Goal: Task Accomplishment & Management: Use online tool/utility

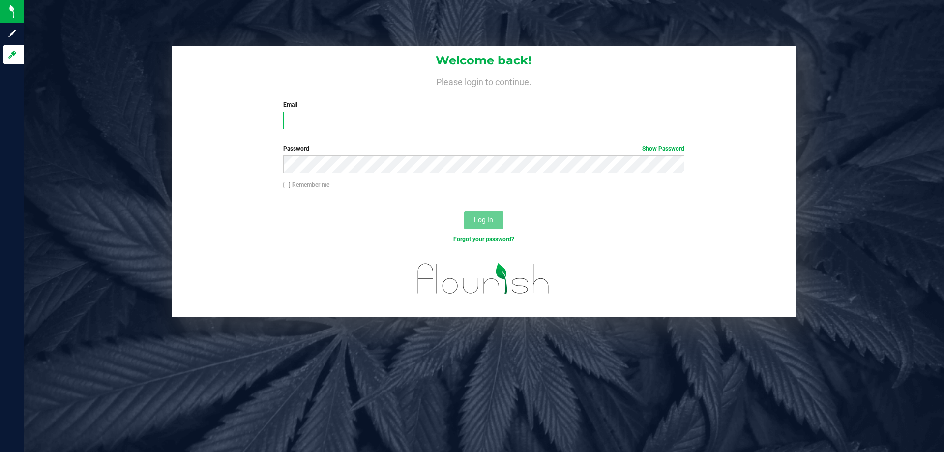
click at [324, 123] on input "Email" at bounding box center [483, 121] width 401 height 18
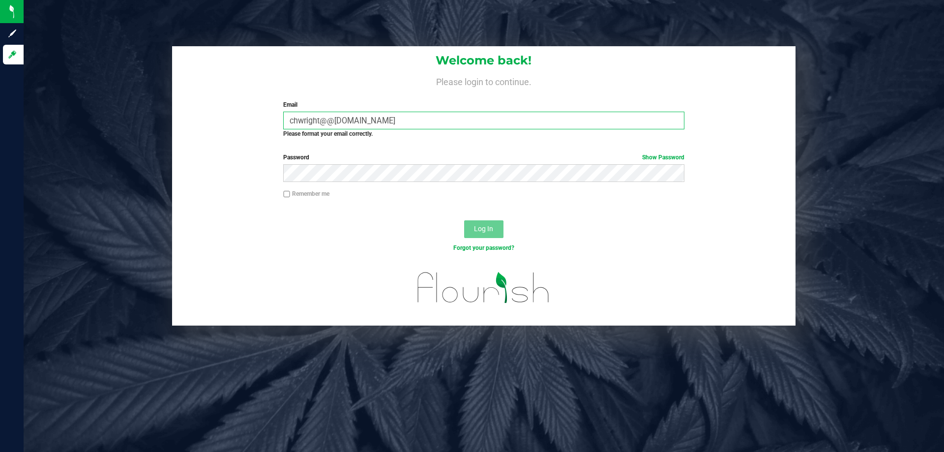
type input "chwright@@liveparallel.com"
click at [464, 220] on button "Log In" at bounding box center [483, 229] width 39 height 18
click at [493, 228] on span "Log In" at bounding box center [483, 229] width 19 height 8
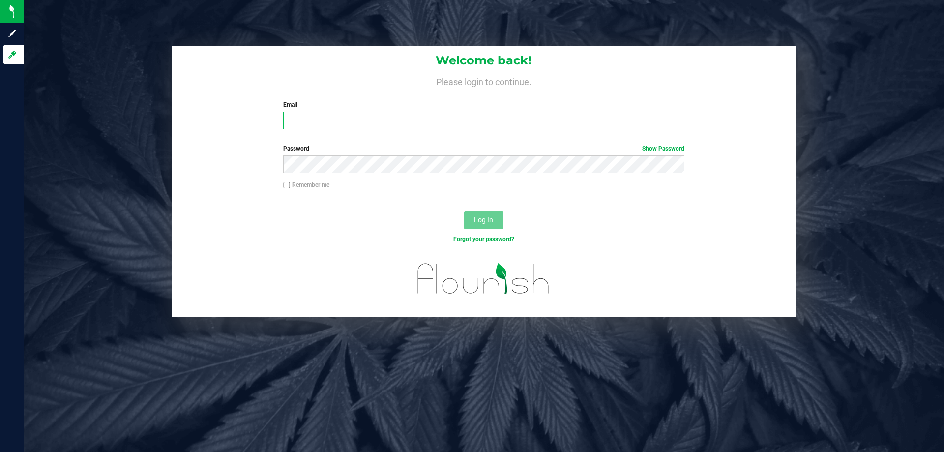
click at [334, 115] on input "Email" at bounding box center [483, 121] width 401 height 18
type input "[EMAIL_ADDRESS][DOMAIN_NAME]"
click at [464, 211] on button "Log In" at bounding box center [483, 220] width 39 height 18
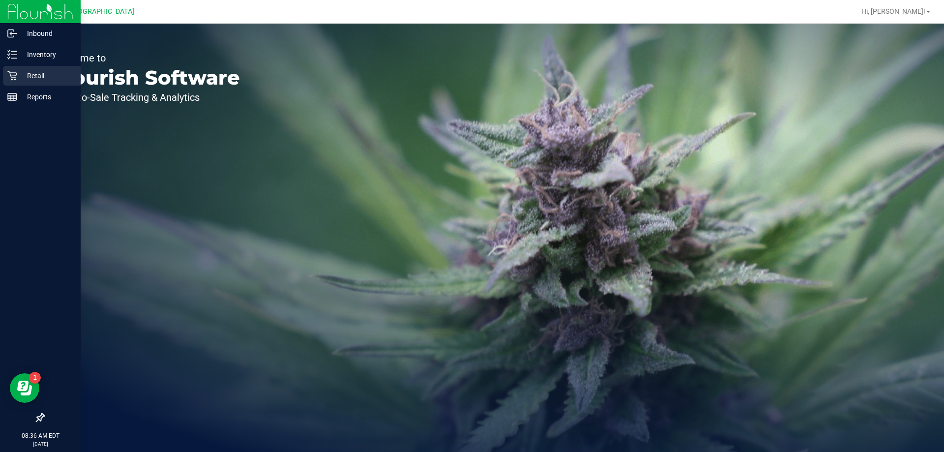
click at [28, 76] on p "Retail" at bounding box center [46, 76] width 59 height 12
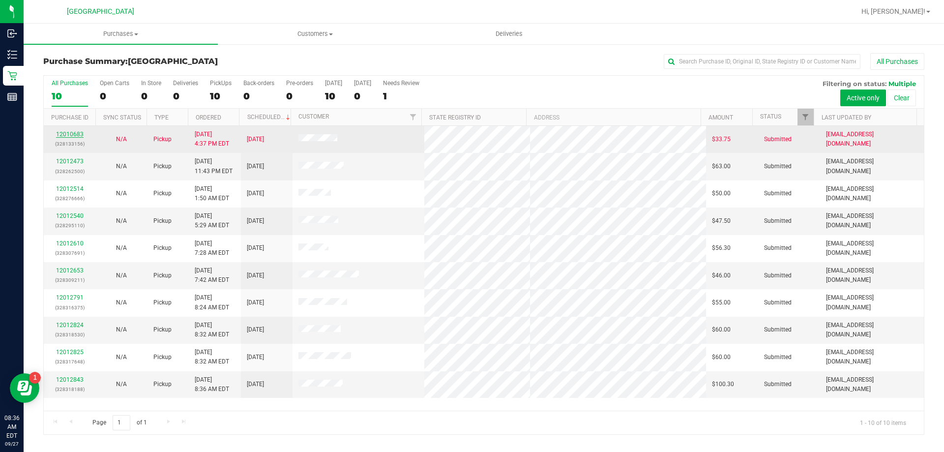
click at [68, 134] on link "12010683" at bounding box center [70, 134] width 28 height 7
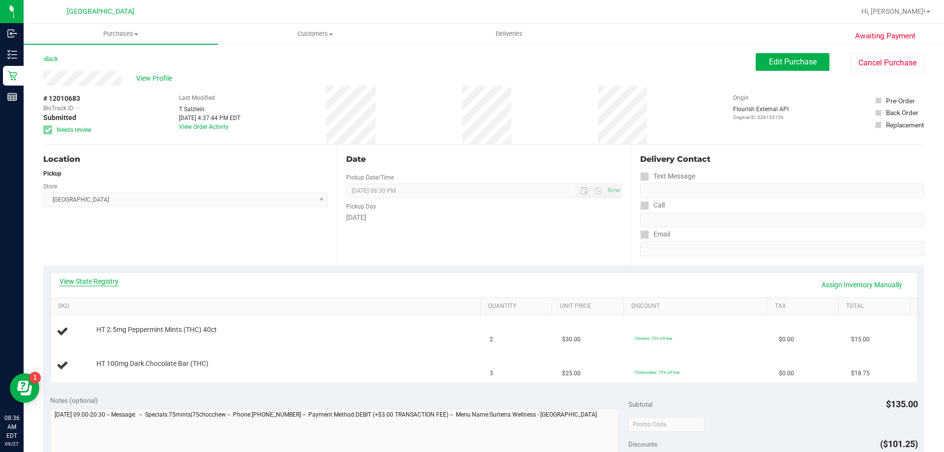
click at [101, 283] on link "View State Registry" at bounding box center [88, 281] width 59 height 10
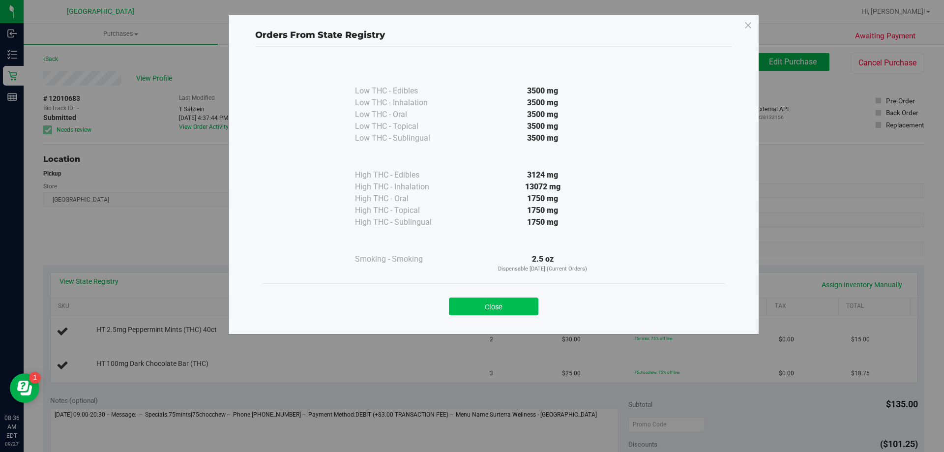
click at [495, 304] on button "Close" at bounding box center [493, 306] width 89 height 18
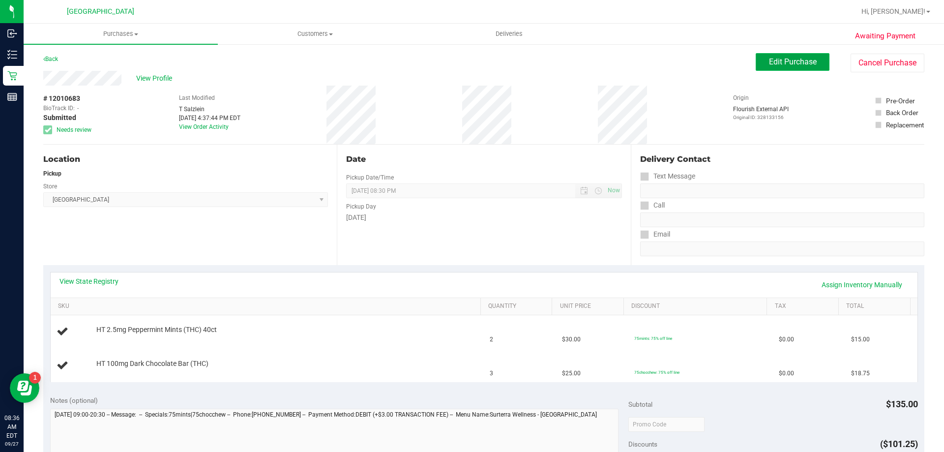
click at [805, 56] on button "Edit Purchase" at bounding box center [792, 62] width 74 height 18
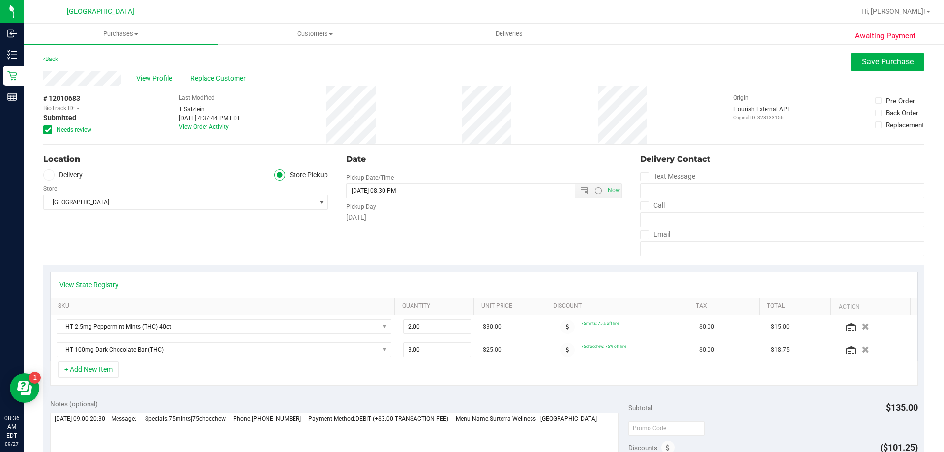
click at [47, 130] on icon at bounding box center [48, 130] width 6 height 0
click at [0, 0] on input "Needs review" at bounding box center [0, 0] width 0 height 0
click at [875, 69] on button "Save Purchase" at bounding box center [887, 62] width 74 height 18
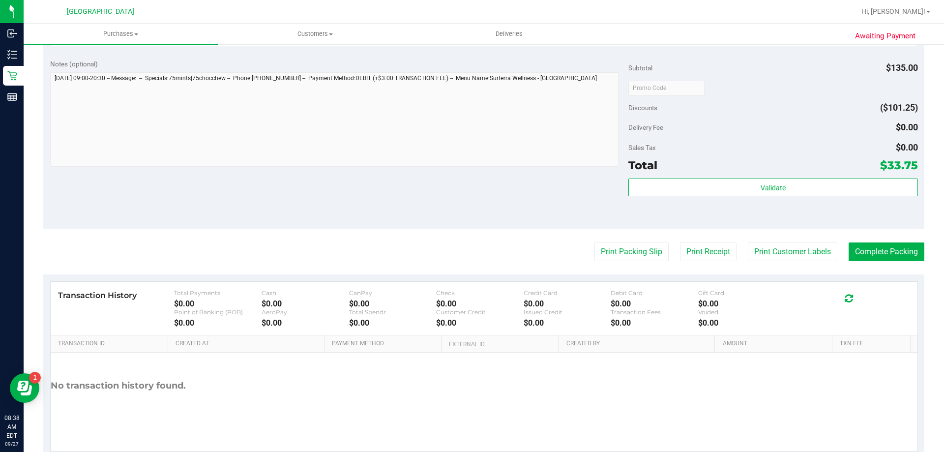
scroll to position [409, 0]
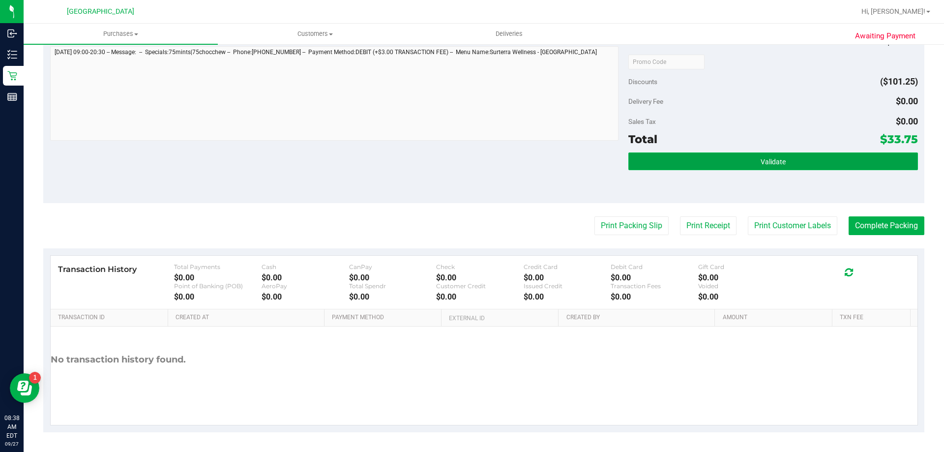
click at [647, 160] on button "Validate" at bounding box center [772, 161] width 289 height 18
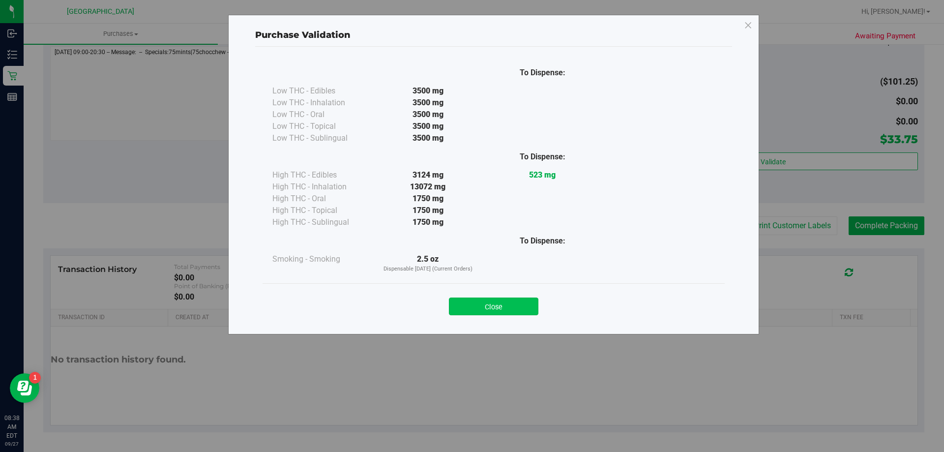
click at [488, 301] on button "Close" at bounding box center [493, 306] width 89 height 18
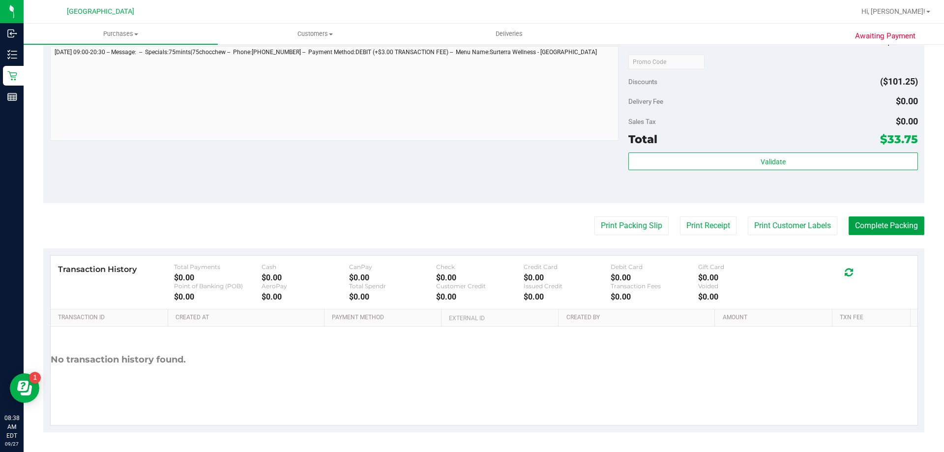
click at [864, 227] on button "Complete Packing" at bounding box center [886, 225] width 76 height 19
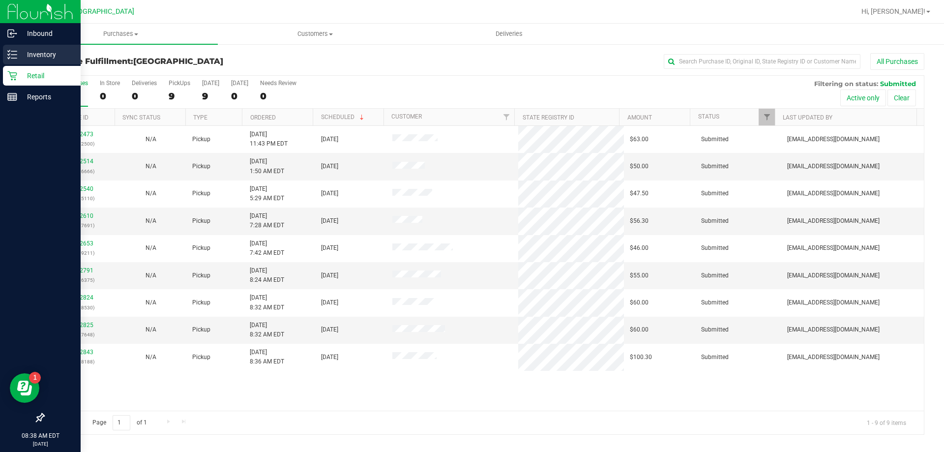
click at [49, 54] on p "Inventory" at bounding box center [46, 55] width 59 height 12
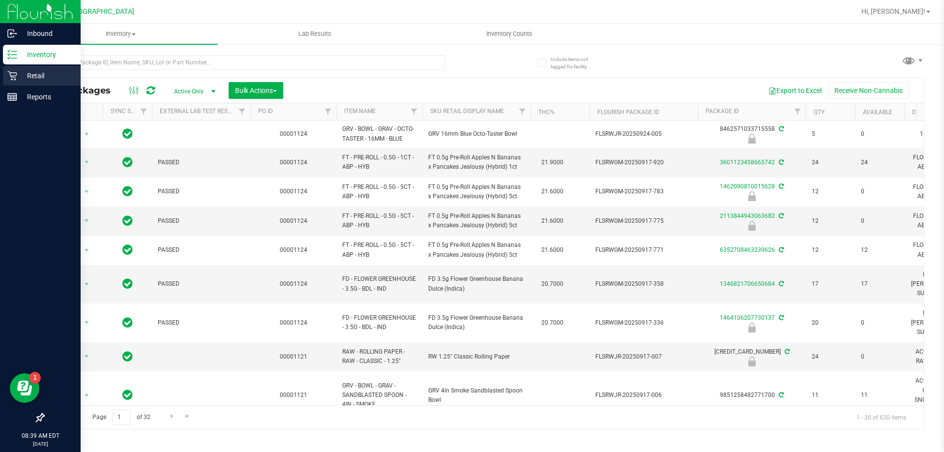
click at [33, 75] on p "Retail" at bounding box center [46, 76] width 59 height 12
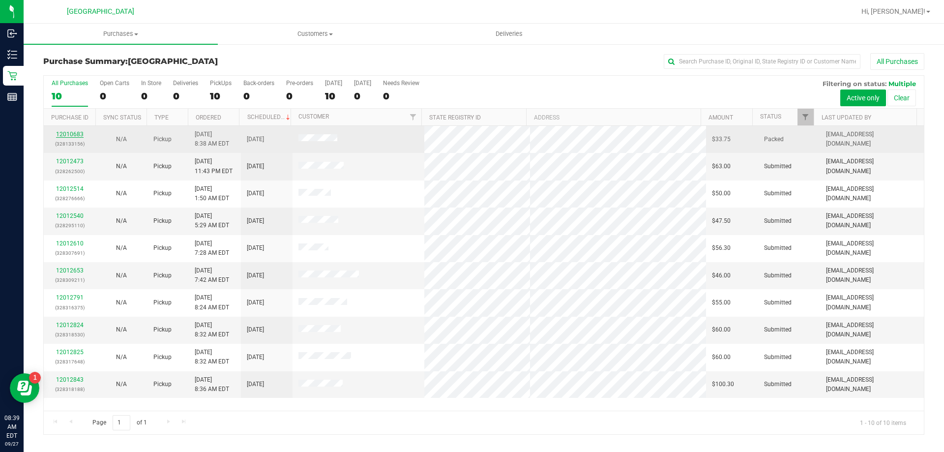
click at [72, 133] on link "12010683" at bounding box center [70, 134] width 28 height 7
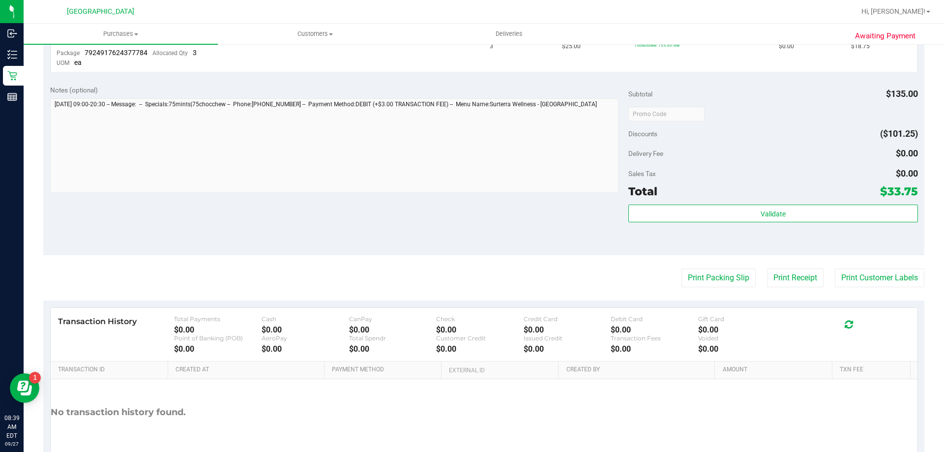
scroll to position [344, 0]
click at [685, 279] on button "Print Packing Slip" at bounding box center [718, 276] width 74 height 19
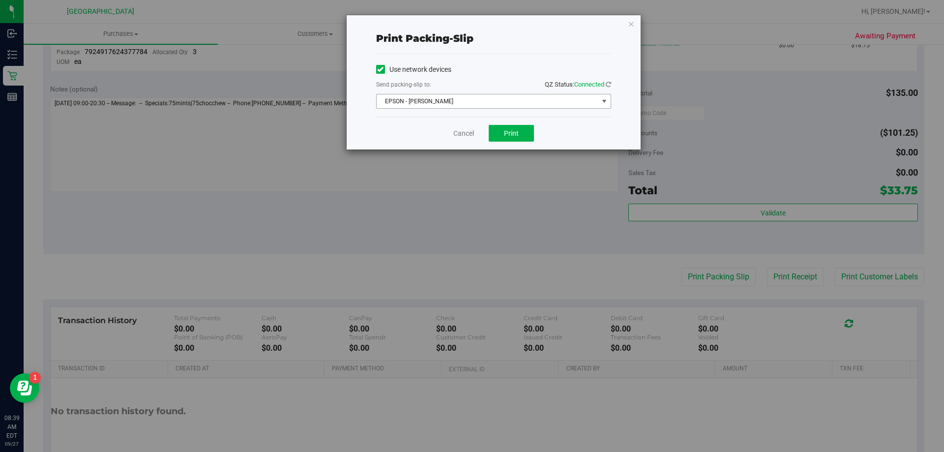
click at [507, 101] on span "EPSON - [PERSON_NAME]" at bounding box center [487, 101] width 222 height 14
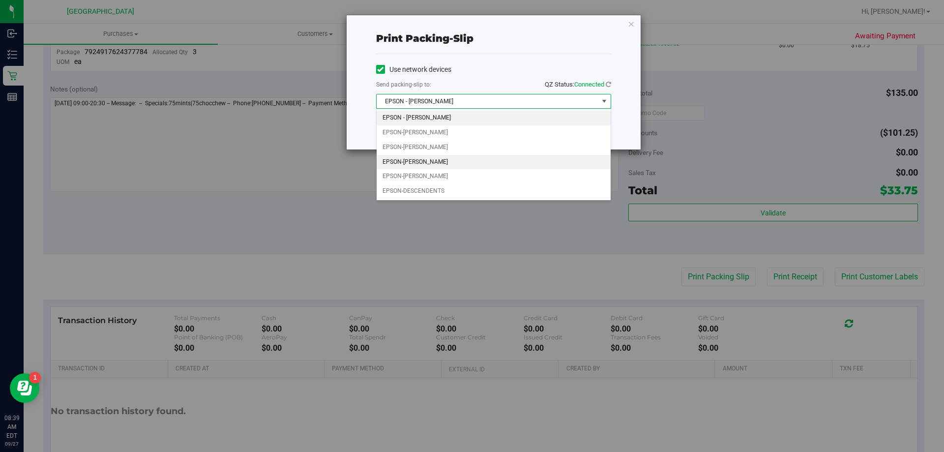
click at [444, 162] on li "EPSON-[PERSON_NAME]" at bounding box center [493, 162] width 234 height 15
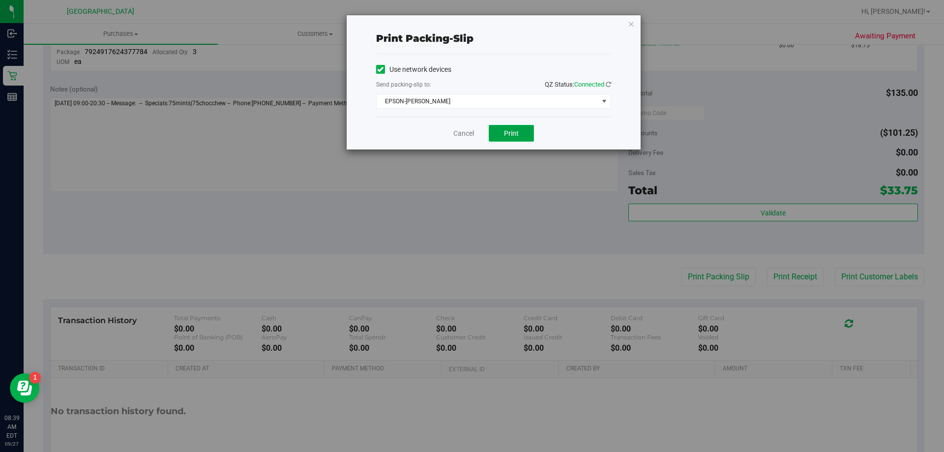
click at [516, 132] on span "Print" at bounding box center [511, 133] width 15 height 8
click at [458, 132] on link "Cancel" at bounding box center [463, 133] width 21 height 10
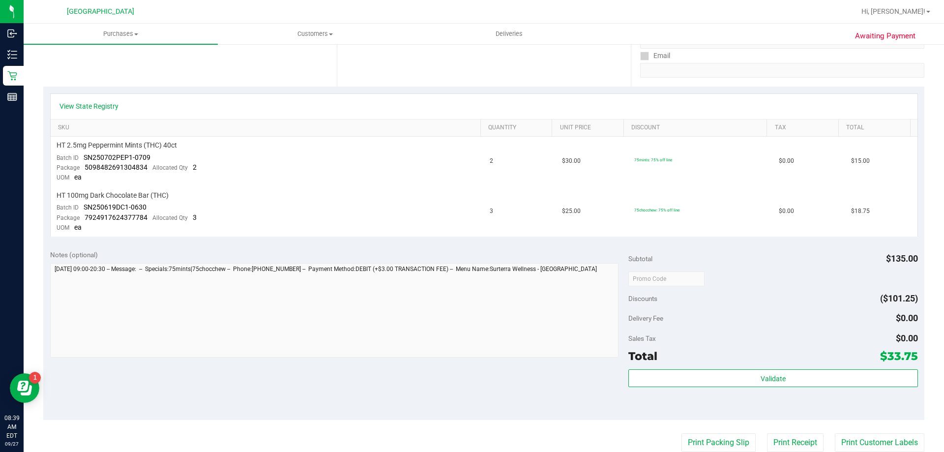
scroll to position [176, 0]
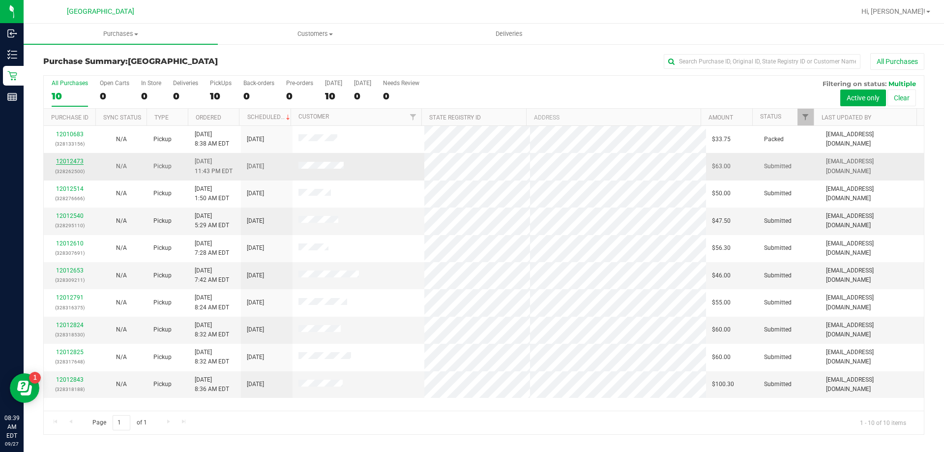
click at [75, 160] on link "12012473" at bounding box center [70, 161] width 28 height 7
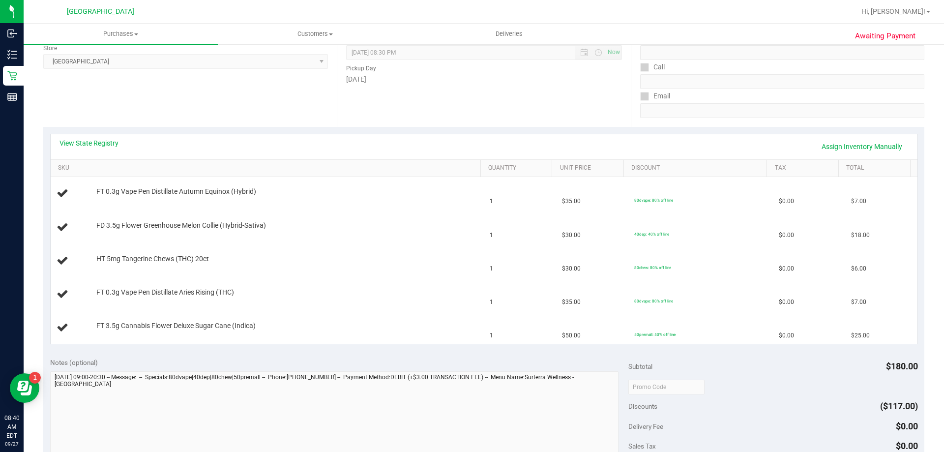
scroll to position [147, 0]
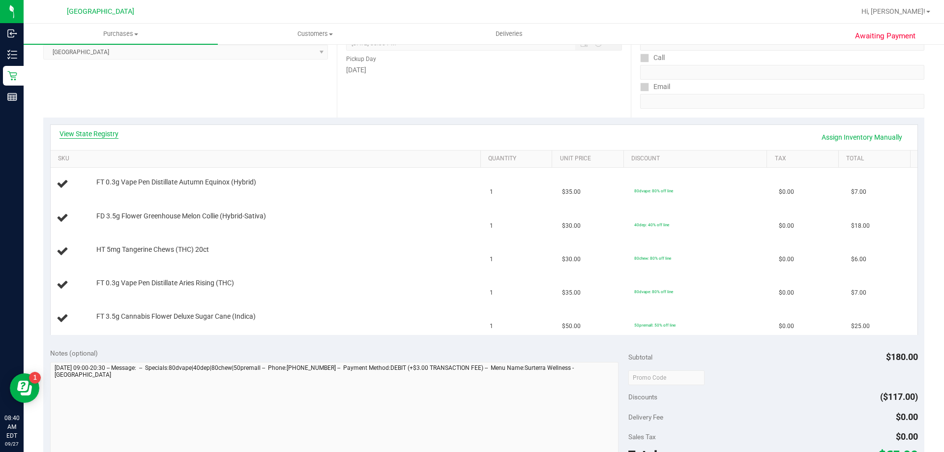
click at [80, 138] on link "View State Registry" at bounding box center [88, 134] width 59 height 10
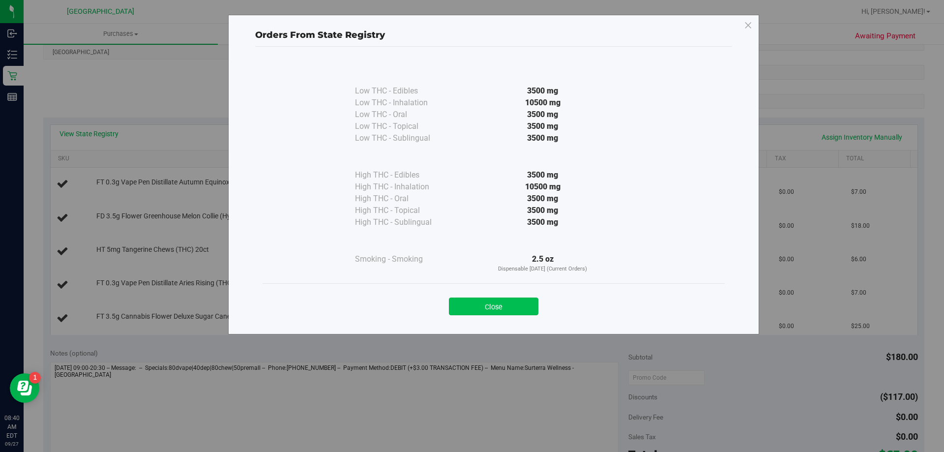
click at [485, 304] on button "Close" at bounding box center [493, 306] width 89 height 18
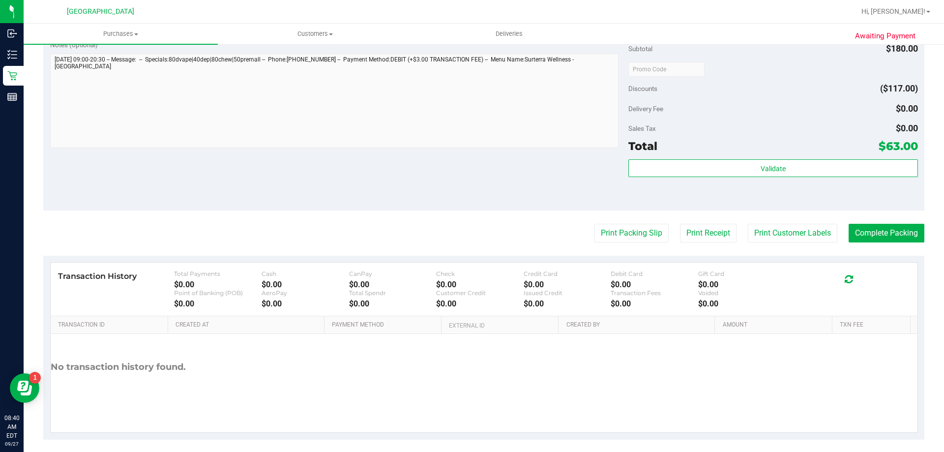
scroll to position [463, 0]
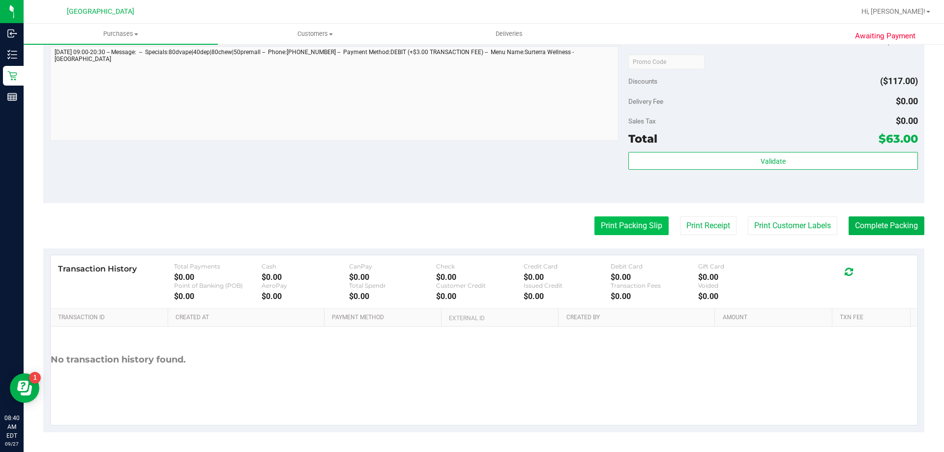
click at [635, 225] on button "Print Packing Slip" at bounding box center [631, 225] width 74 height 19
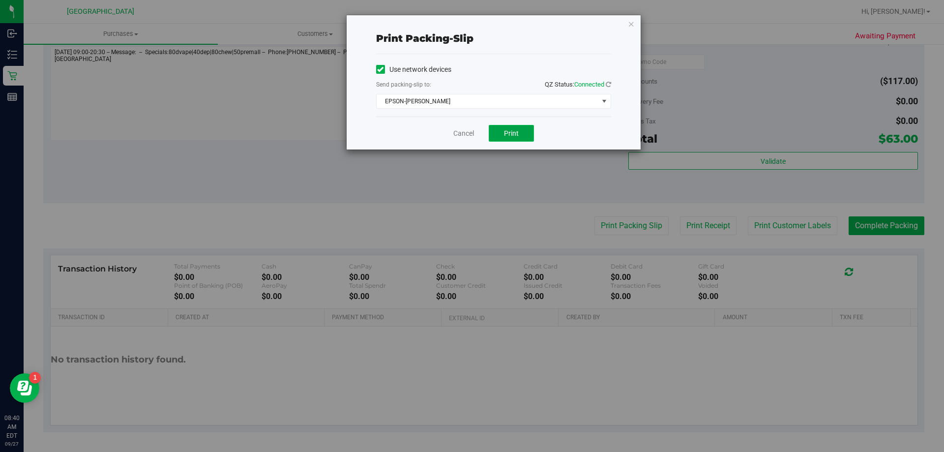
click at [509, 130] on span "Print" at bounding box center [511, 133] width 15 height 8
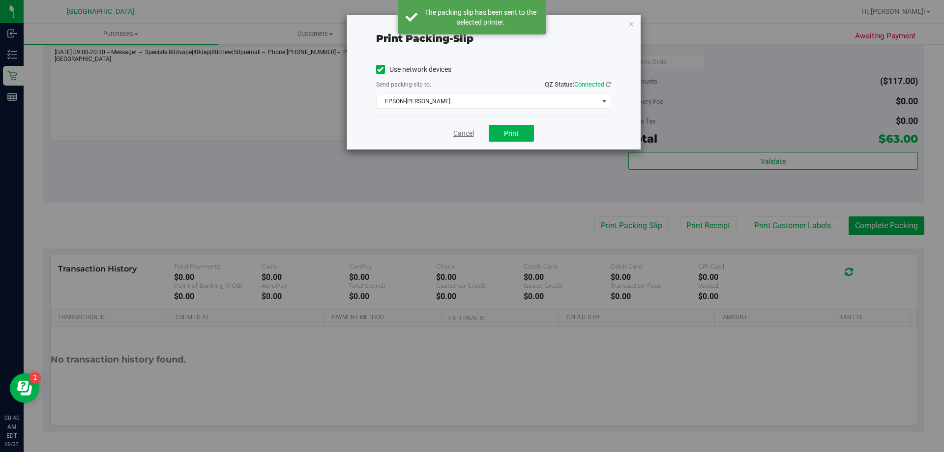
click at [458, 132] on link "Cancel" at bounding box center [463, 133] width 21 height 10
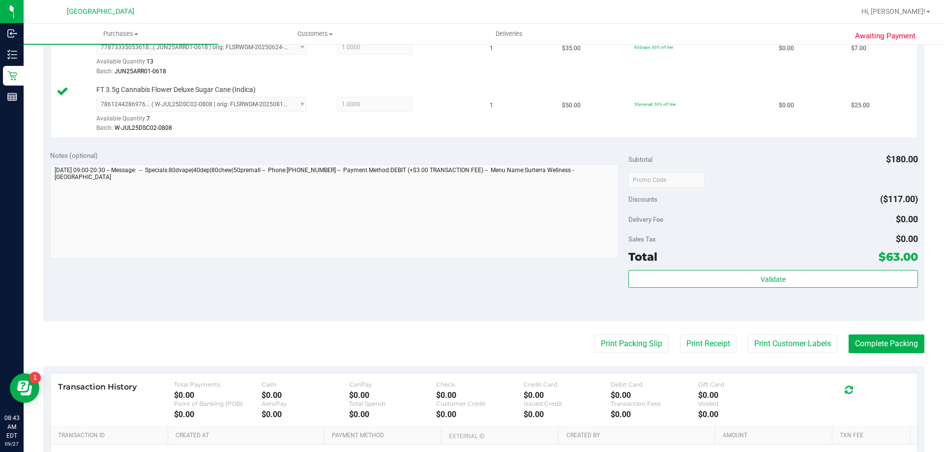
scroll to position [482, 0]
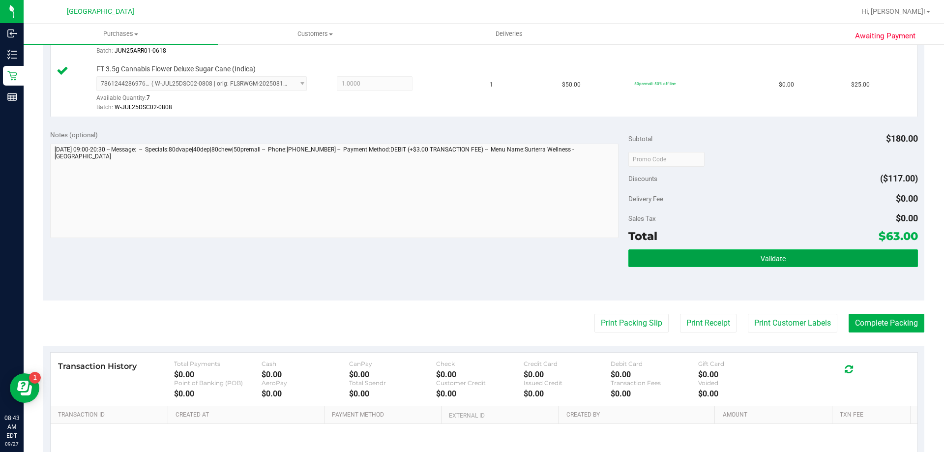
click at [645, 263] on button "Validate" at bounding box center [772, 258] width 289 height 18
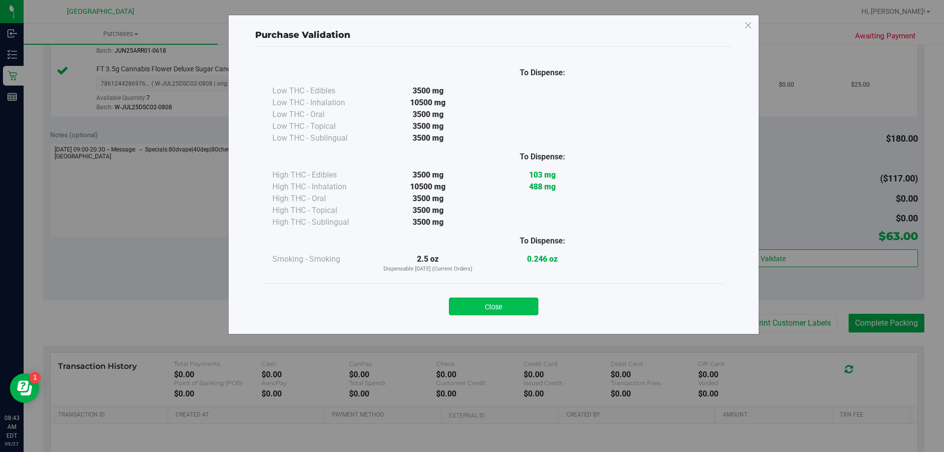
click at [501, 307] on button "Close" at bounding box center [493, 306] width 89 height 18
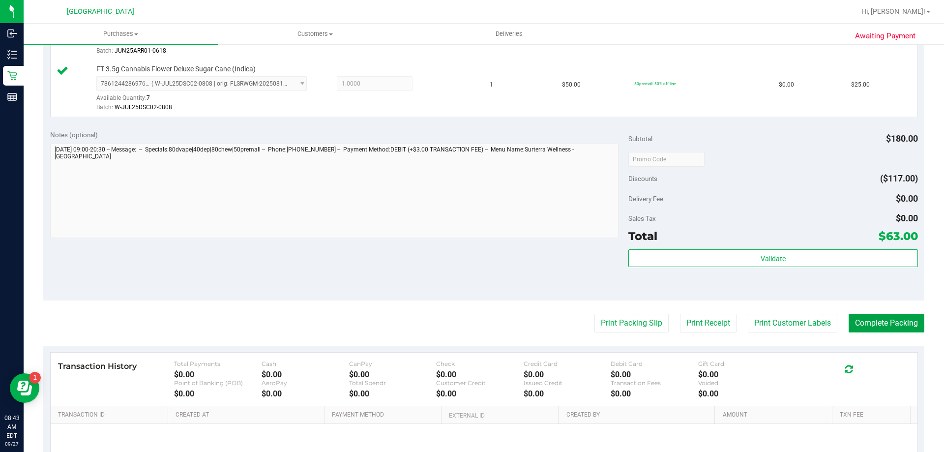
click at [872, 328] on button "Complete Packing" at bounding box center [886, 323] width 76 height 19
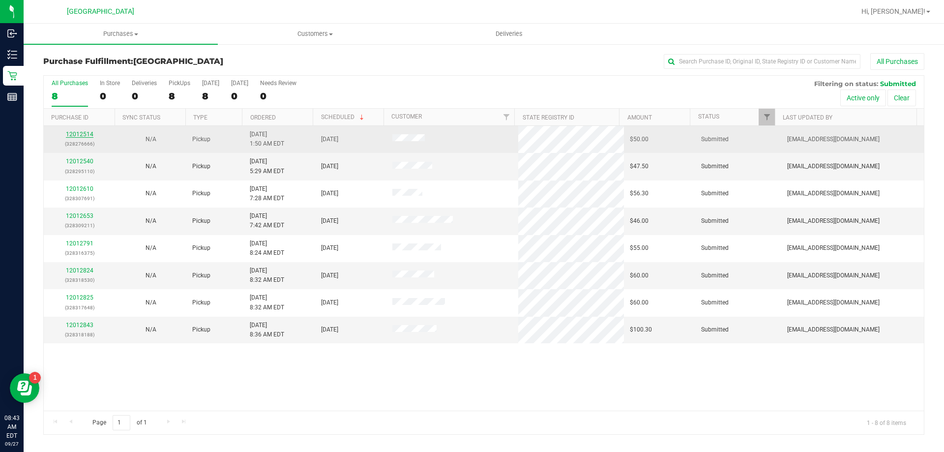
click at [81, 137] on link "12012514" at bounding box center [80, 134] width 28 height 7
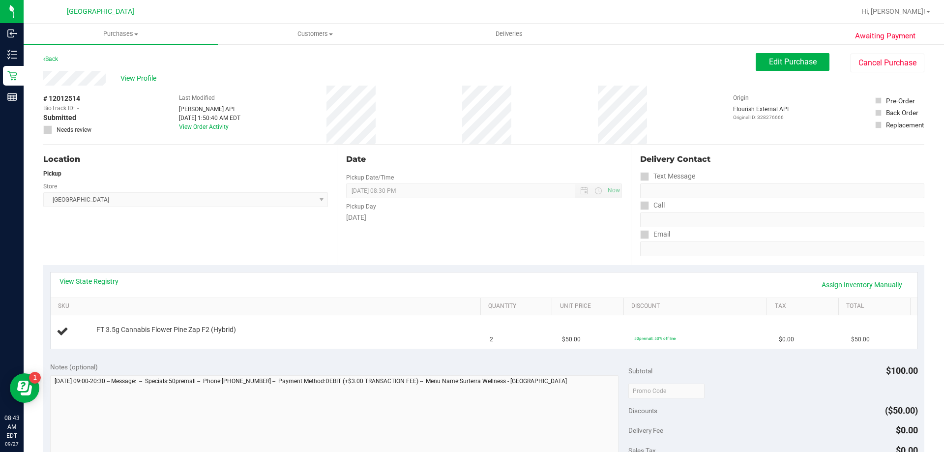
click at [72, 273] on div "View State Registry Assign Inventory Manually" at bounding box center [484, 284] width 866 height 25
click at [82, 279] on link "View State Registry" at bounding box center [88, 281] width 59 height 10
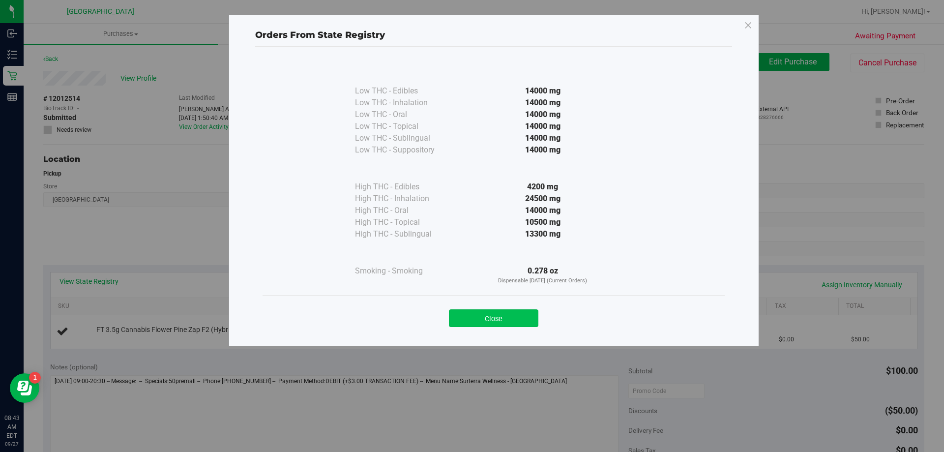
click at [499, 322] on button "Close" at bounding box center [493, 318] width 89 height 18
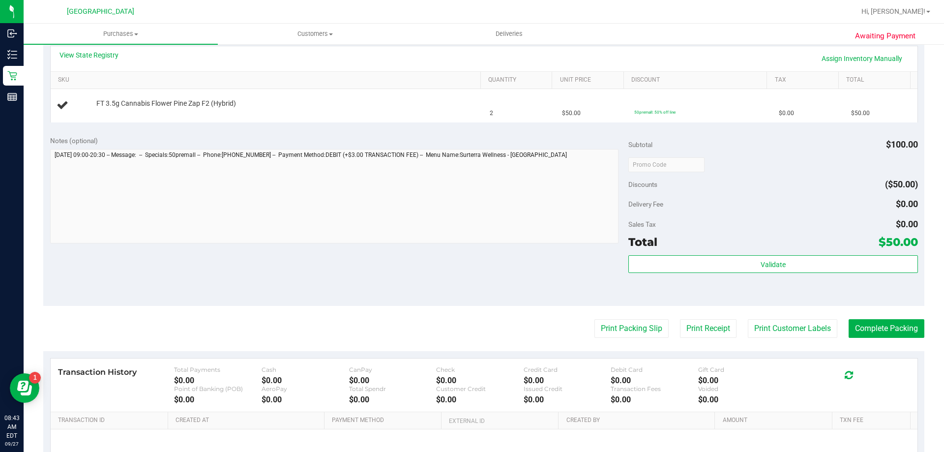
scroll to position [329, 0]
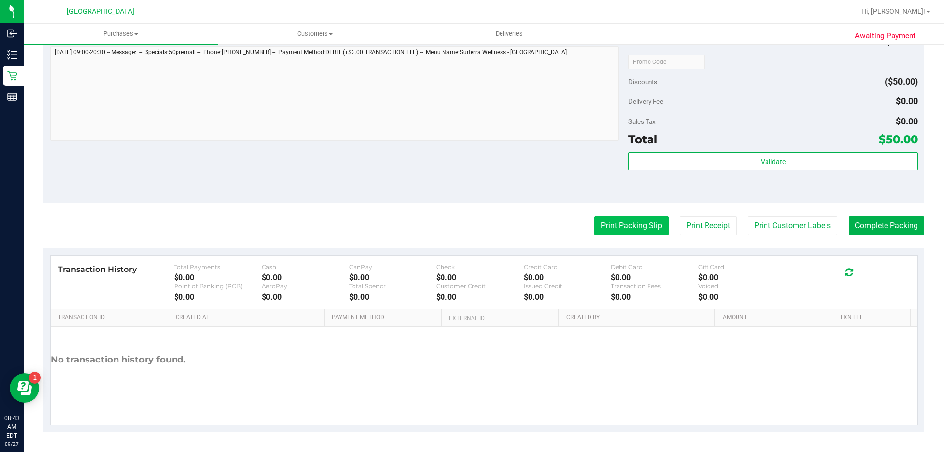
click at [629, 229] on button "Print Packing Slip" at bounding box center [631, 225] width 74 height 19
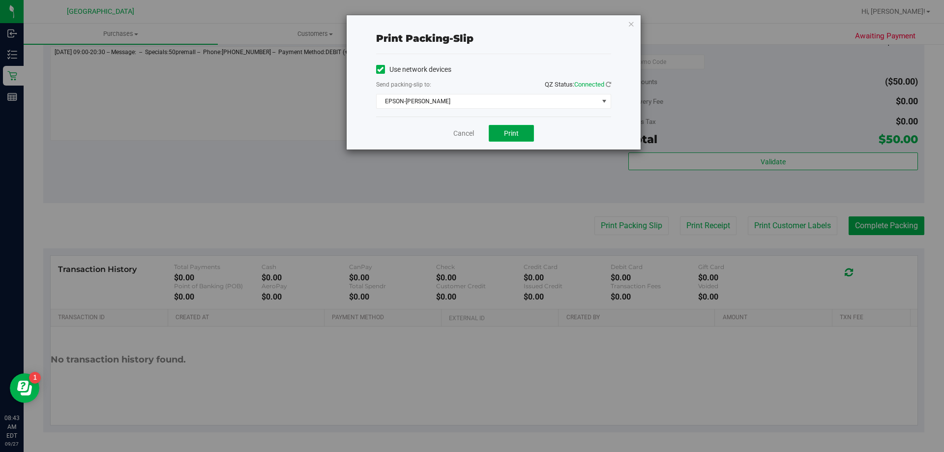
click at [517, 141] on button "Print" at bounding box center [510, 133] width 45 height 17
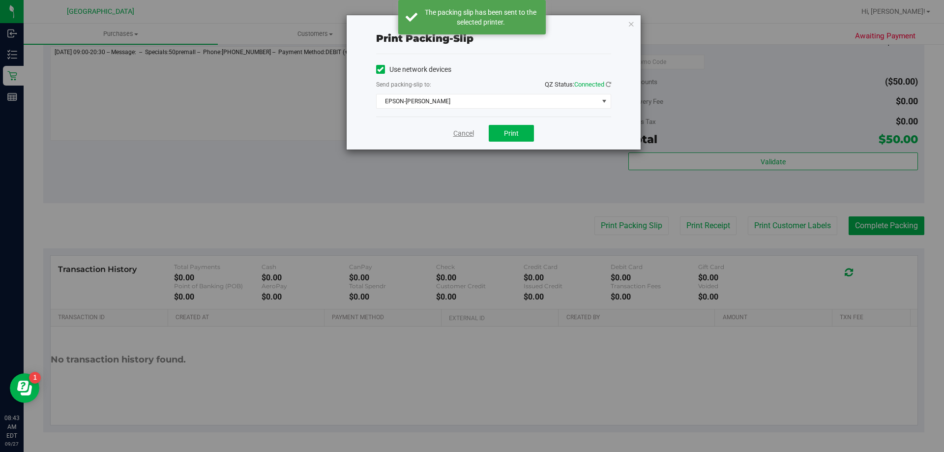
click at [470, 134] on link "Cancel" at bounding box center [463, 133] width 21 height 10
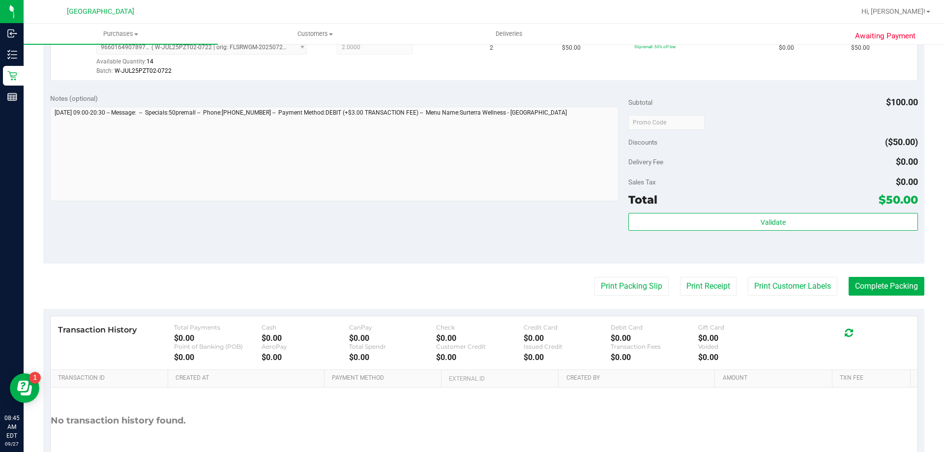
scroll to position [295, 0]
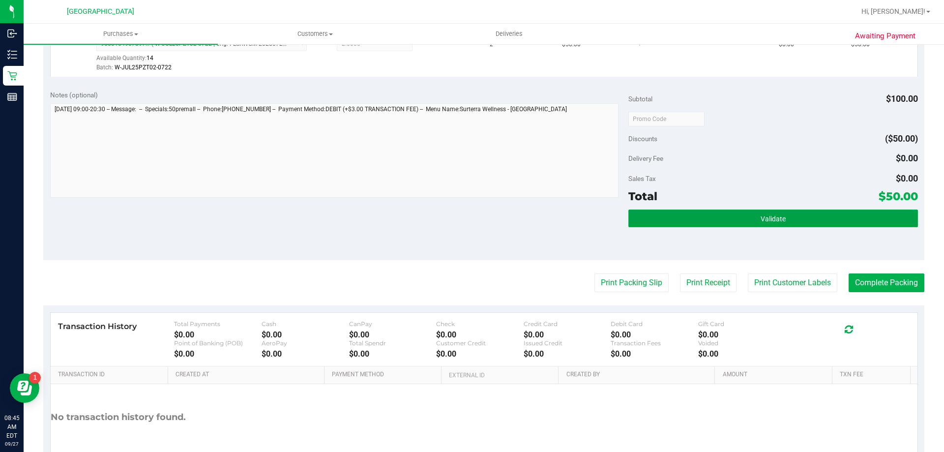
click at [658, 220] on button "Validate" at bounding box center [772, 218] width 289 height 18
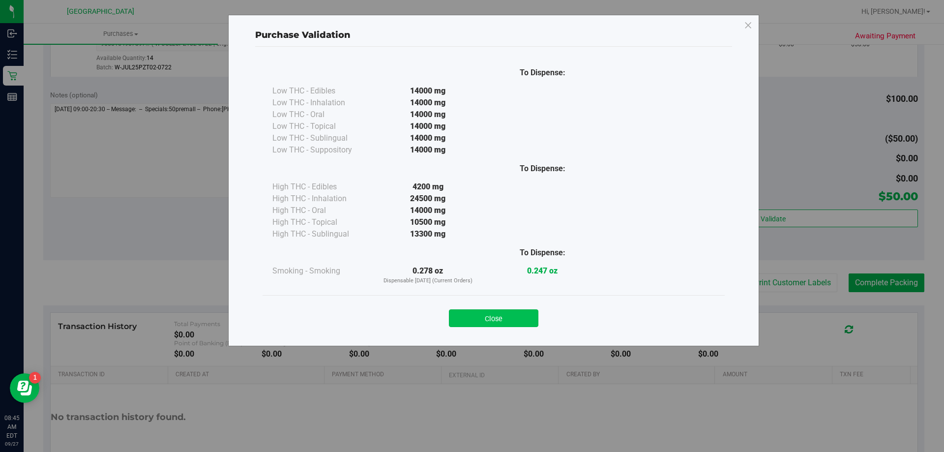
click at [501, 318] on button "Close" at bounding box center [493, 318] width 89 height 18
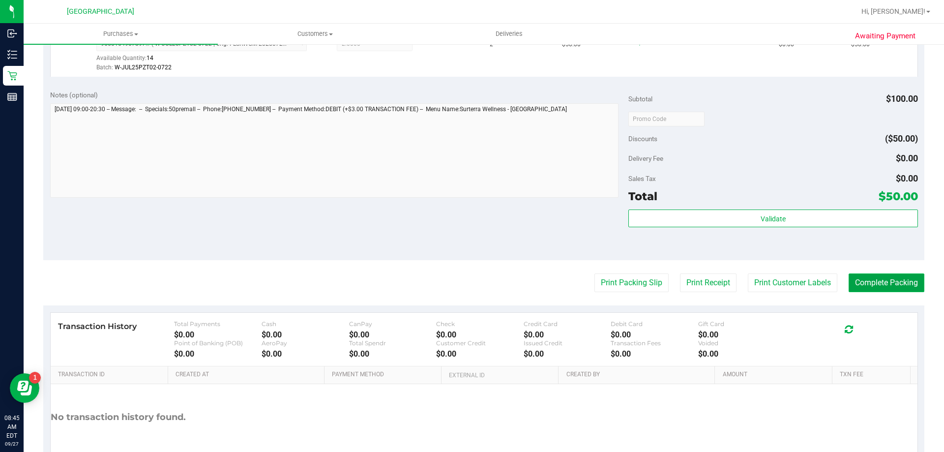
click at [852, 281] on button "Complete Packing" at bounding box center [886, 282] width 76 height 19
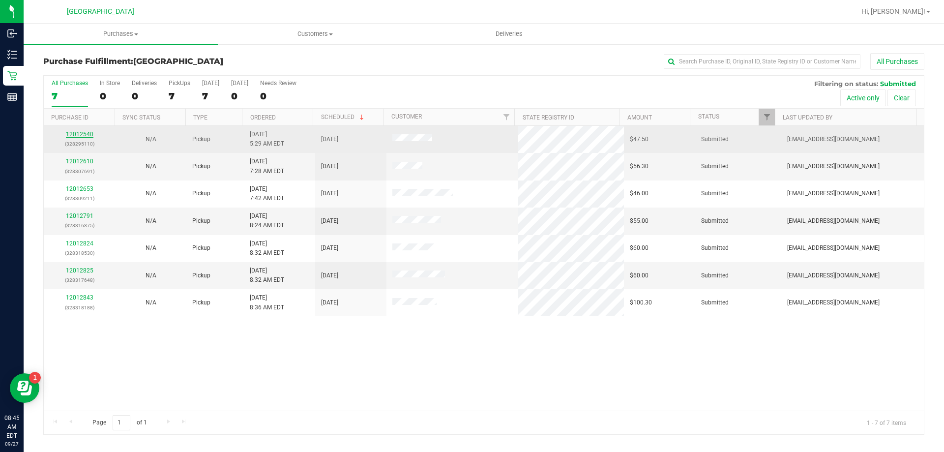
click at [78, 139] on p "(328295110)" at bounding box center [79, 143] width 59 height 9
click at [79, 135] on link "12012540" at bounding box center [80, 134] width 28 height 7
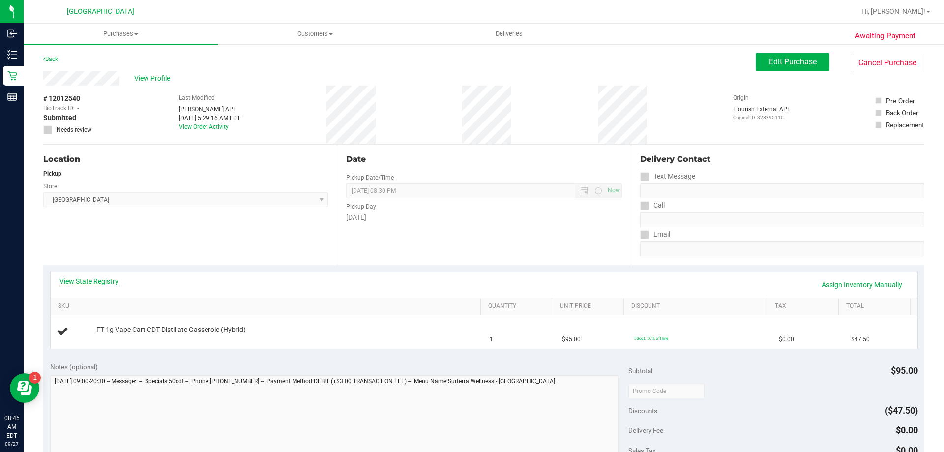
click at [102, 281] on link "View State Registry" at bounding box center [88, 281] width 59 height 10
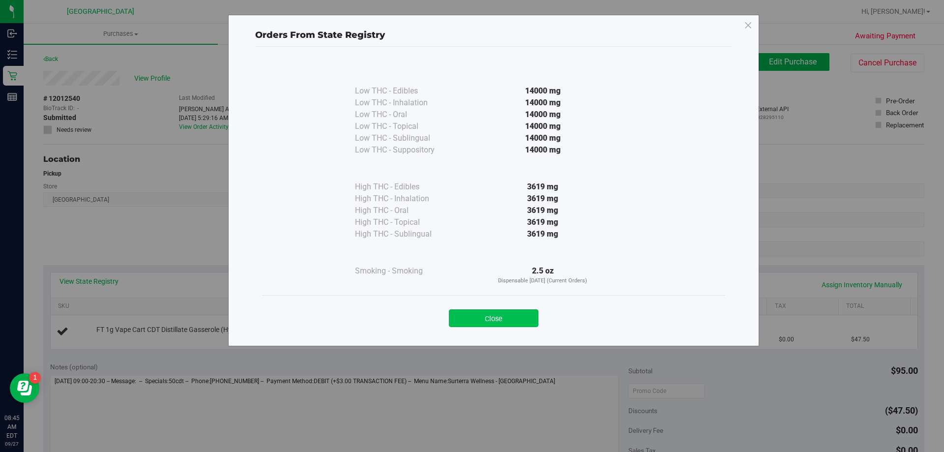
click at [481, 317] on button "Close" at bounding box center [493, 318] width 89 height 18
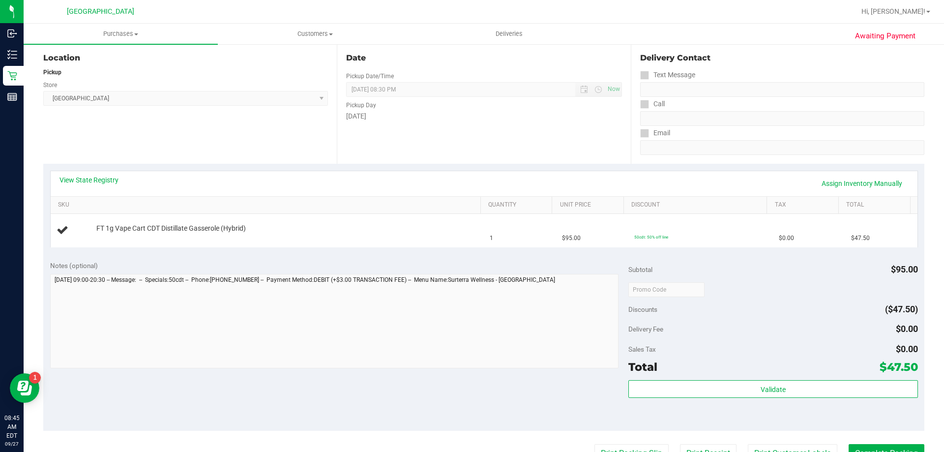
scroll to position [295, 0]
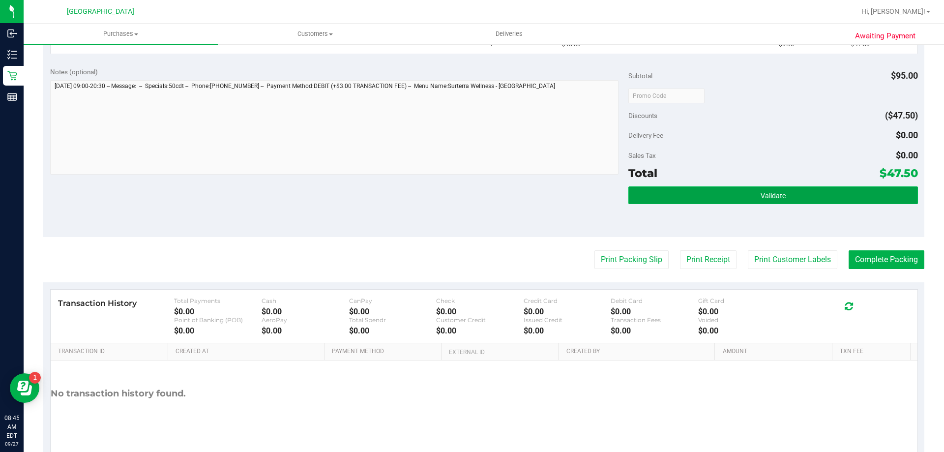
click at [661, 195] on button "Validate" at bounding box center [772, 195] width 289 height 18
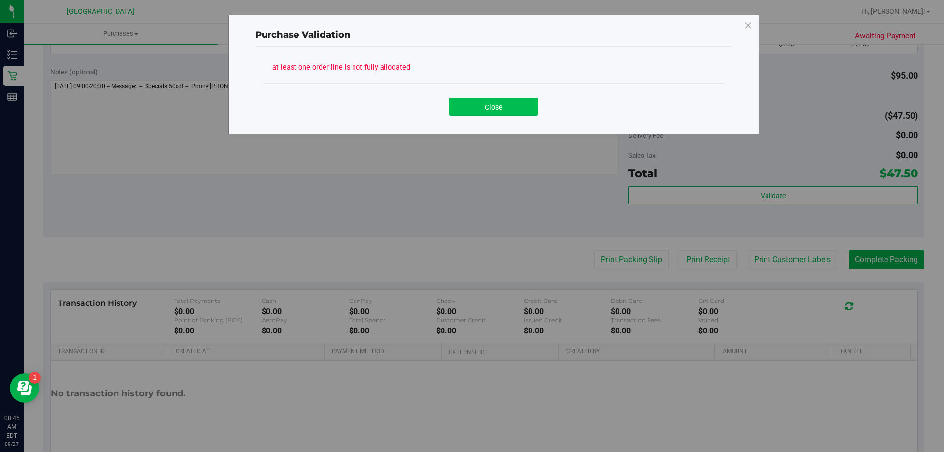
click at [486, 101] on button "Close" at bounding box center [493, 107] width 89 height 18
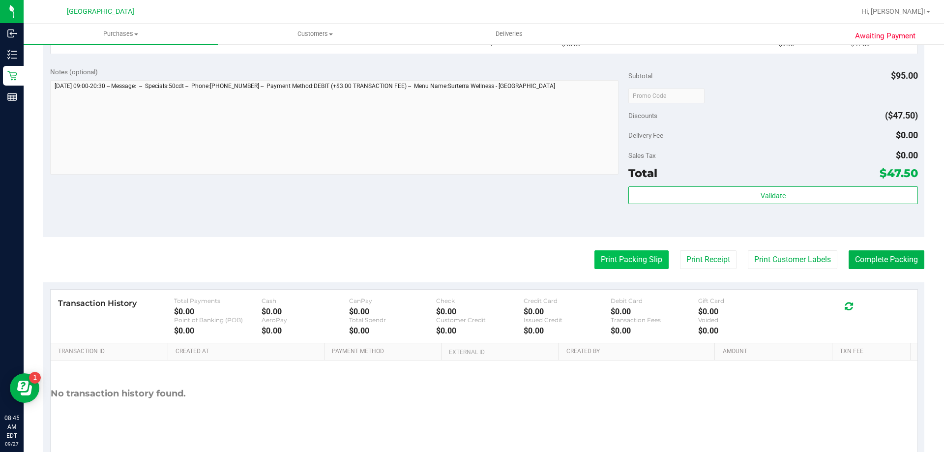
click at [596, 259] on button "Print Packing Slip" at bounding box center [631, 259] width 74 height 19
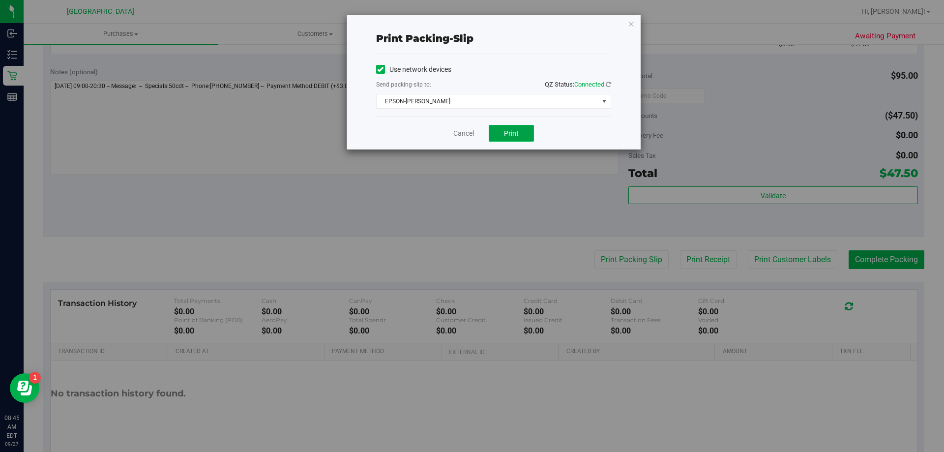
click at [512, 131] on span "Print" at bounding box center [511, 133] width 15 height 8
click at [458, 134] on link "Cancel" at bounding box center [463, 133] width 21 height 10
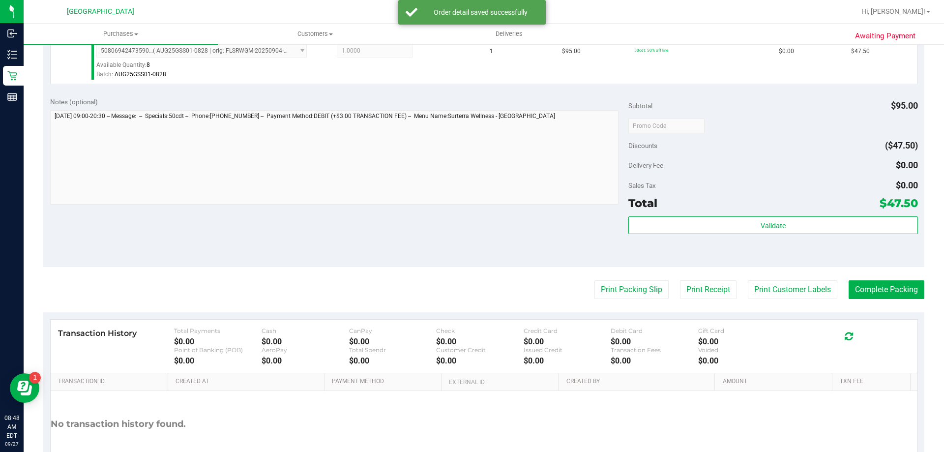
scroll to position [304, 0]
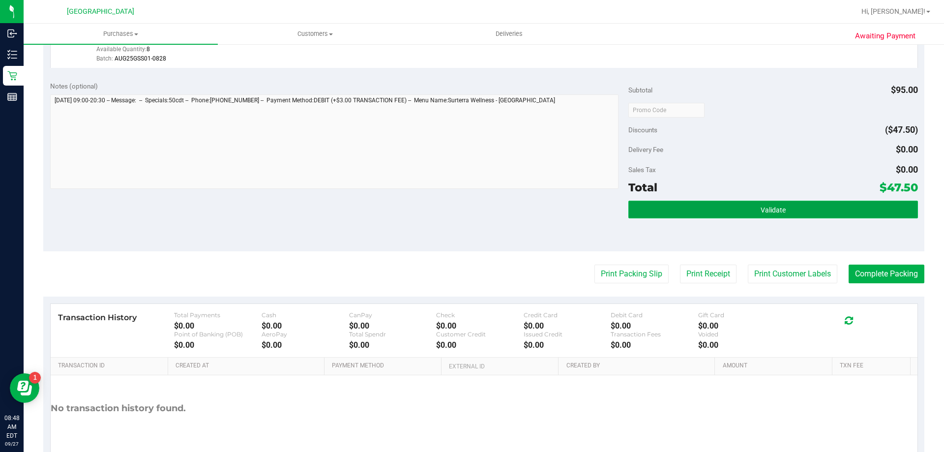
click at [667, 207] on button "Validate" at bounding box center [772, 209] width 289 height 18
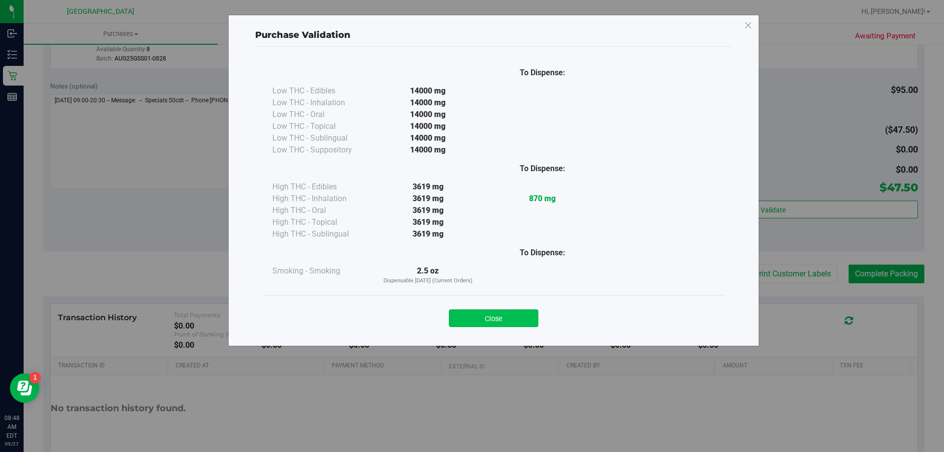
click at [465, 314] on button "Close" at bounding box center [493, 318] width 89 height 18
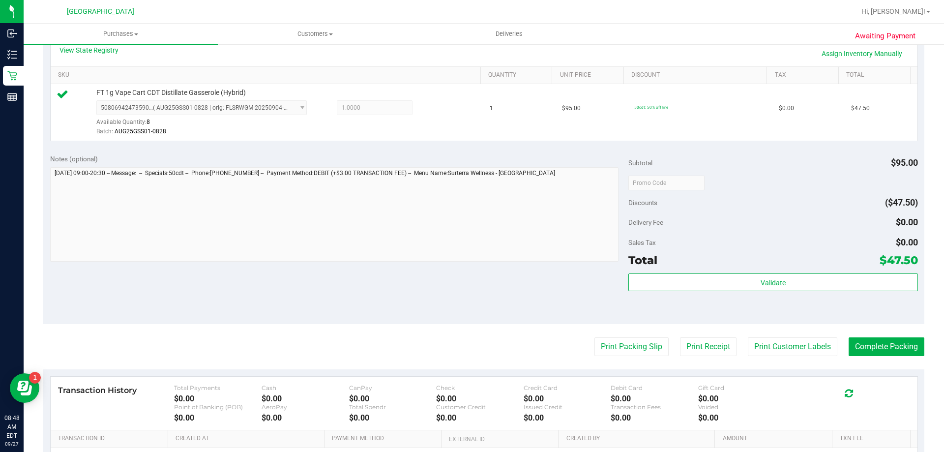
scroll to position [255, 0]
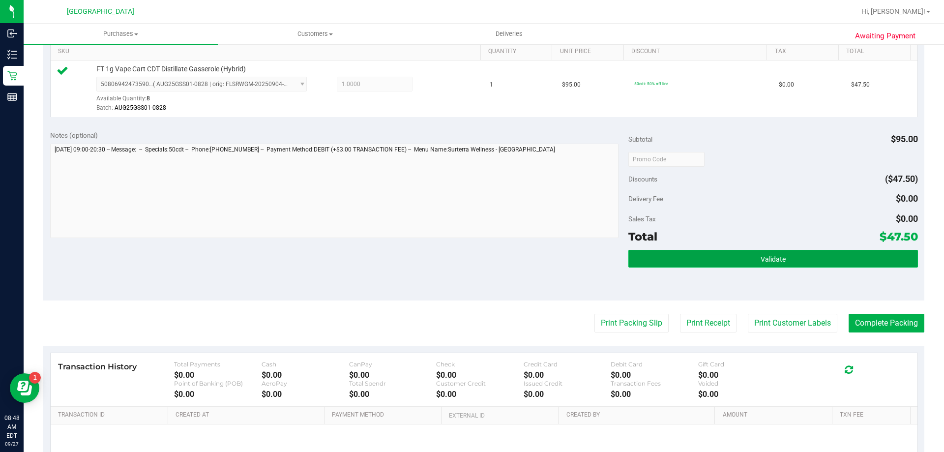
click at [690, 262] on button "Validate" at bounding box center [772, 259] width 289 height 18
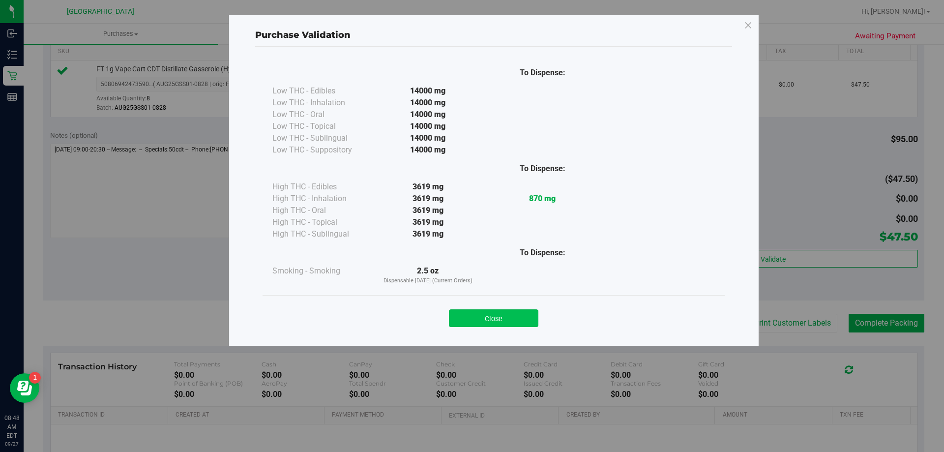
click at [492, 317] on button "Close" at bounding box center [493, 318] width 89 height 18
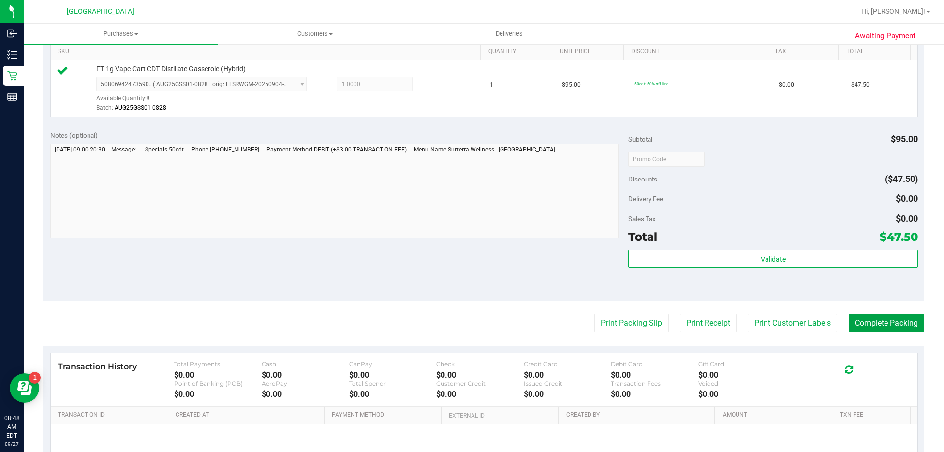
click at [870, 323] on button "Complete Packing" at bounding box center [886, 323] width 76 height 19
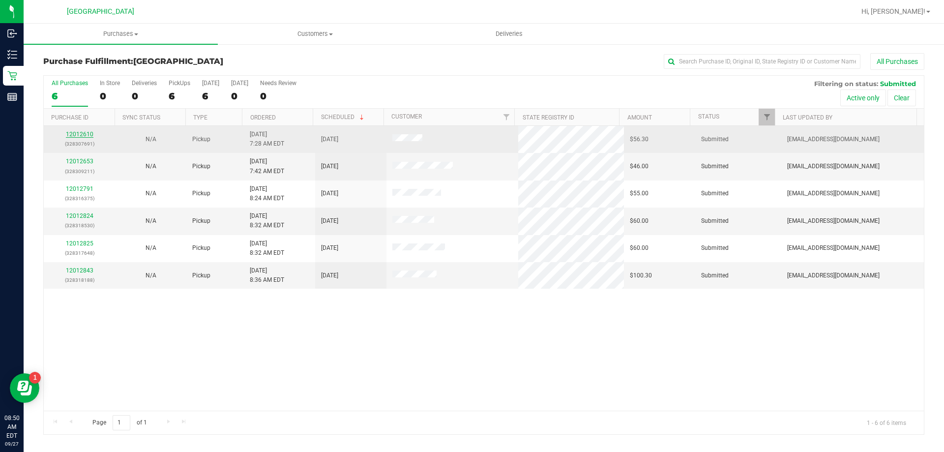
click at [78, 136] on link "12012610" at bounding box center [80, 134] width 28 height 7
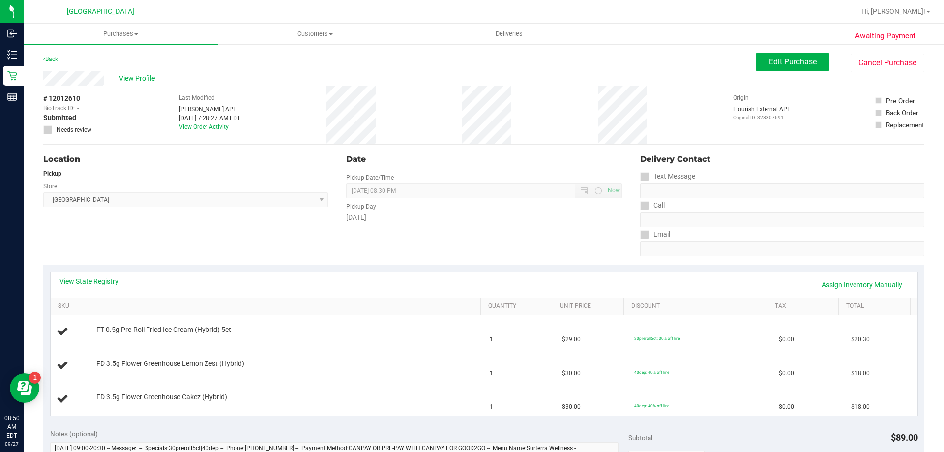
click at [89, 281] on link "View State Registry" at bounding box center [88, 281] width 59 height 10
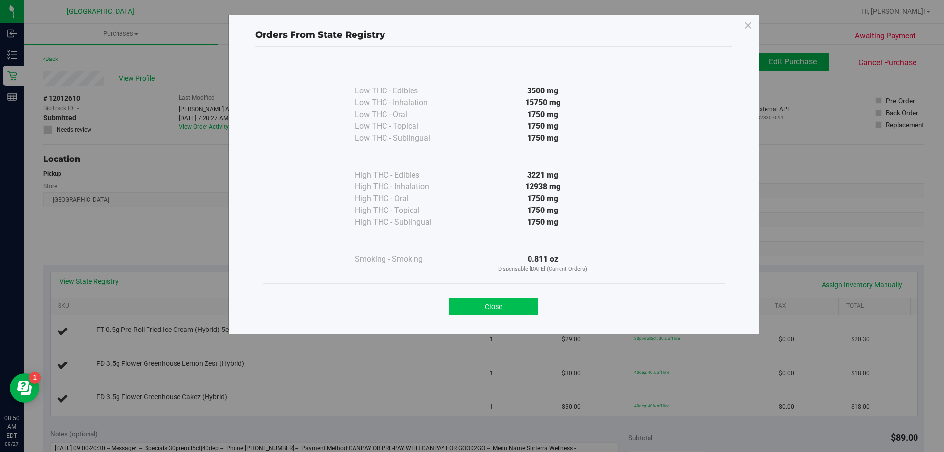
click at [461, 303] on button "Close" at bounding box center [493, 306] width 89 height 18
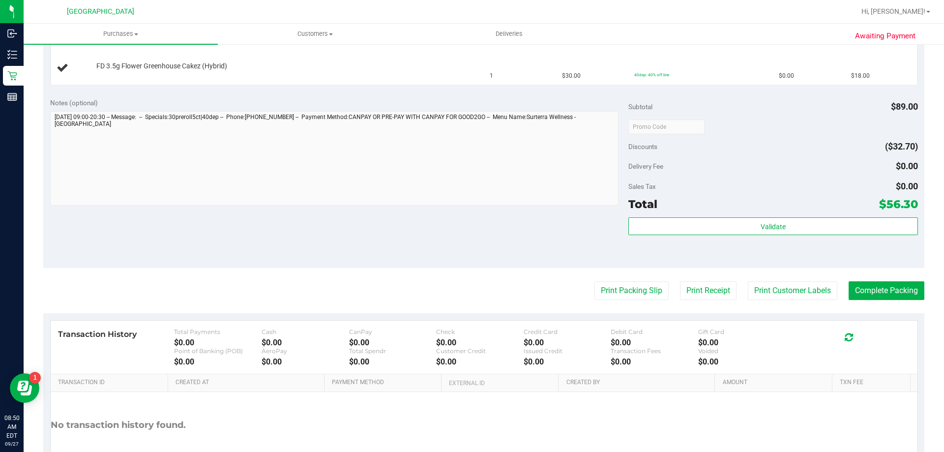
scroll to position [344, 0]
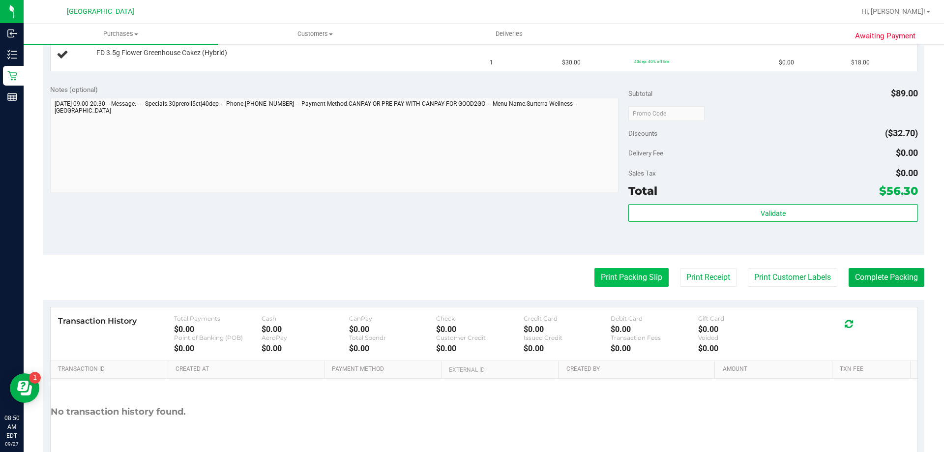
click at [636, 276] on button "Print Packing Slip" at bounding box center [631, 277] width 74 height 19
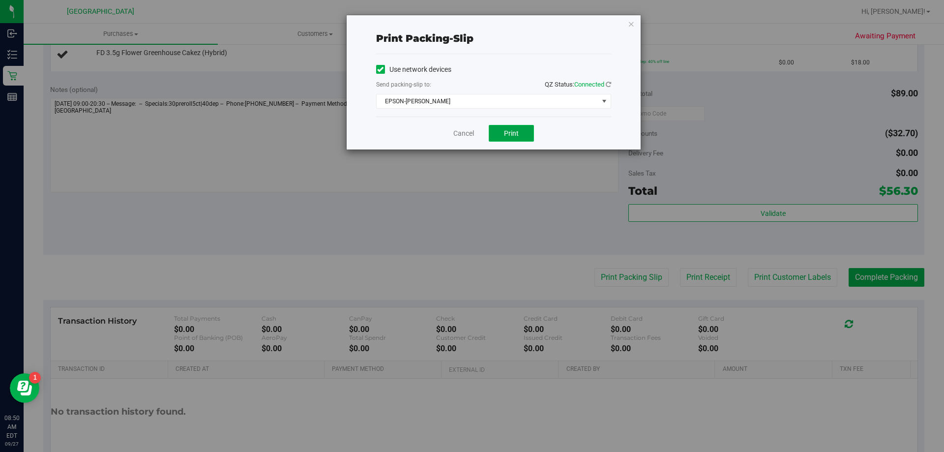
click at [502, 138] on button "Print" at bounding box center [510, 133] width 45 height 17
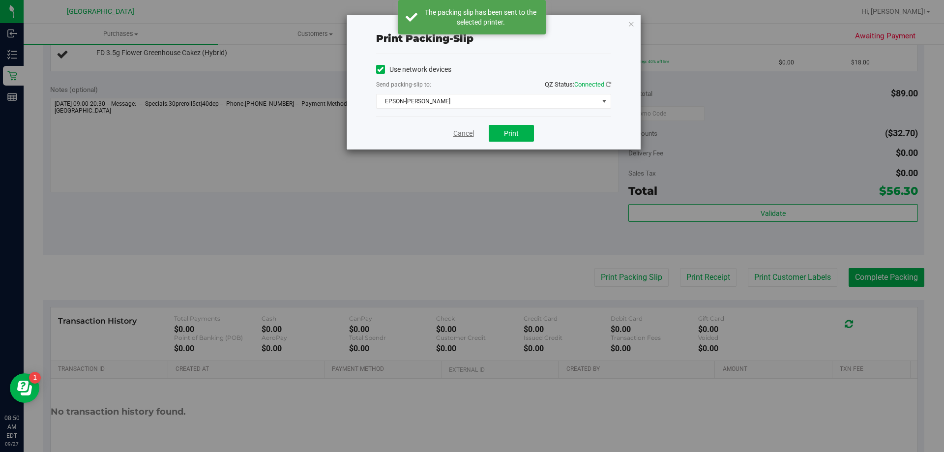
click at [458, 134] on link "Cancel" at bounding box center [463, 133] width 21 height 10
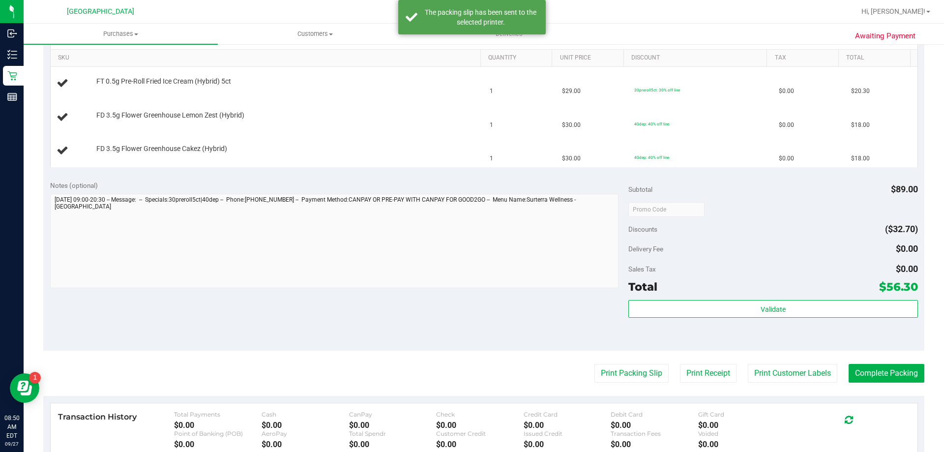
scroll to position [49, 0]
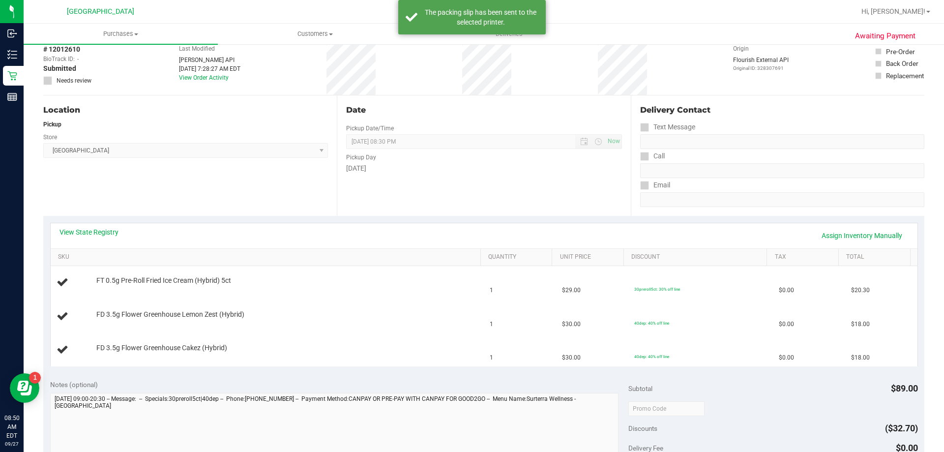
click at [109, 226] on div "View State Registry Assign Inventory Manually" at bounding box center [484, 235] width 866 height 25
click at [108, 231] on link "View State Registry" at bounding box center [88, 232] width 59 height 10
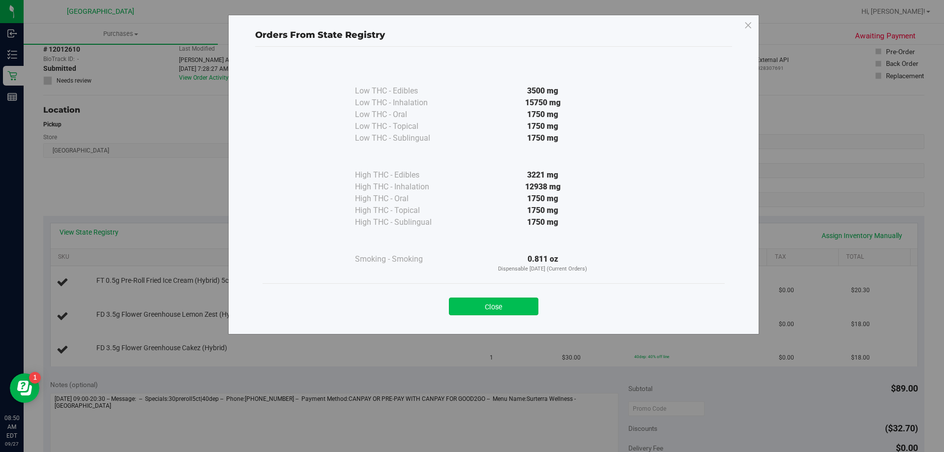
click at [491, 308] on button "Close" at bounding box center [493, 306] width 89 height 18
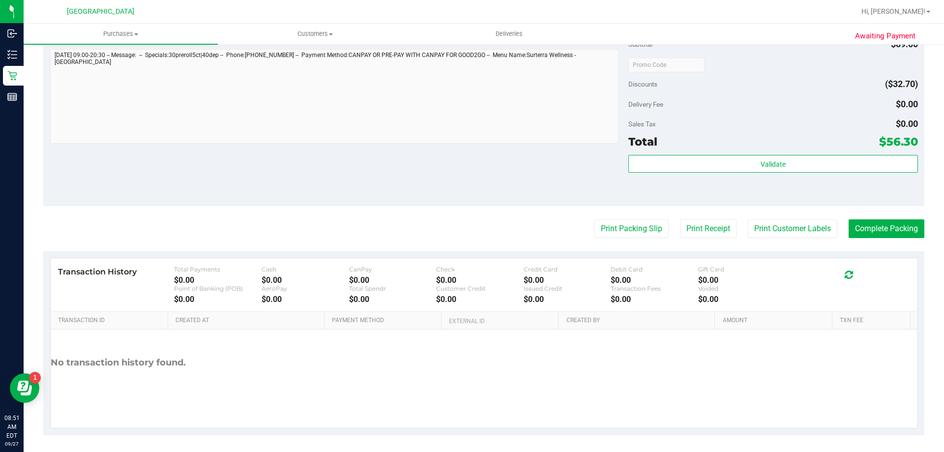
scroll to position [466, 0]
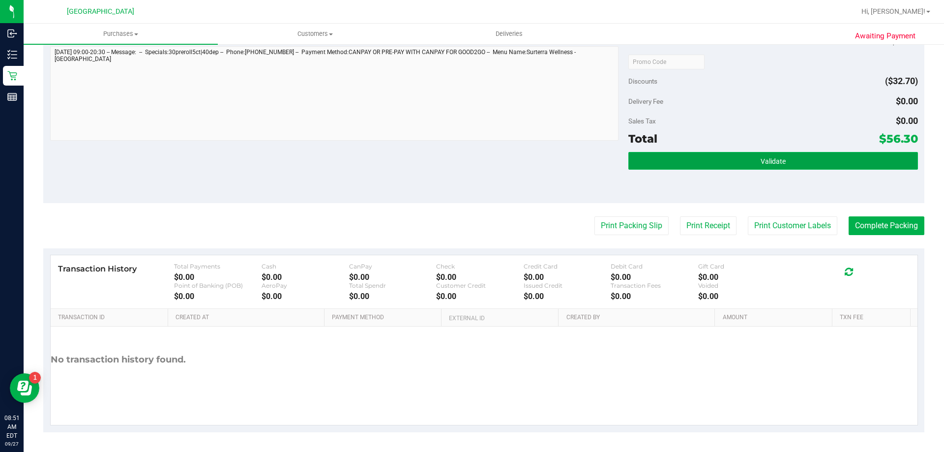
click at [653, 159] on button "Validate" at bounding box center [772, 161] width 289 height 18
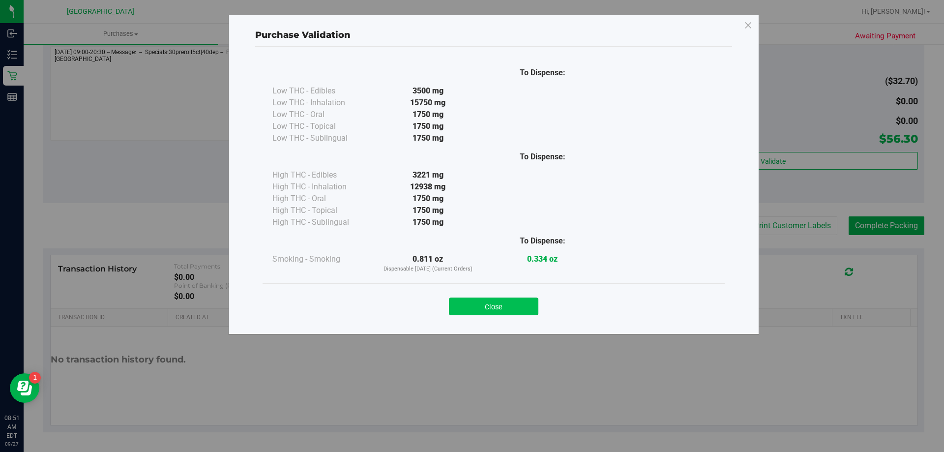
click at [476, 305] on button "Close" at bounding box center [493, 306] width 89 height 18
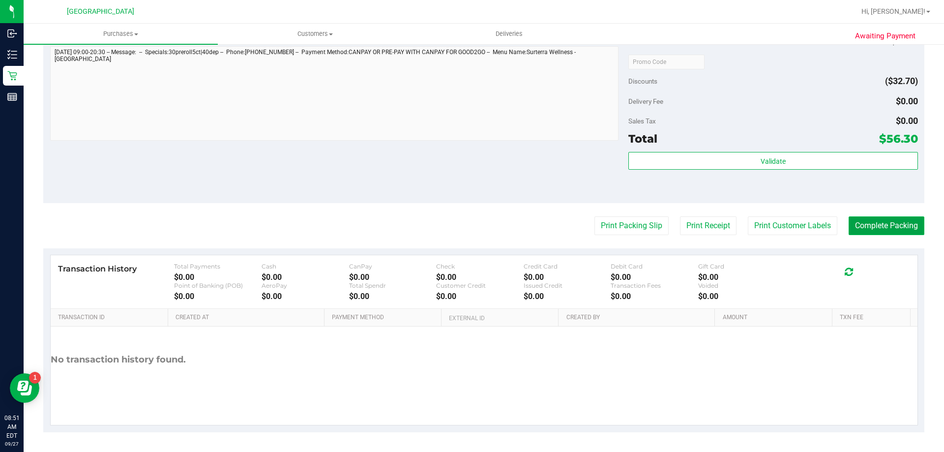
click at [872, 228] on button "Complete Packing" at bounding box center [886, 225] width 76 height 19
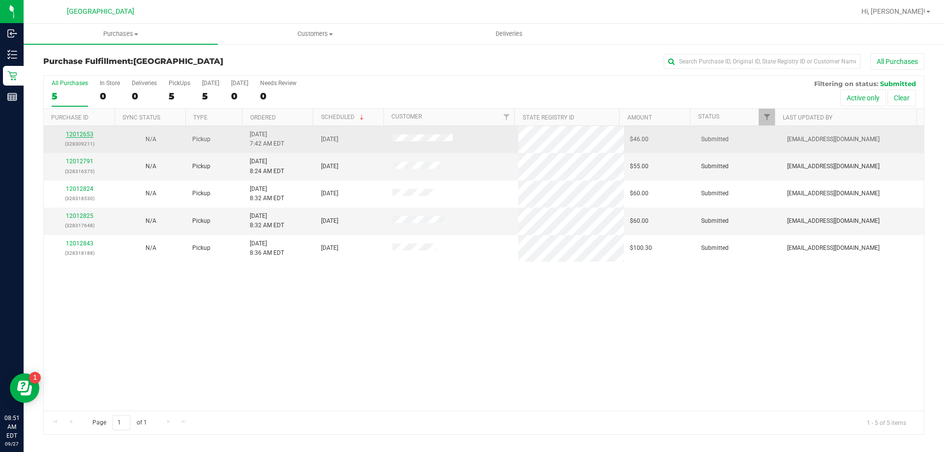
click at [77, 132] on link "12012653" at bounding box center [80, 134] width 28 height 7
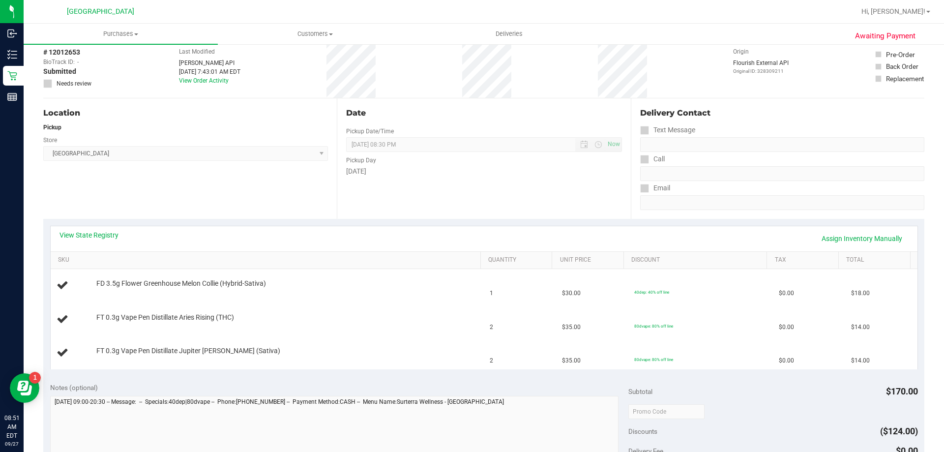
scroll to position [98, 0]
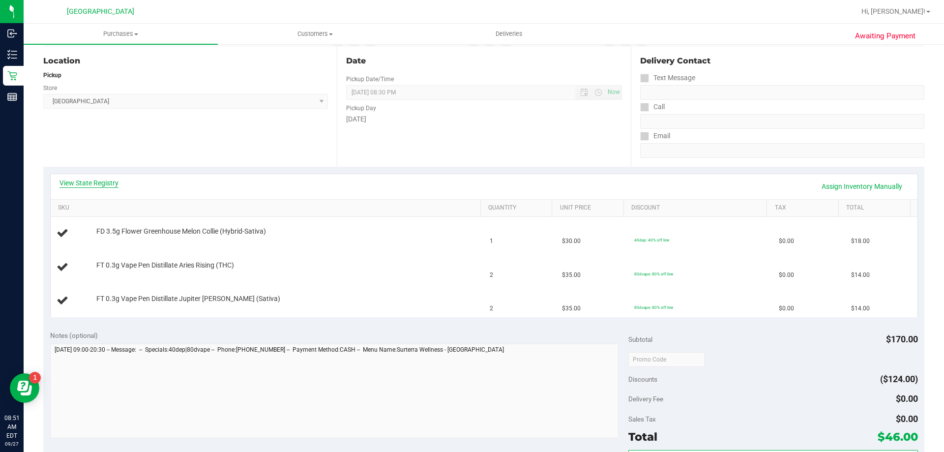
click at [87, 185] on link "View State Registry" at bounding box center [88, 183] width 59 height 10
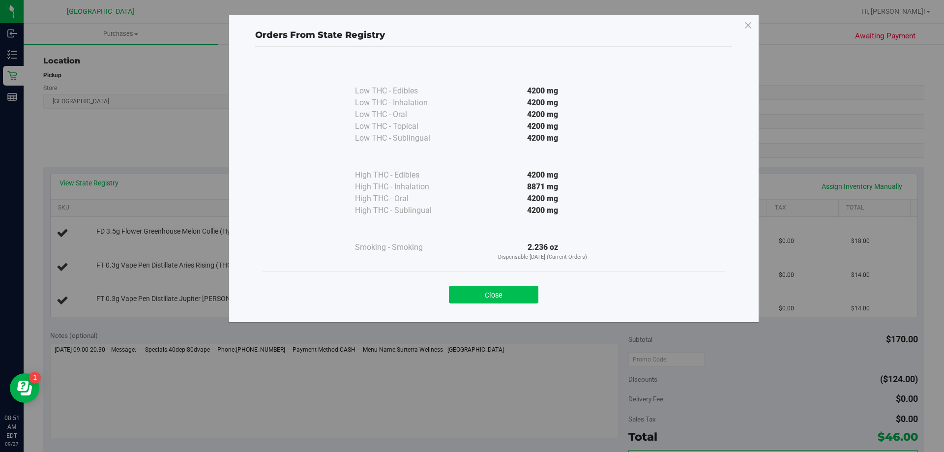
click at [470, 297] on button "Close" at bounding box center [493, 295] width 89 height 18
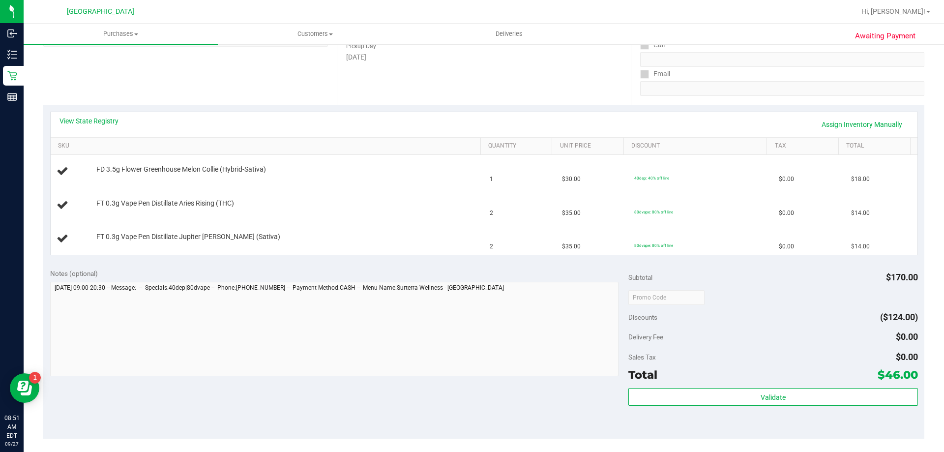
scroll to position [393, 0]
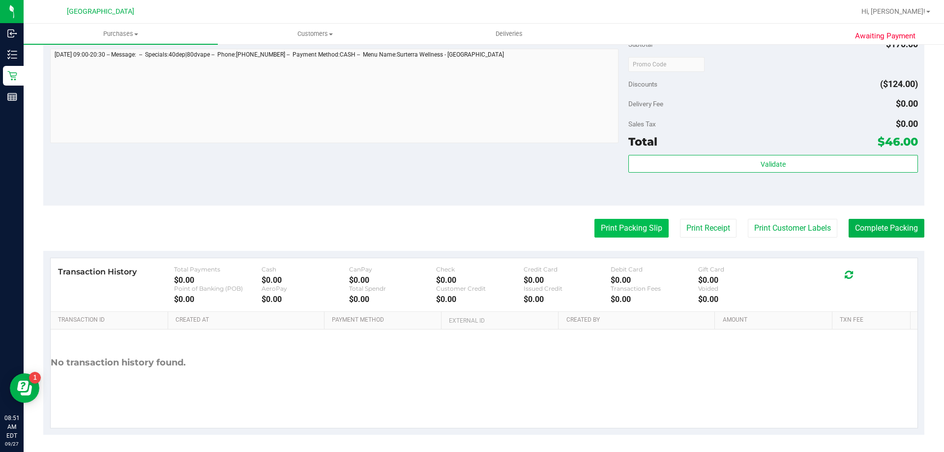
click at [626, 230] on button "Print Packing Slip" at bounding box center [631, 228] width 74 height 19
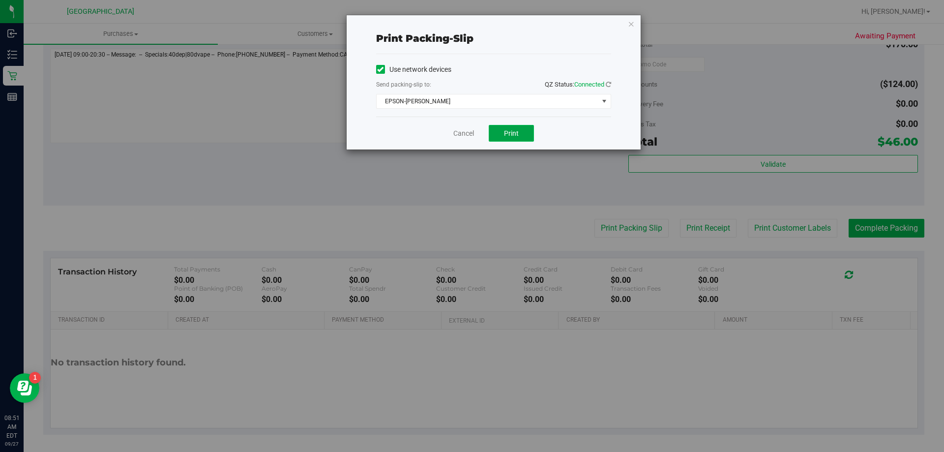
click at [518, 133] on span "Print" at bounding box center [511, 133] width 15 height 8
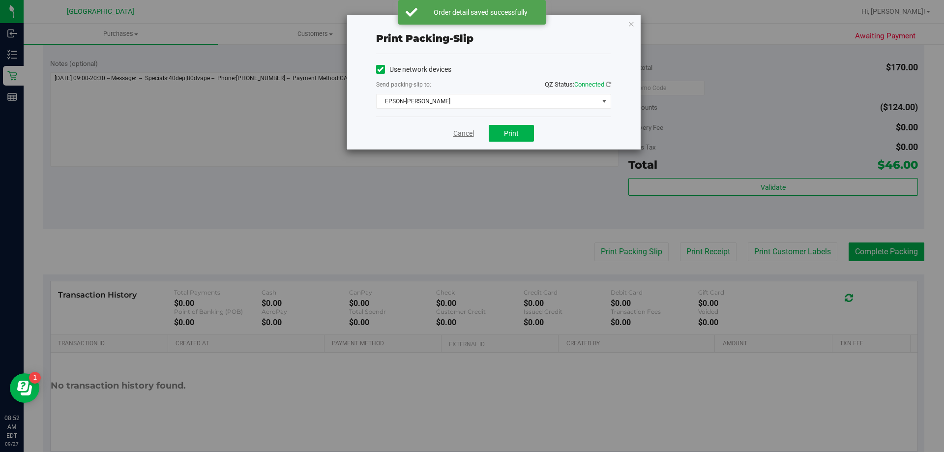
click at [456, 133] on link "Cancel" at bounding box center [463, 133] width 21 height 10
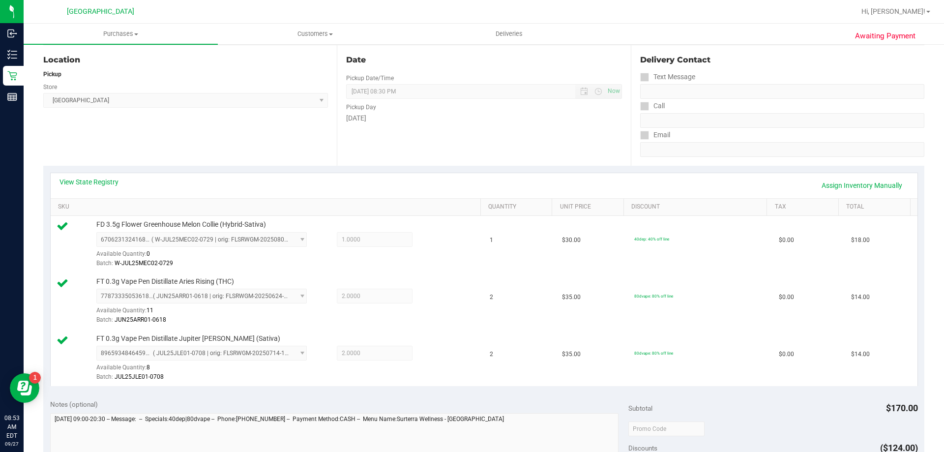
scroll to position [246, 0]
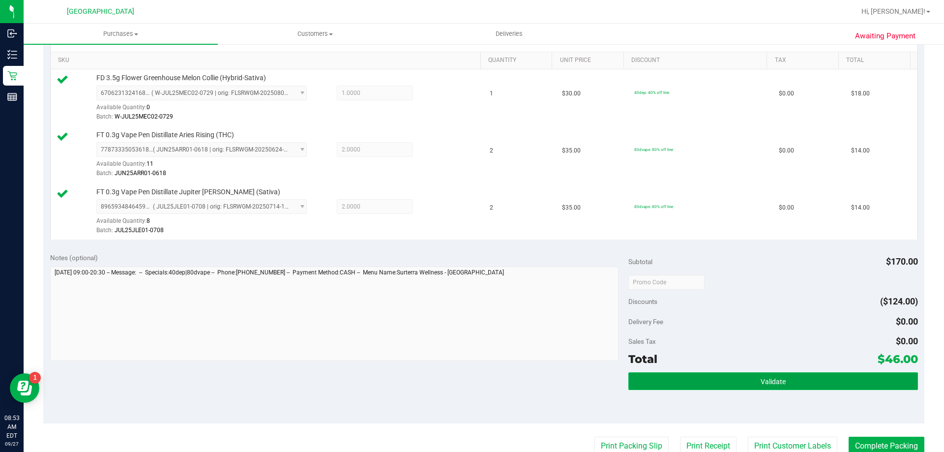
click at [719, 381] on button "Validate" at bounding box center [772, 381] width 289 height 18
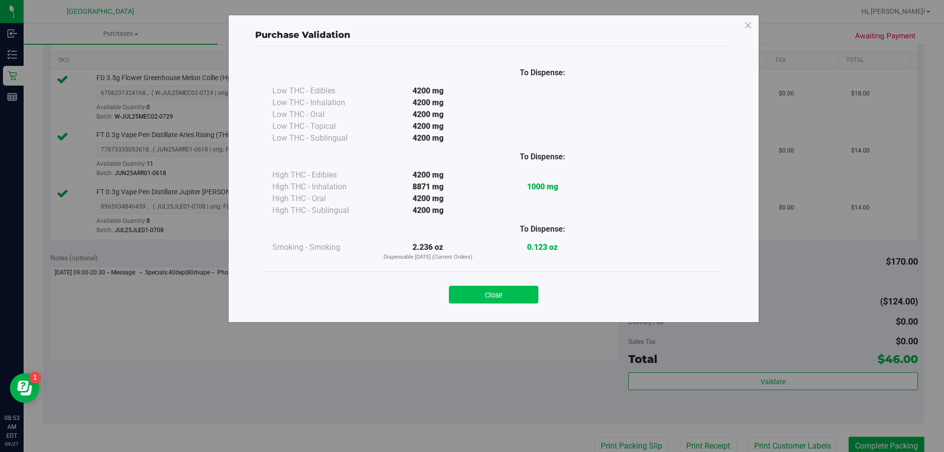
click at [500, 292] on button "Close" at bounding box center [493, 295] width 89 height 18
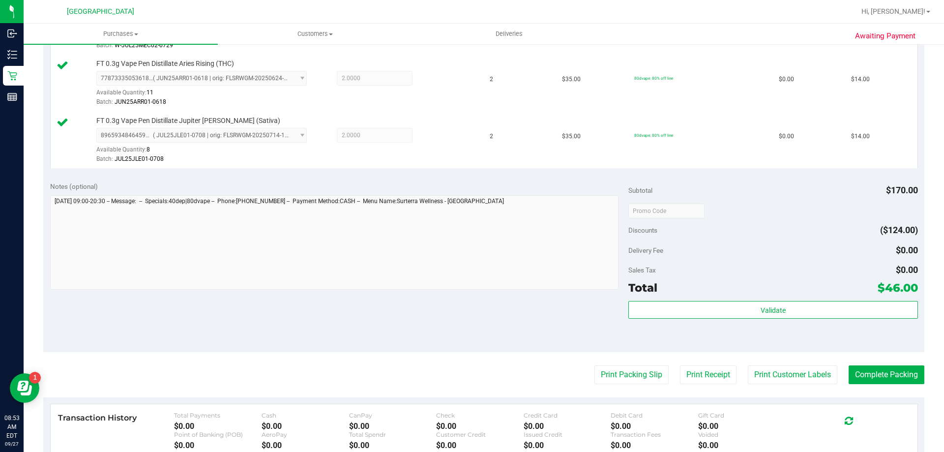
scroll to position [466, 0]
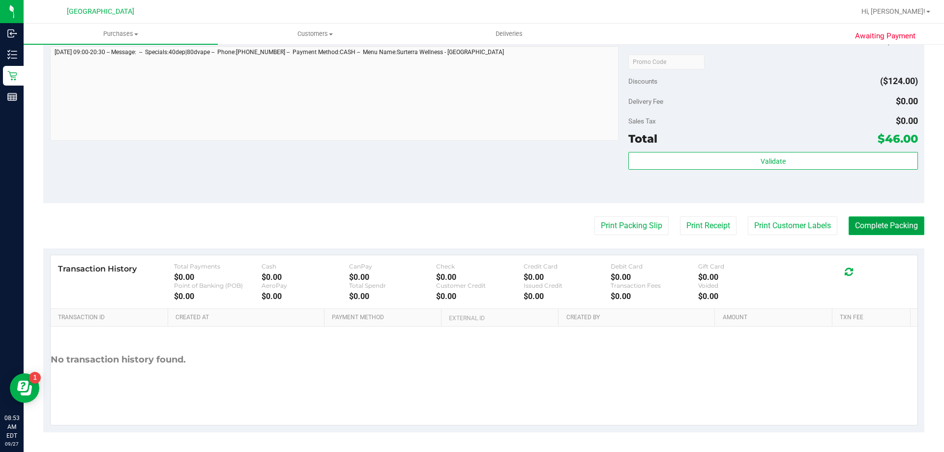
click at [869, 226] on button "Complete Packing" at bounding box center [886, 225] width 76 height 19
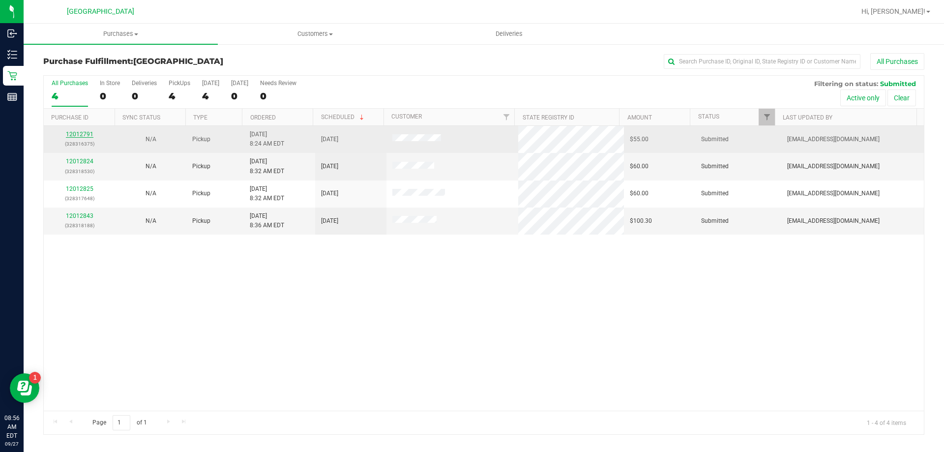
click at [76, 132] on link "12012791" at bounding box center [80, 134] width 28 height 7
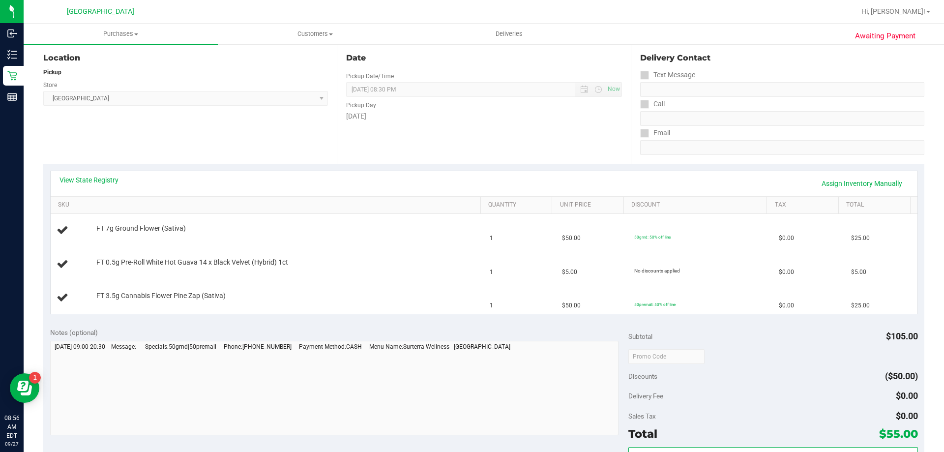
scroll to position [128, 0]
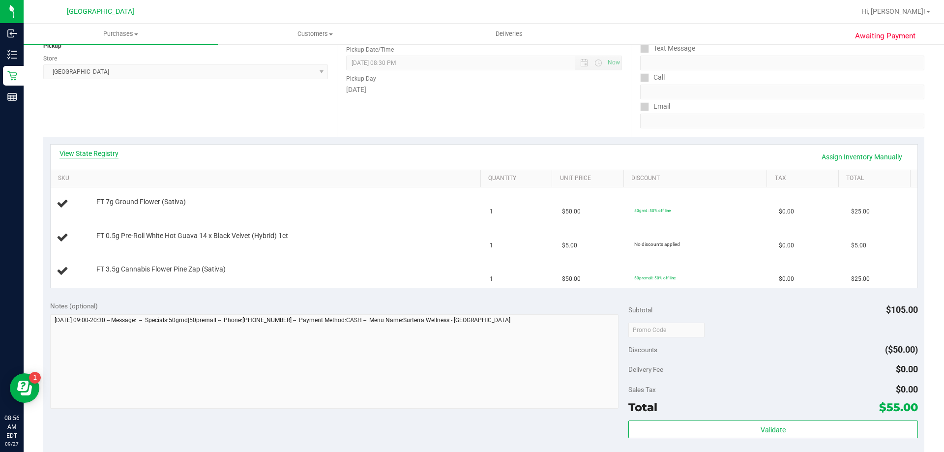
click at [89, 156] on link "View State Registry" at bounding box center [88, 153] width 59 height 10
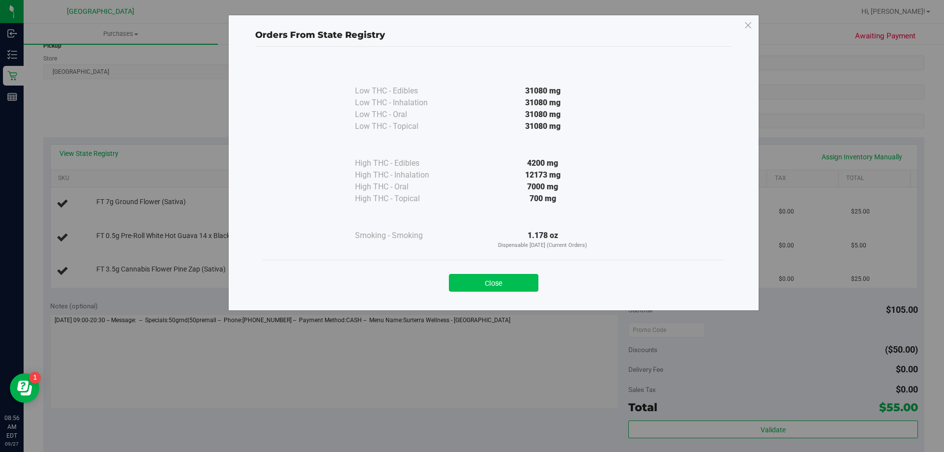
click at [470, 283] on button "Close" at bounding box center [493, 283] width 89 height 18
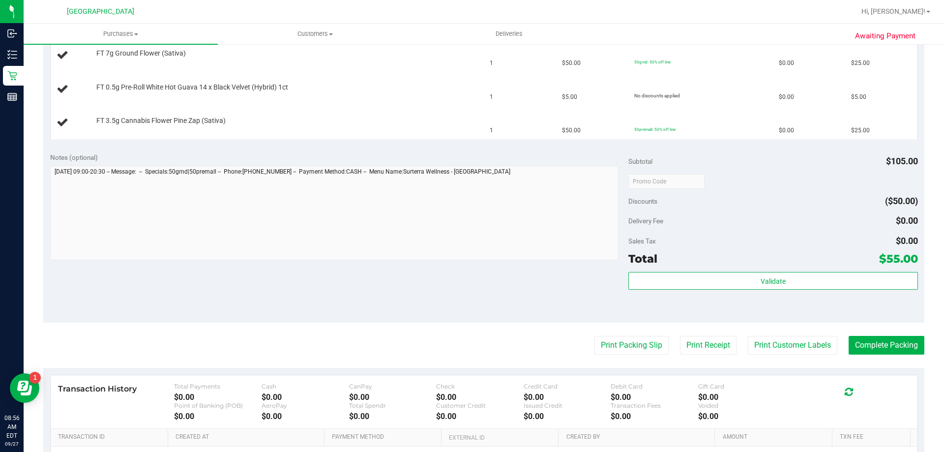
scroll to position [280, 0]
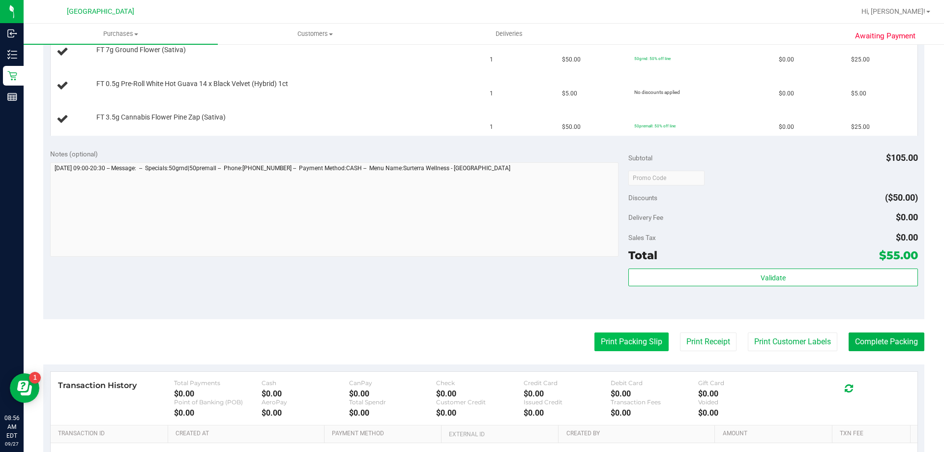
click at [600, 336] on button "Print Packing Slip" at bounding box center [631, 341] width 74 height 19
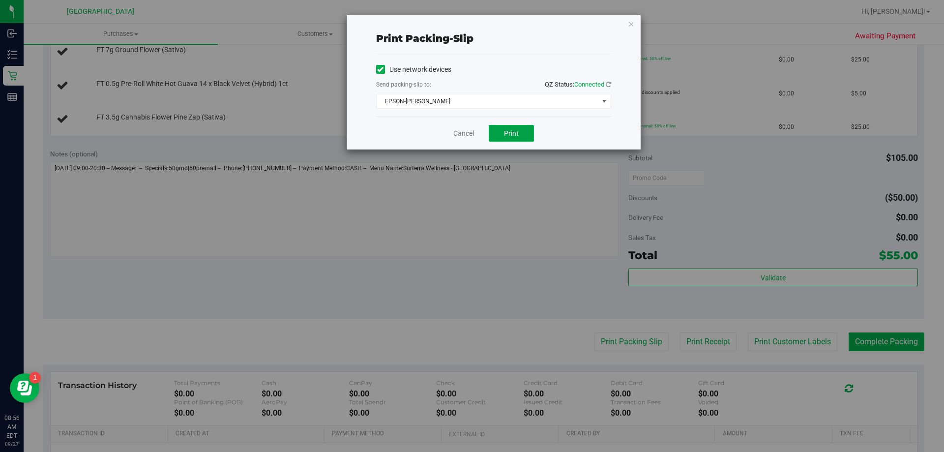
click at [503, 132] on button "Print" at bounding box center [510, 133] width 45 height 17
click at [455, 130] on link "Cancel" at bounding box center [463, 133] width 21 height 10
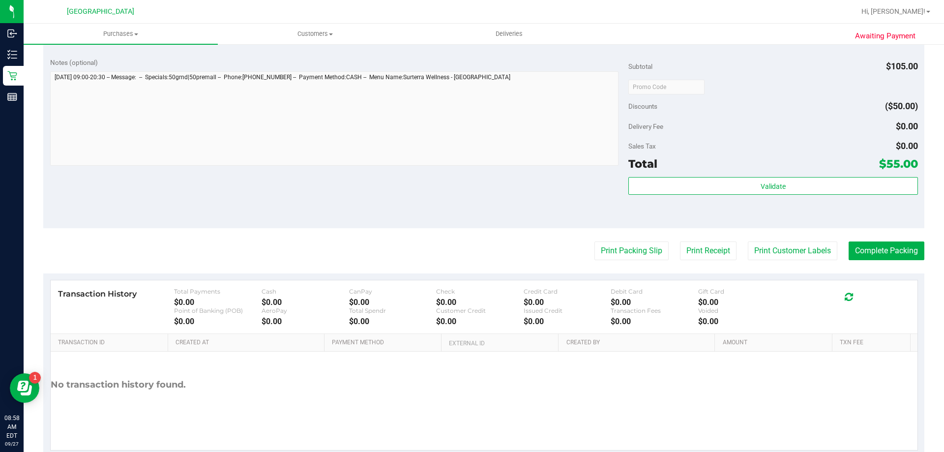
scroll to position [466, 0]
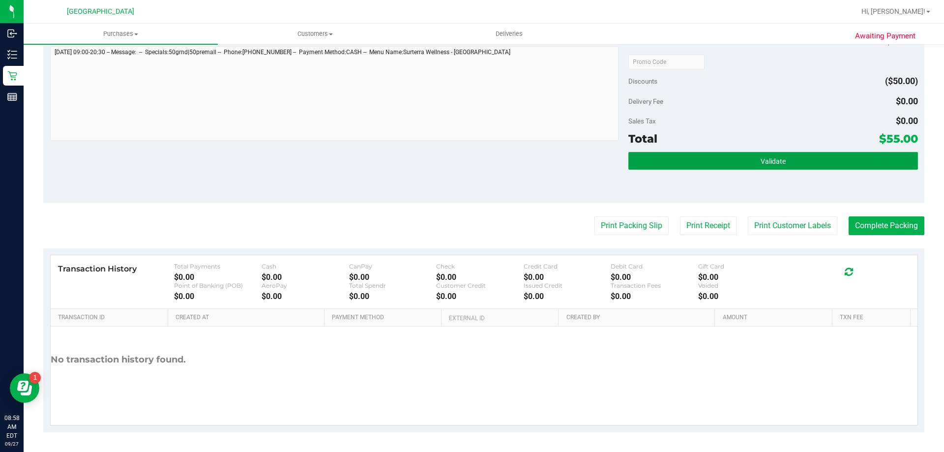
click at [653, 157] on button "Validate" at bounding box center [772, 161] width 289 height 18
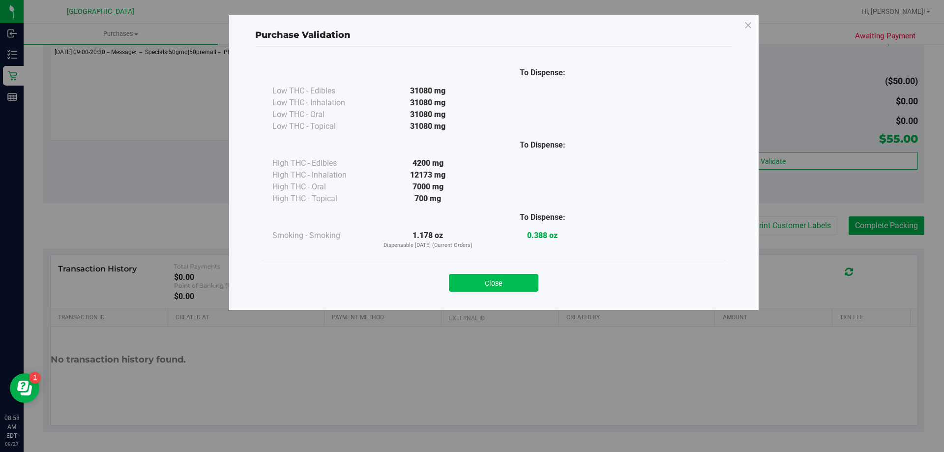
click at [487, 274] on button "Close" at bounding box center [493, 283] width 89 height 18
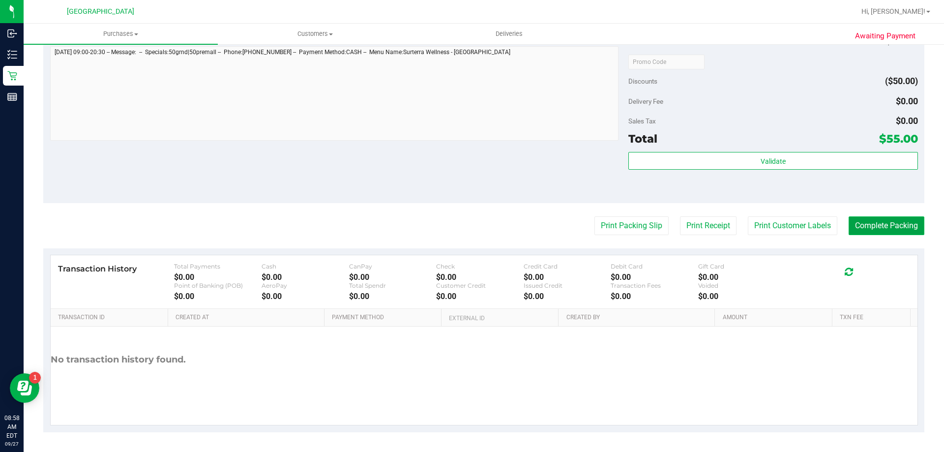
click at [870, 227] on button "Complete Packing" at bounding box center [886, 225] width 76 height 19
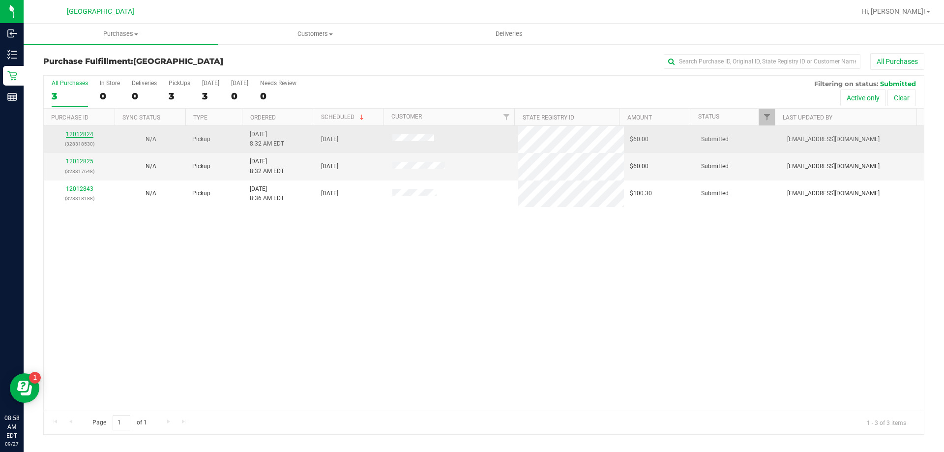
click at [75, 135] on link "12012824" at bounding box center [80, 134] width 28 height 7
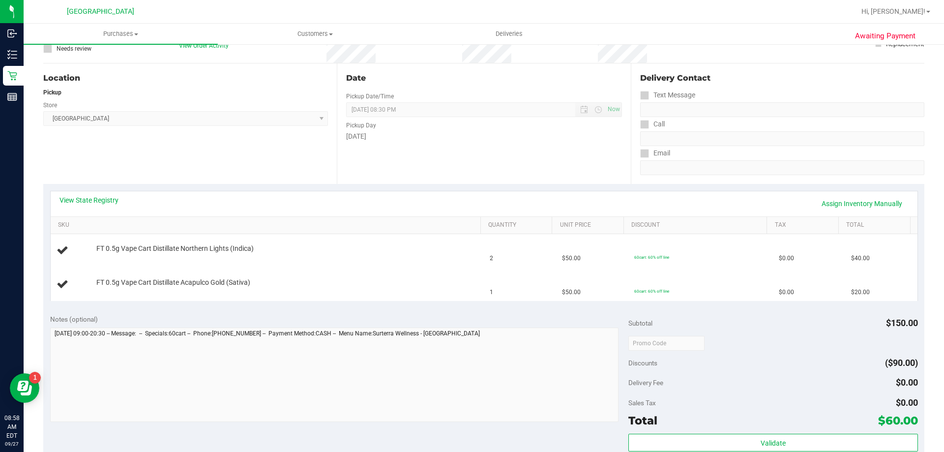
scroll to position [98, 0]
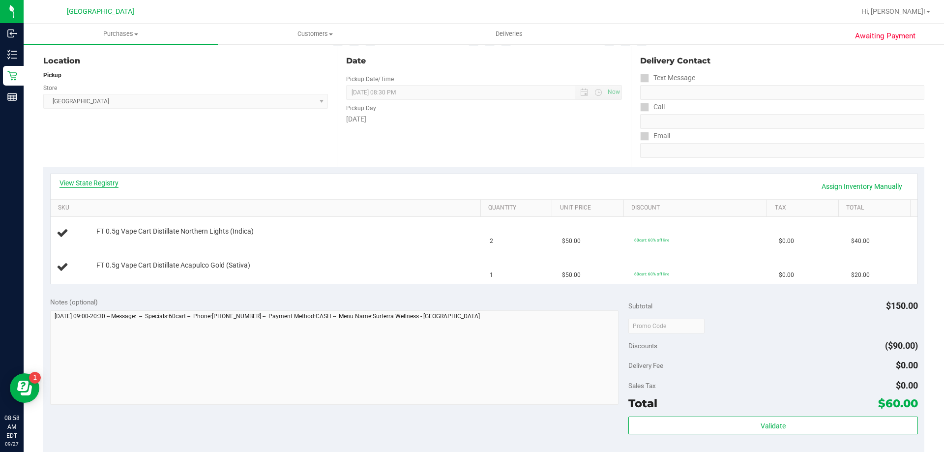
click at [85, 180] on link "View State Registry" at bounding box center [88, 183] width 59 height 10
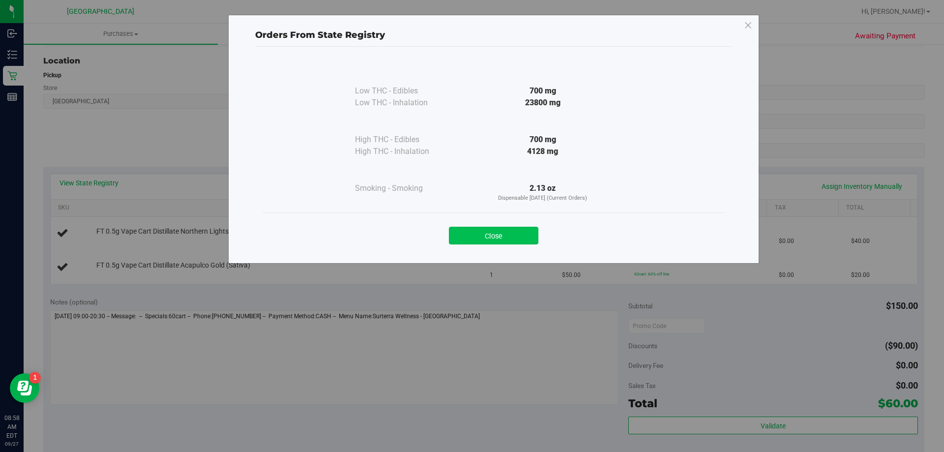
click at [484, 236] on button "Close" at bounding box center [493, 236] width 89 height 18
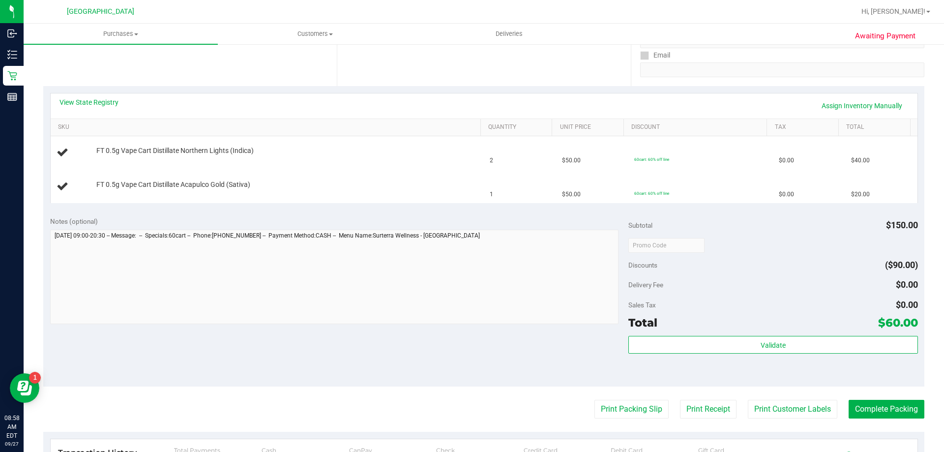
scroll to position [197, 0]
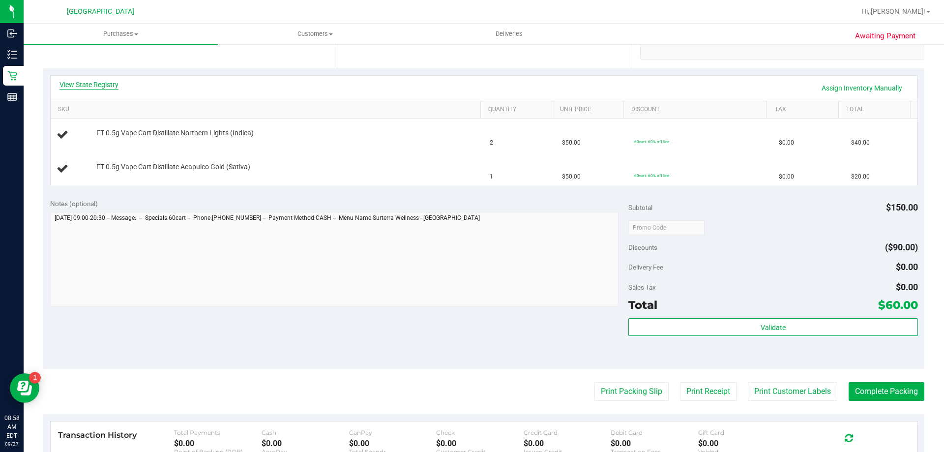
click at [111, 83] on link "View State Registry" at bounding box center [88, 85] width 59 height 10
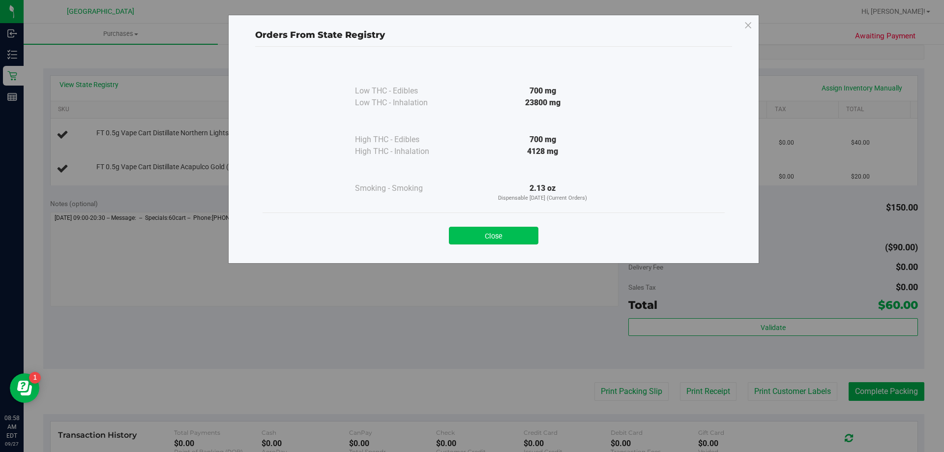
click at [507, 234] on button "Close" at bounding box center [493, 236] width 89 height 18
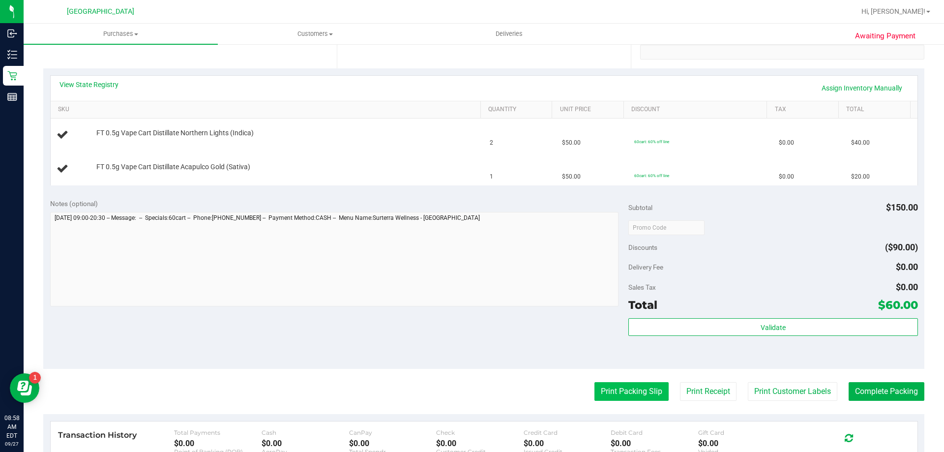
click at [601, 392] on button "Print Packing Slip" at bounding box center [631, 391] width 74 height 19
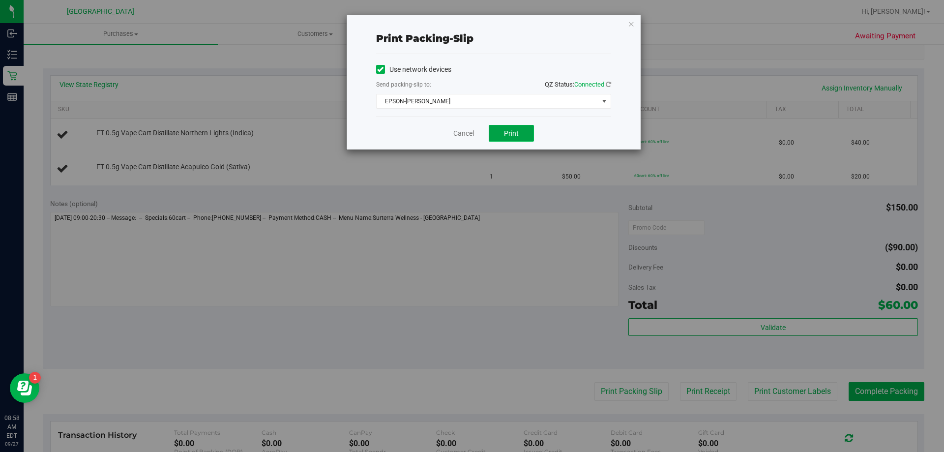
click at [515, 136] on span "Print" at bounding box center [511, 133] width 15 height 8
click at [461, 131] on link "Cancel" at bounding box center [463, 133] width 21 height 10
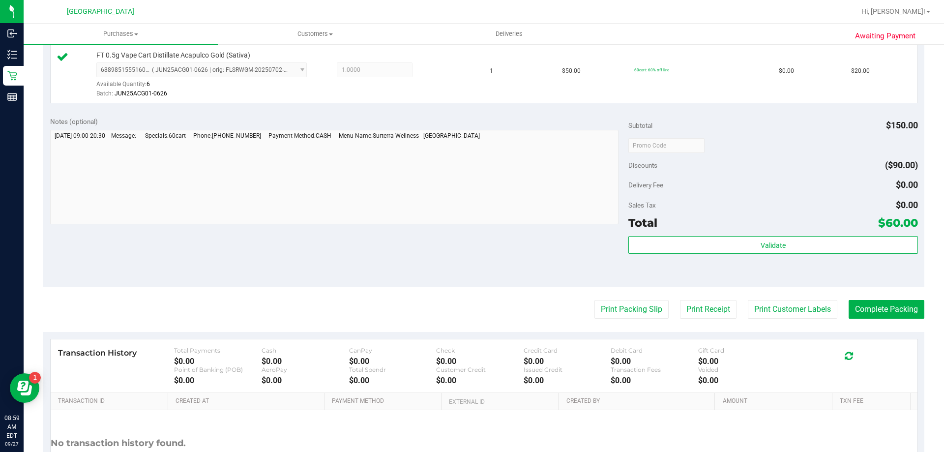
scroll to position [329, 0]
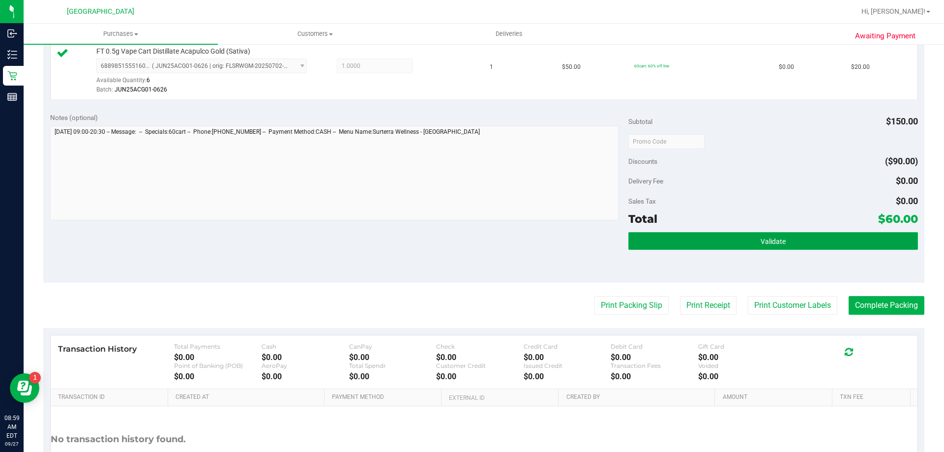
click at [656, 243] on button "Validate" at bounding box center [772, 241] width 289 height 18
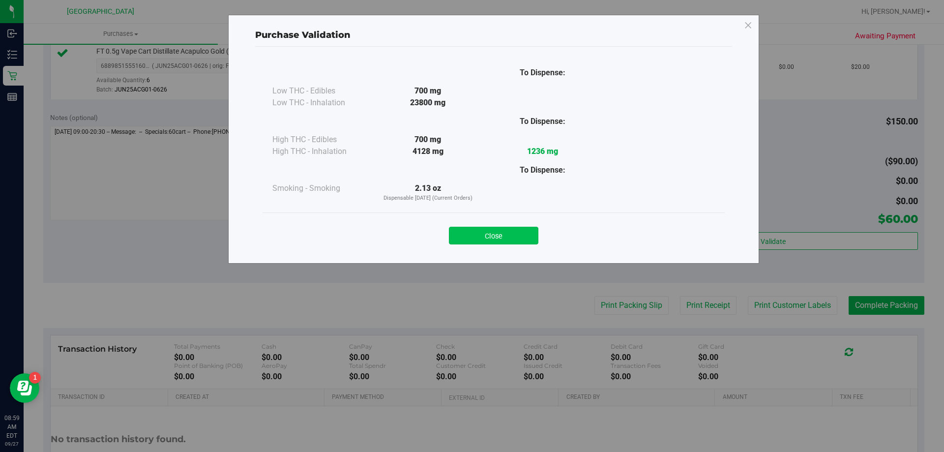
click at [472, 231] on button "Close" at bounding box center [493, 236] width 89 height 18
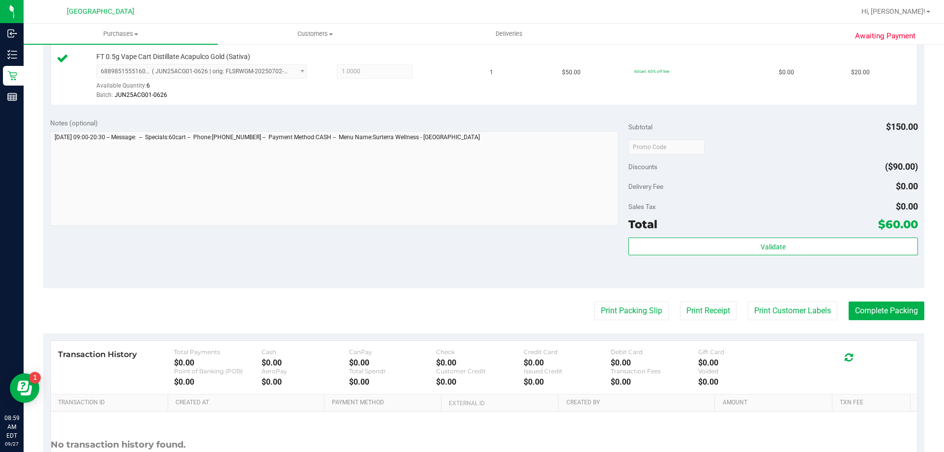
scroll to position [348, 0]
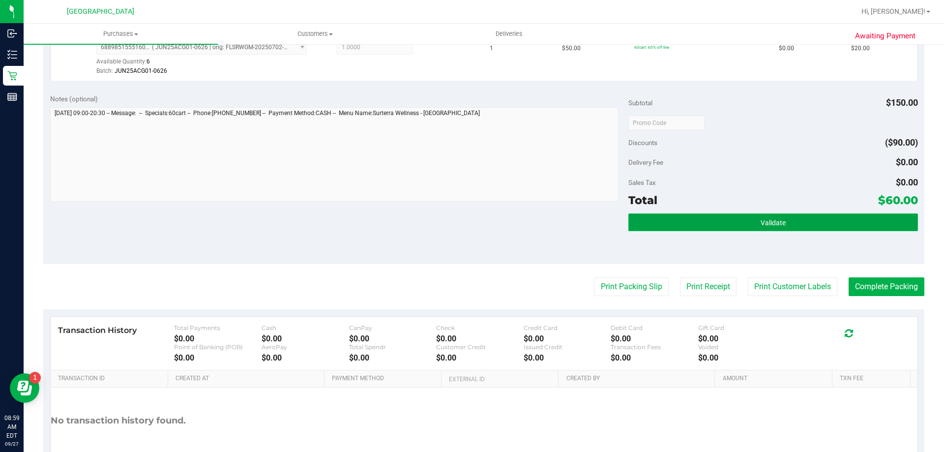
click at [743, 216] on button "Validate" at bounding box center [772, 222] width 289 height 18
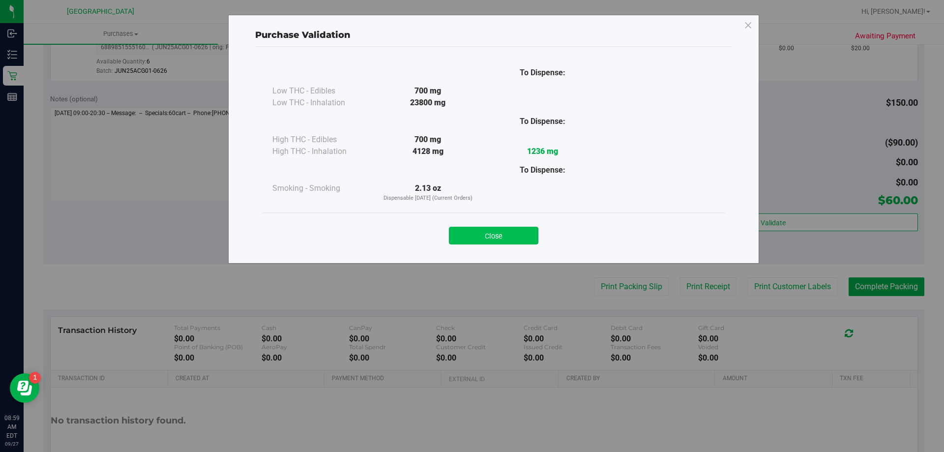
click at [499, 229] on button "Close" at bounding box center [493, 236] width 89 height 18
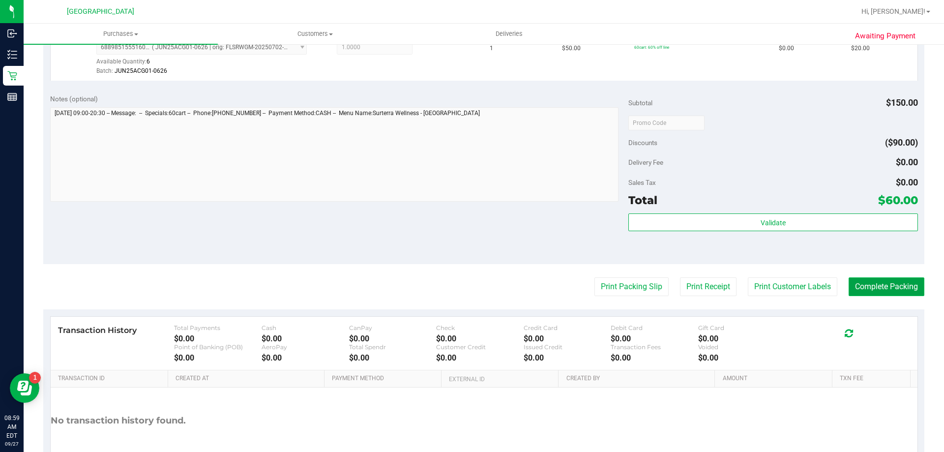
click at [867, 291] on button "Complete Packing" at bounding box center [886, 286] width 76 height 19
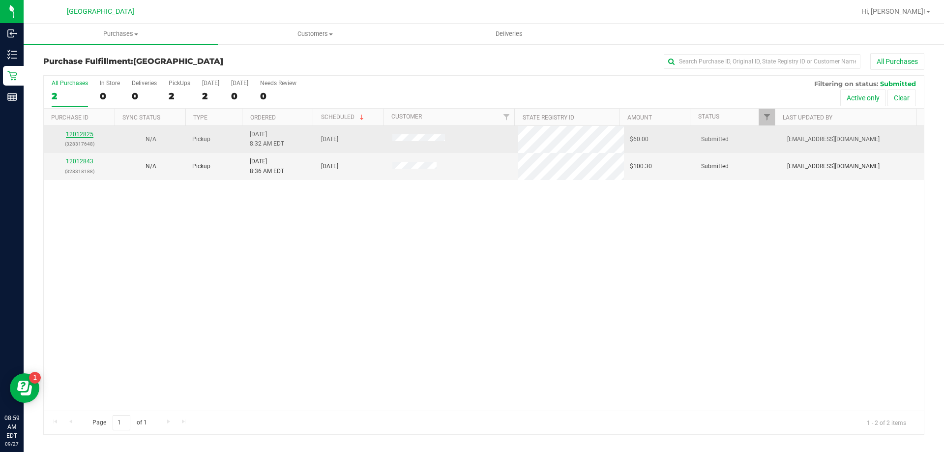
click at [84, 135] on link "12012825" at bounding box center [80, 134] width 28 height 7
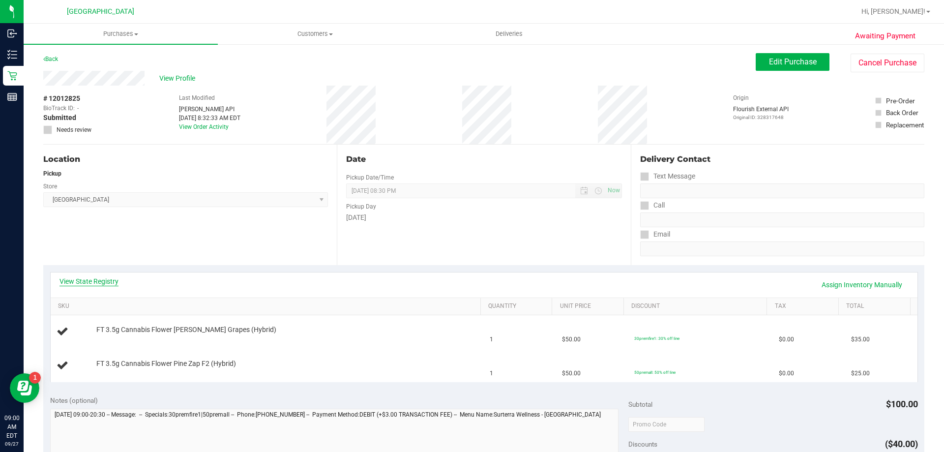
click at [95, 278] on link "View State Registry" at bounding box center [88, 281] width 59 height 10
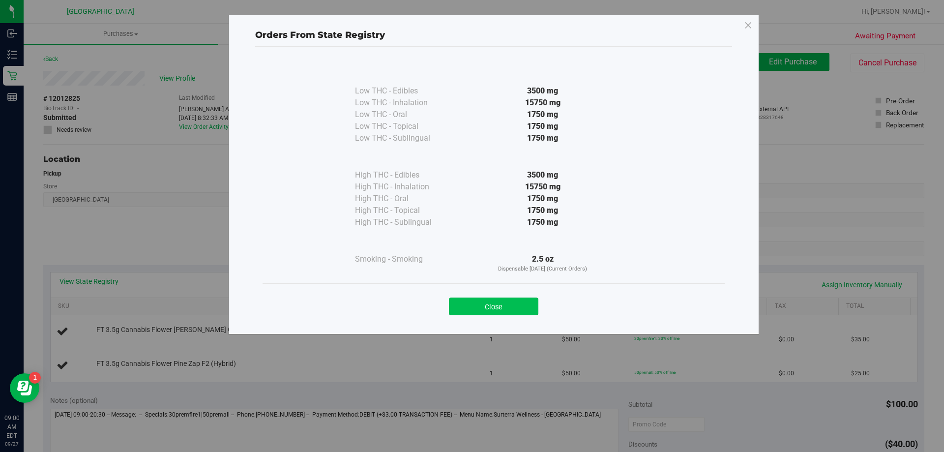
click at [481, 310] on button "Close" at bounding box center [493, 306] width 89 height 18
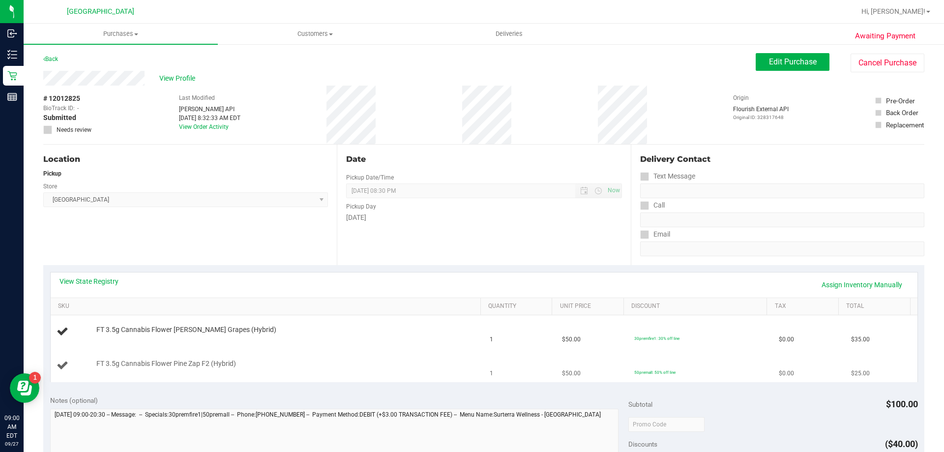
click at [424, 361] on div "FT 3.5g Cannabis Flower Pine Zap F2 (Hybrid)" at bounding box center [283, 364] width 384 height 10
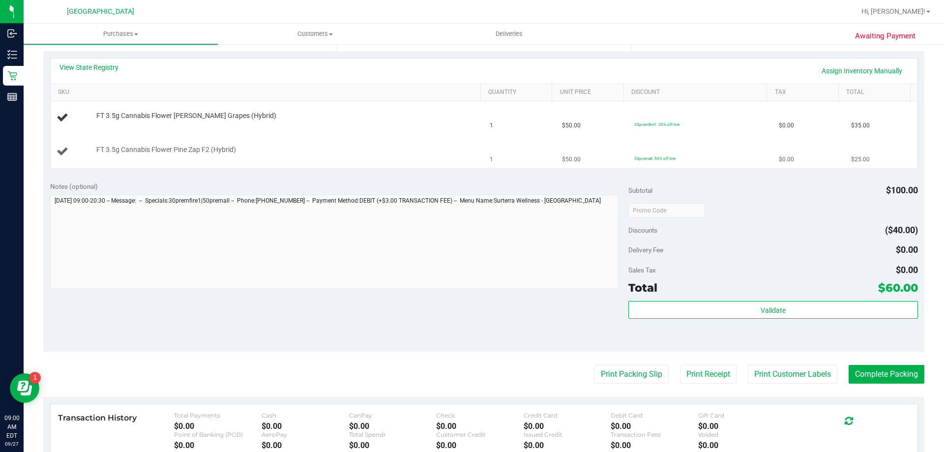
scroll to position [362, 0]
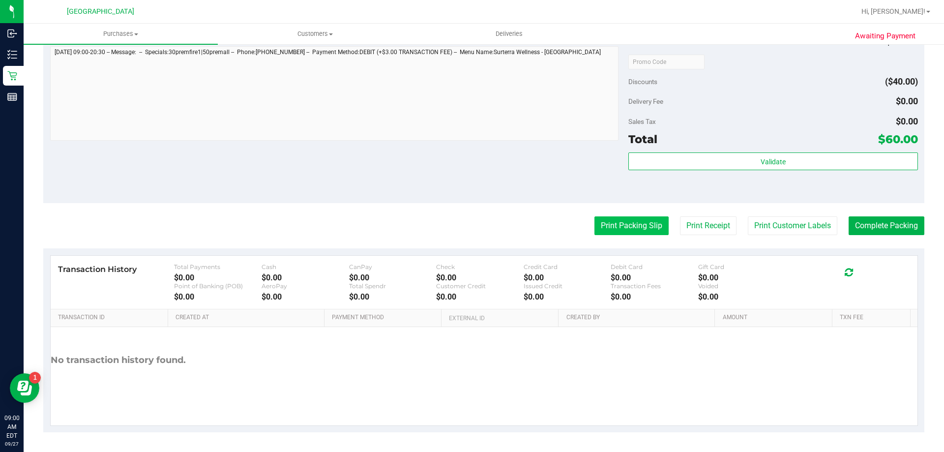
click at [619, 221] on button "Print Packing Slip" at bounding box center [631, 225] width 74 height 19
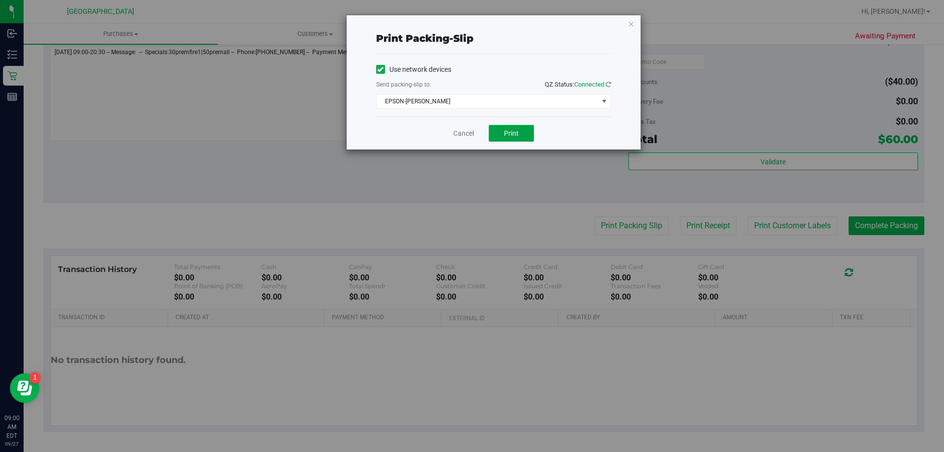
click at [497, 136] on button "Print" at bounding box center [510, 133] width 45 height 17
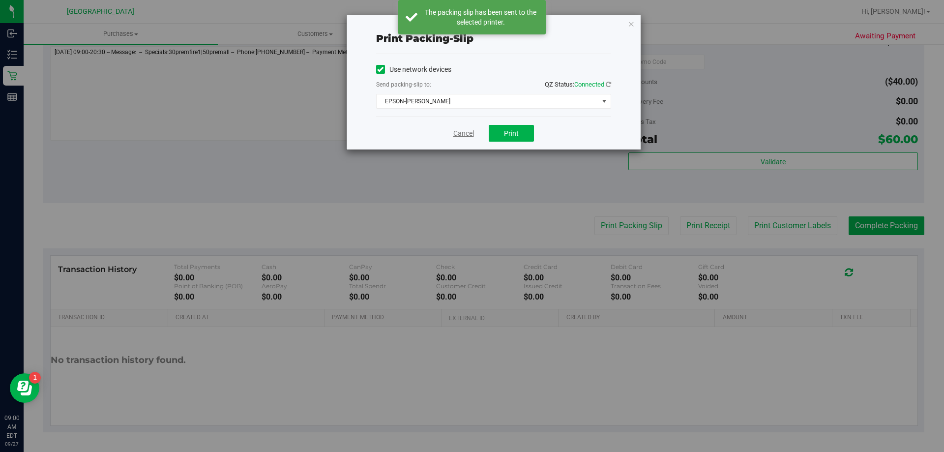
click at [457, 133] on link "Cancel" at bounding box center [463, 133] width 21 height 10
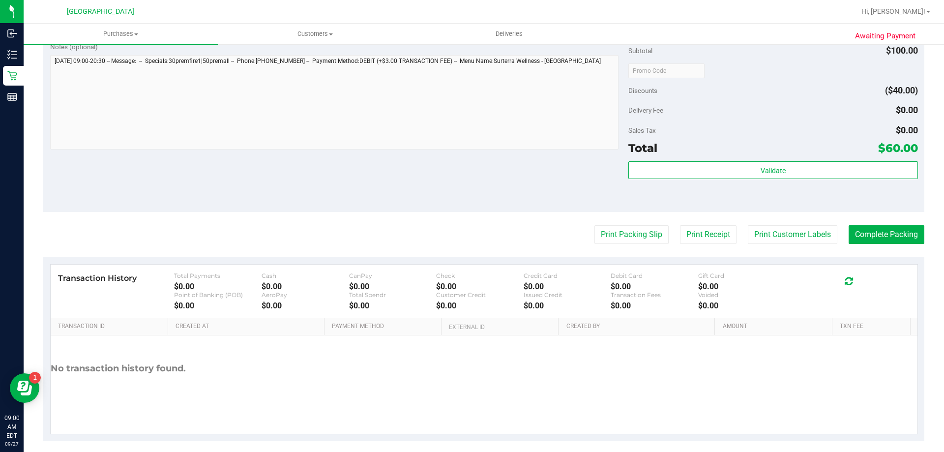
scroll to position [401, 0]
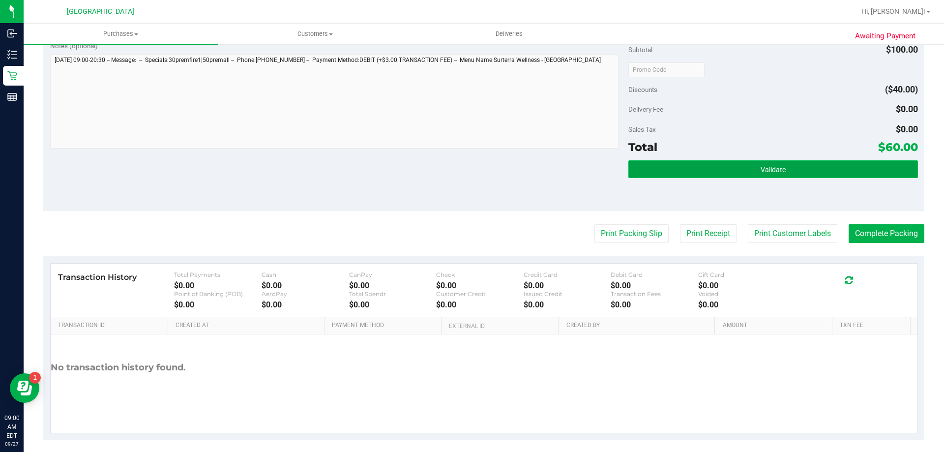
click at [653, 172] on button "Validate" at bounding box center [772, 169] width 289 height 18
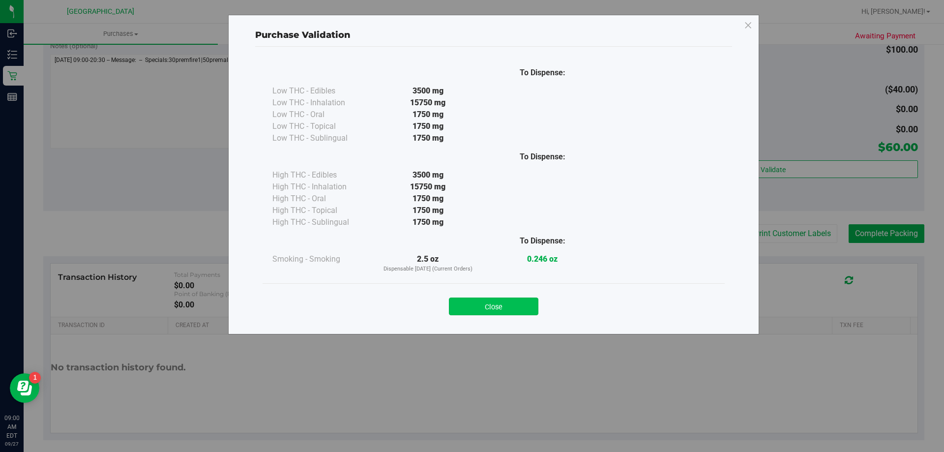
click at [475, 301] on button "Close" at bounding box center [493, 306] width 89 height 18
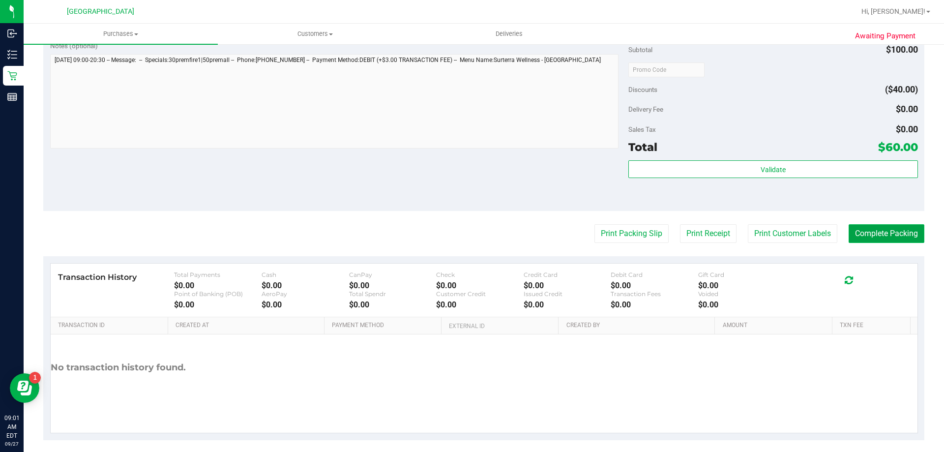
click at [863, 237] on button "Complete Packing" at bounding box center [886, 233] width 76 height 19
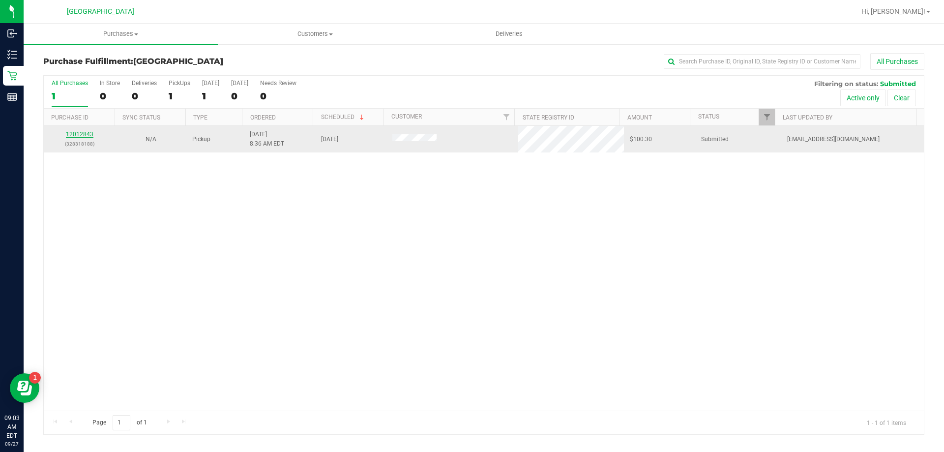
click at [78, 134] on link "12012843" at bounding box center [80, 134] width 28 height 7
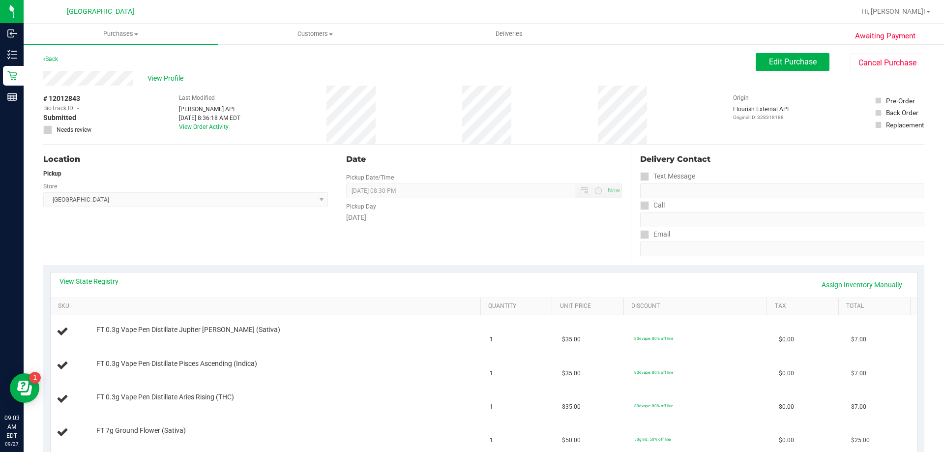
click at [87, 283] on link "View State Registry" at bounding box center [88, 281] width 59 height 10
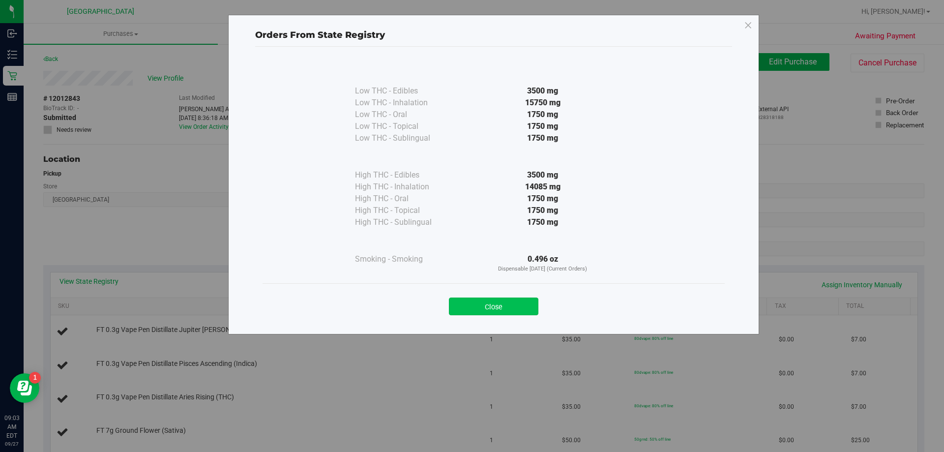
click at [494, 304] on button "Close" at bounding box center [493, 306] width 89 height 18
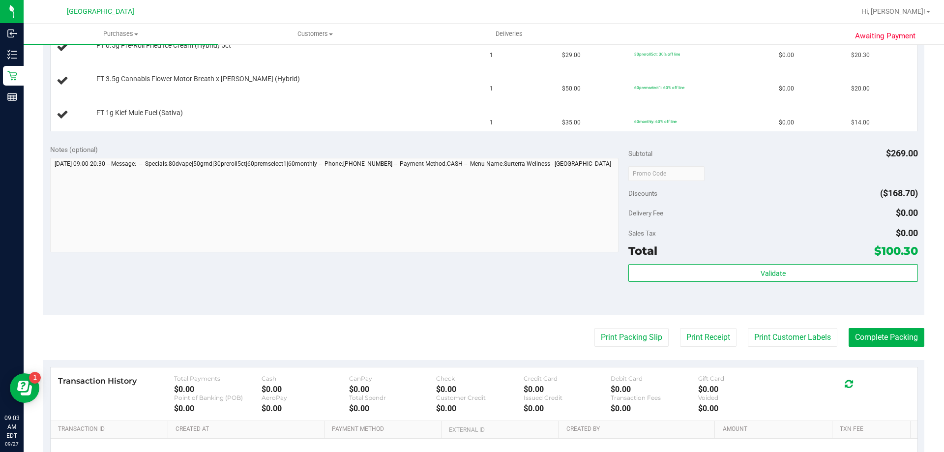
scroll to position [442, 0]
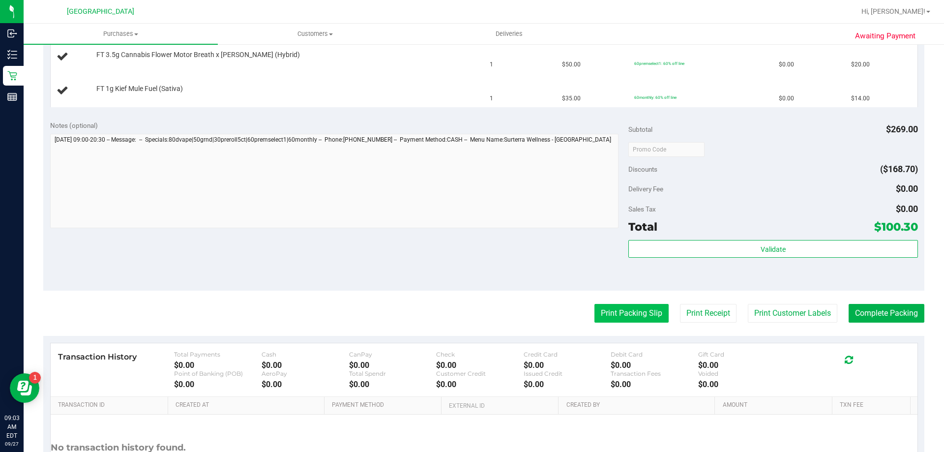
click at [629, 314] on button "Print Packing Slip" at bounding box center [631, 313] width 74 height 19
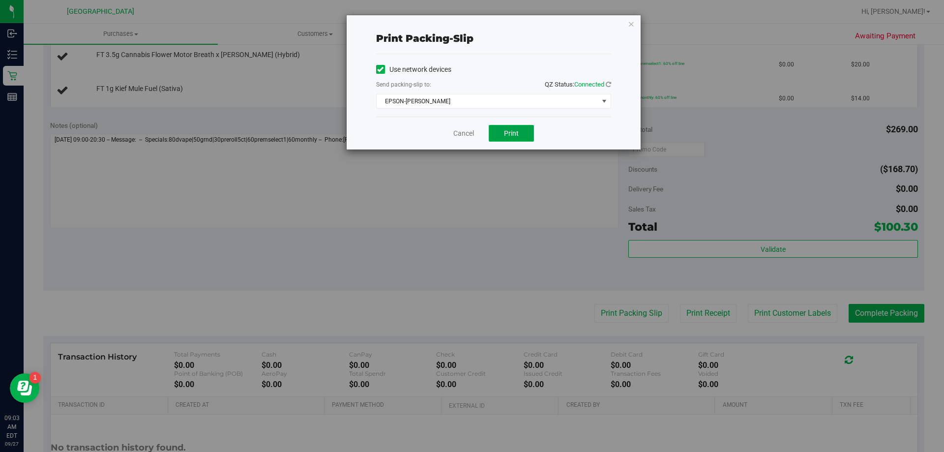
click at [526, 132] on button "Print" at bounding box center [510, 133] width 45 height 17
click at [463, 133] on link "Cancel" at bounding box center [463, 133] width 21 height 10
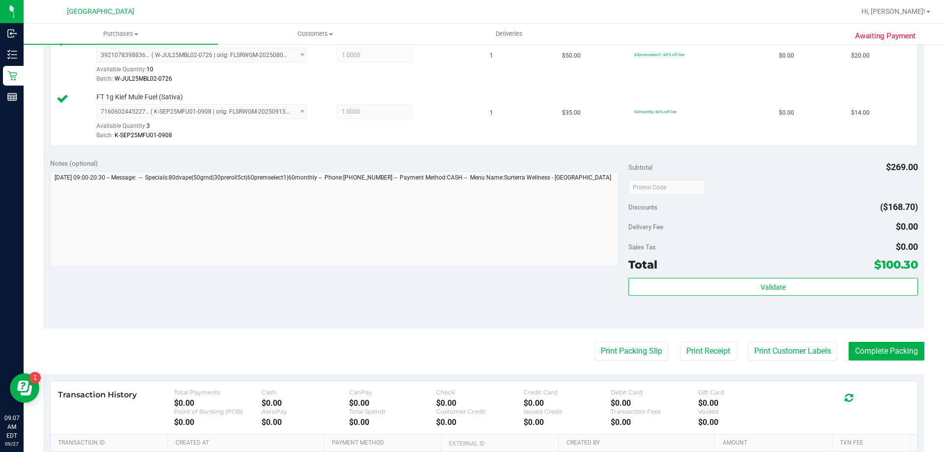
scroll to position [693, 0]
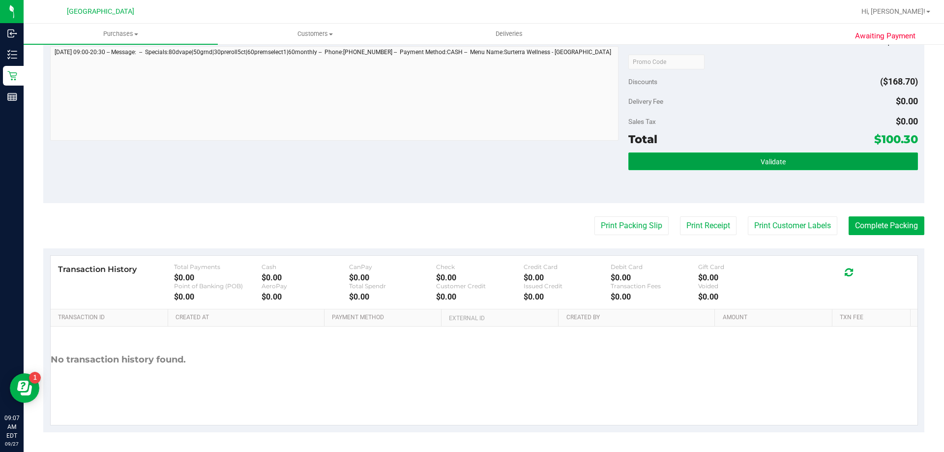
click at [658, 160] on button "Validate" at bounding box center [772, 161] width 289 height 18
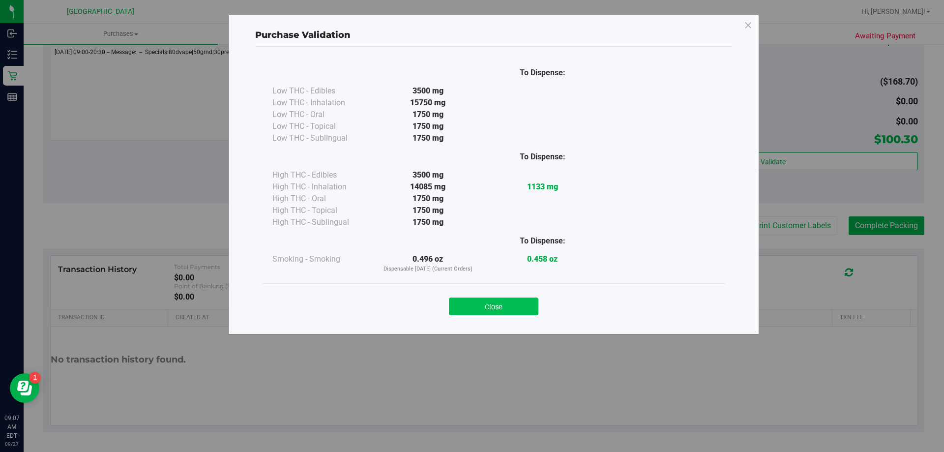
click at [497, 308] on button "Close" at bounding box center [493, 306] width 89 height 18
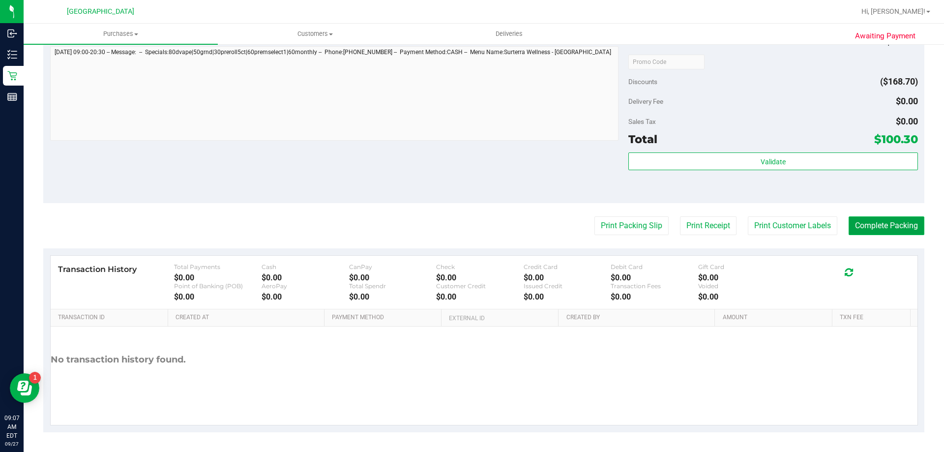
click at [880, 226] on button "Complete Packing" at bounding box center [886, 225] width 76 height 19
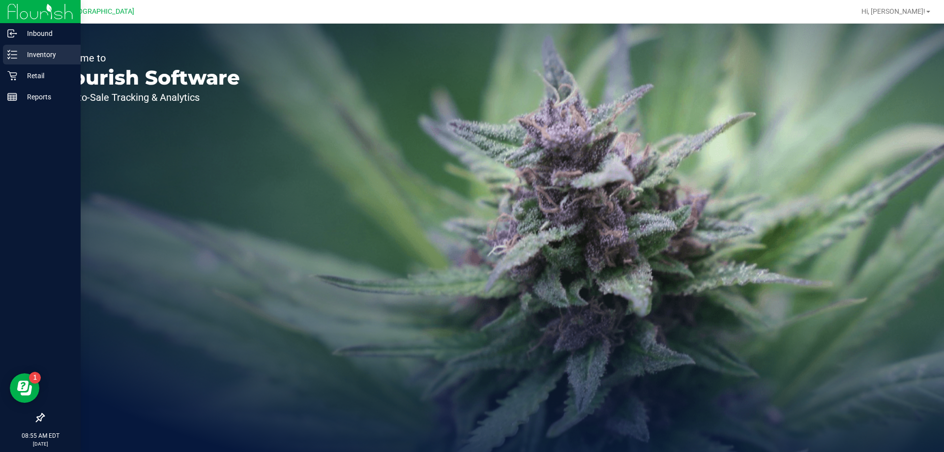
click at [30, 52] on p "Inventory" at bounding box center [46, 55] width 59 height 12
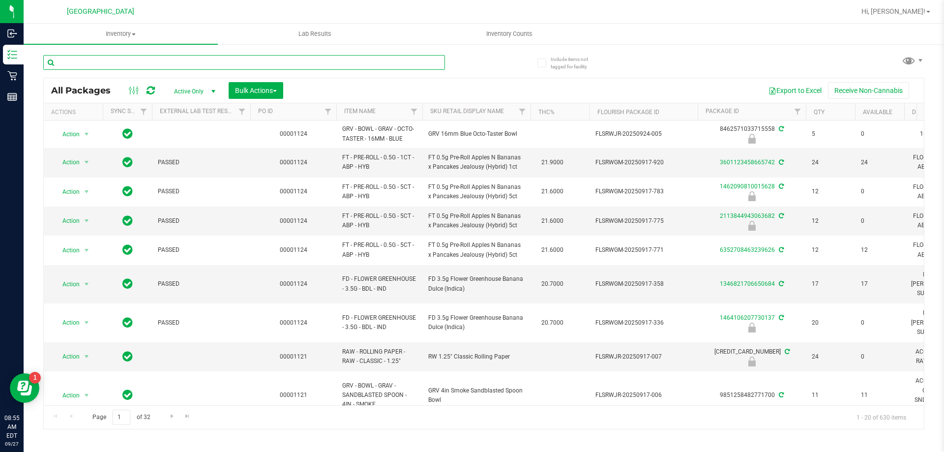
click at [218, 62] on input "text" at bounding box center [243, 62] width 401 height 15
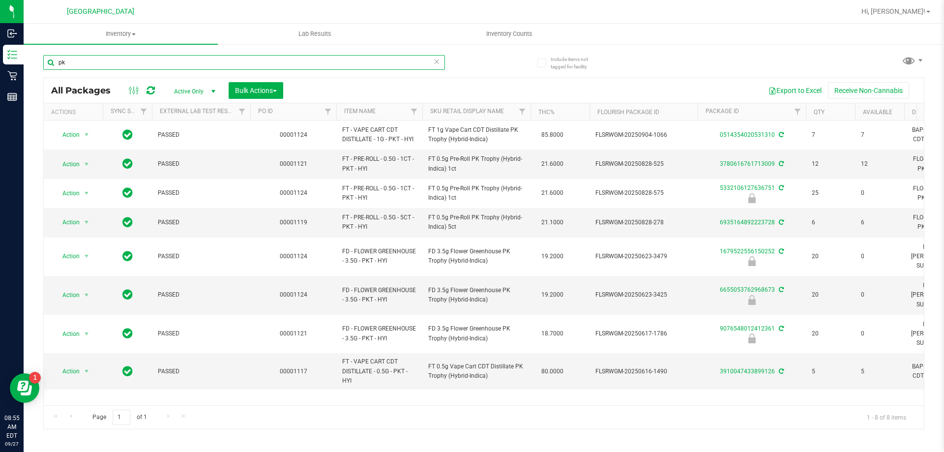
type input "p"
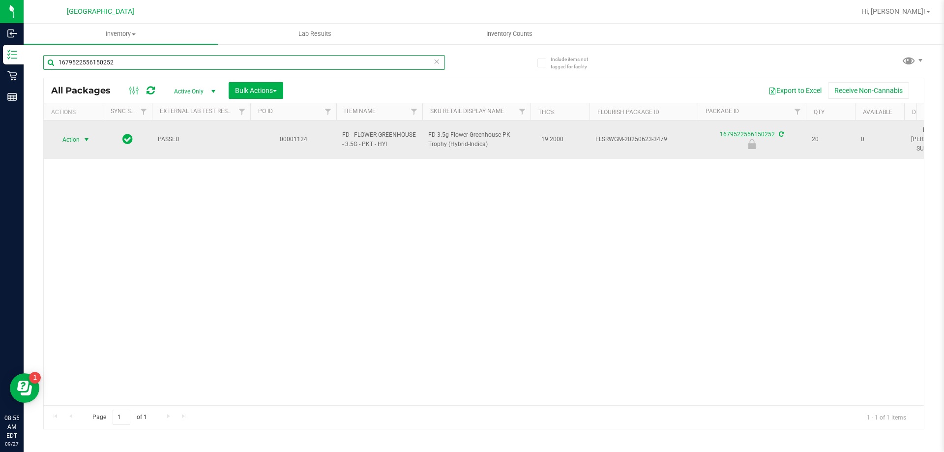
type input "1679522556150252"
click at [86, 137] on span "select" at bounding box center [87, 140] width 8 height 8
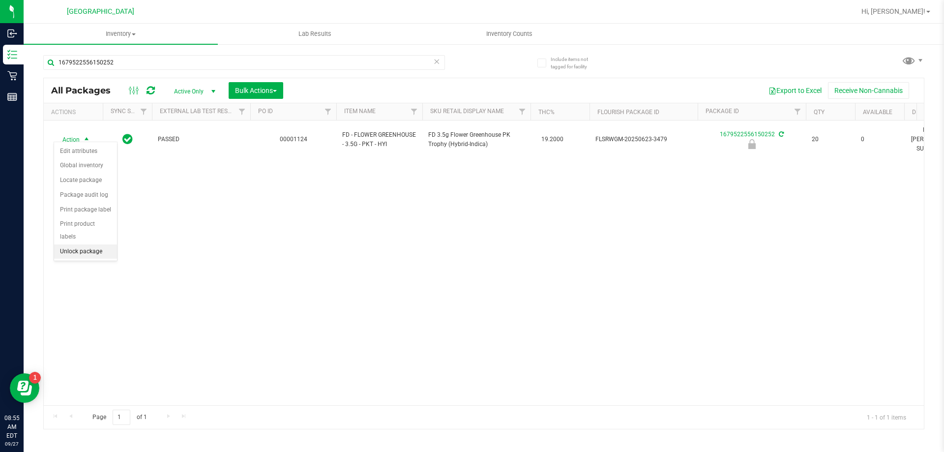
click at [92, 244] on li "Unlock package" at bounding box center [85, 251] width 63 height 15
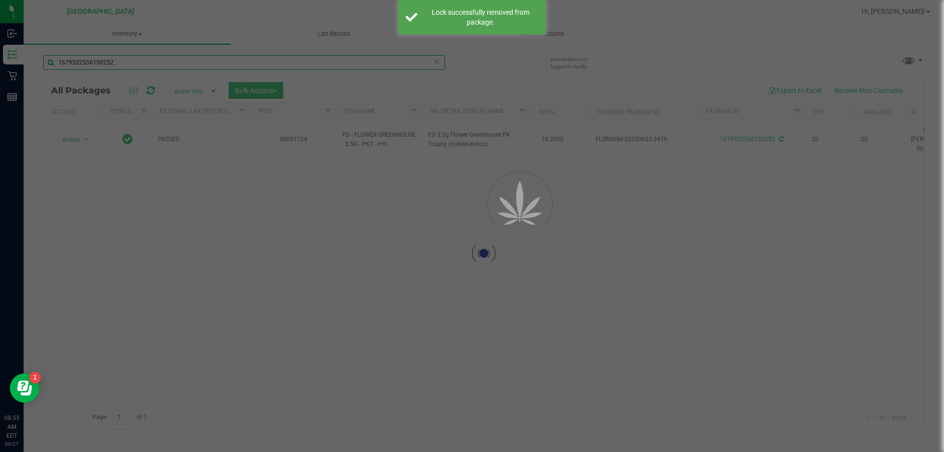
click at [133, 65] on input "1679522556150252" at bounding box center [243, 62] width 401 height 15
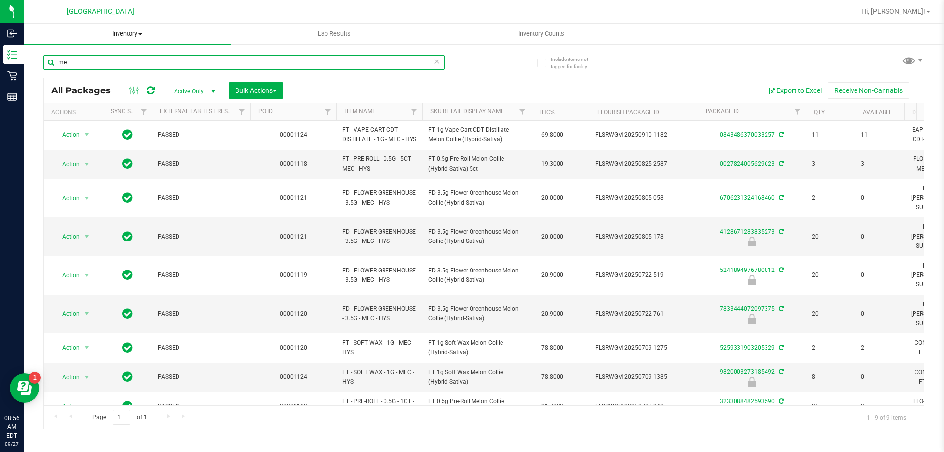
type input "m"
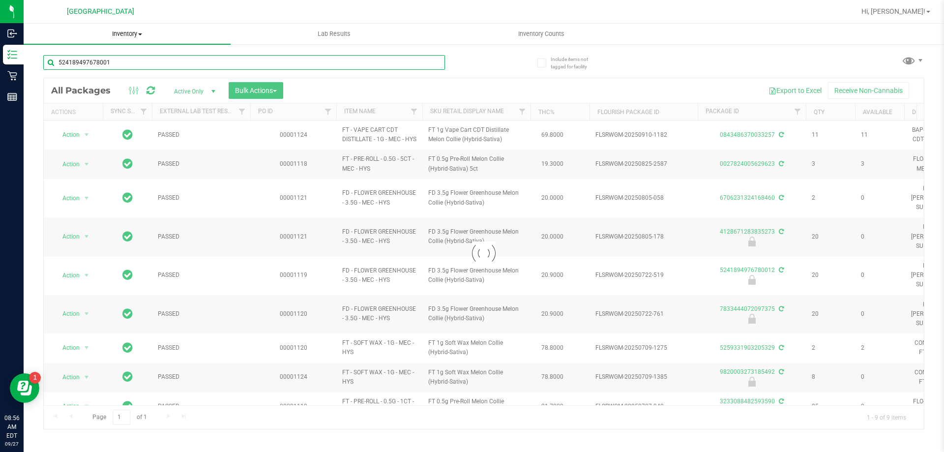
type input "5241894976780012"
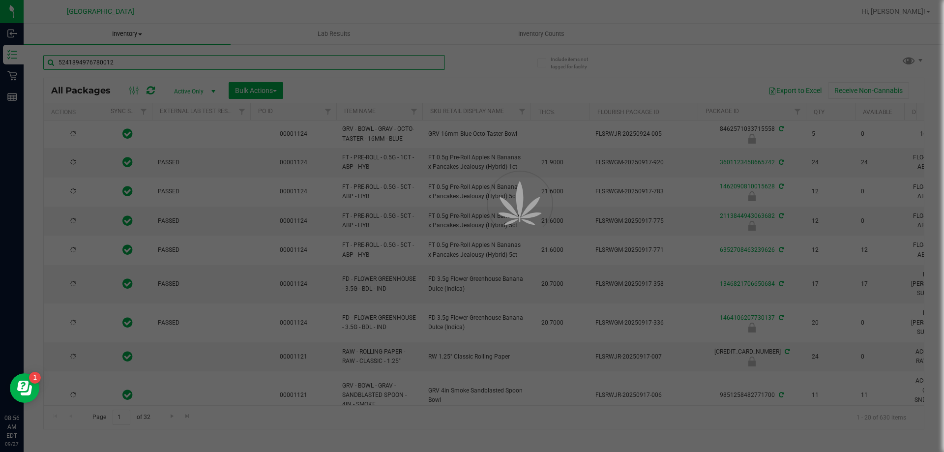
type input "[DATE]"
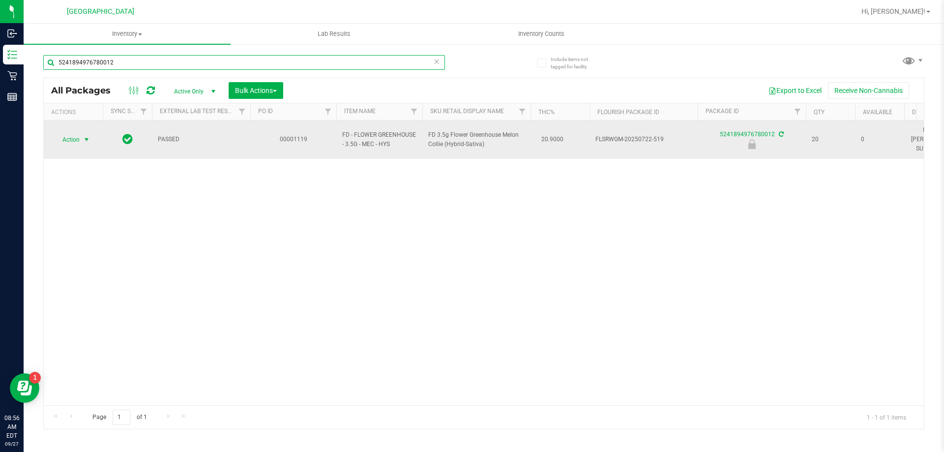
type input "5241894976780012"
click at [82, 134] on span "select" at bounding box center [87, 140] width 12 height 14
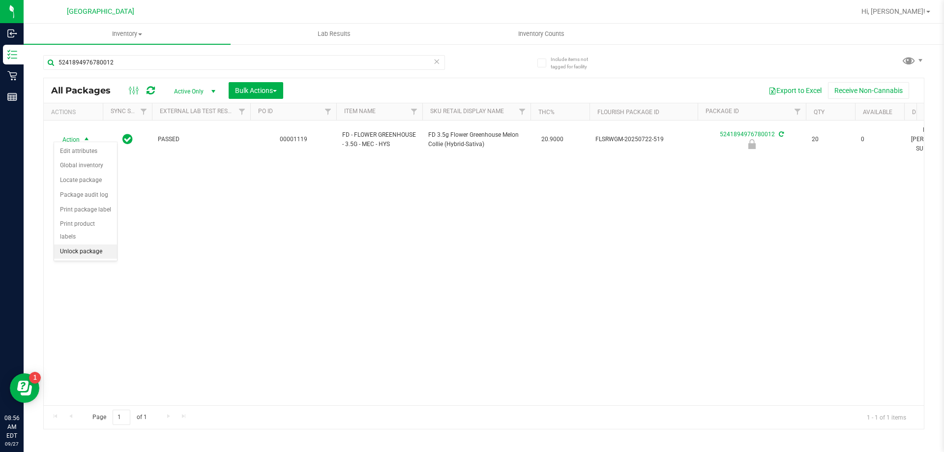
click at [84, 244] on li "Unlock package" at bounding box center [85, 251] width 63 height 15
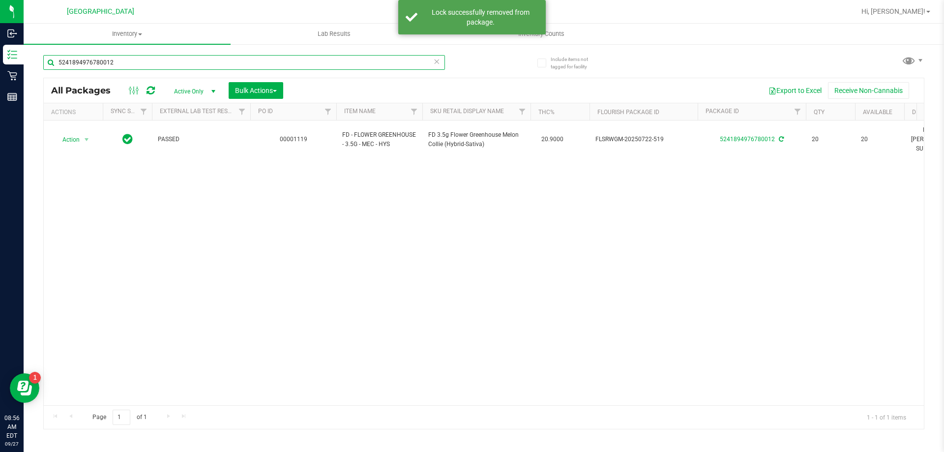
click at [140, 58] on input "5241894976780012" at bounding box center [243, 62] width 401 height 15
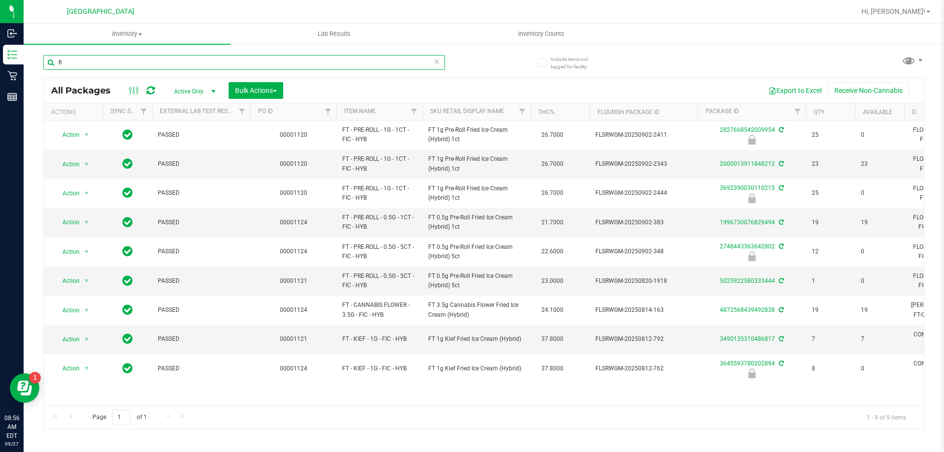
type input "f"
type input "2748443363642802"
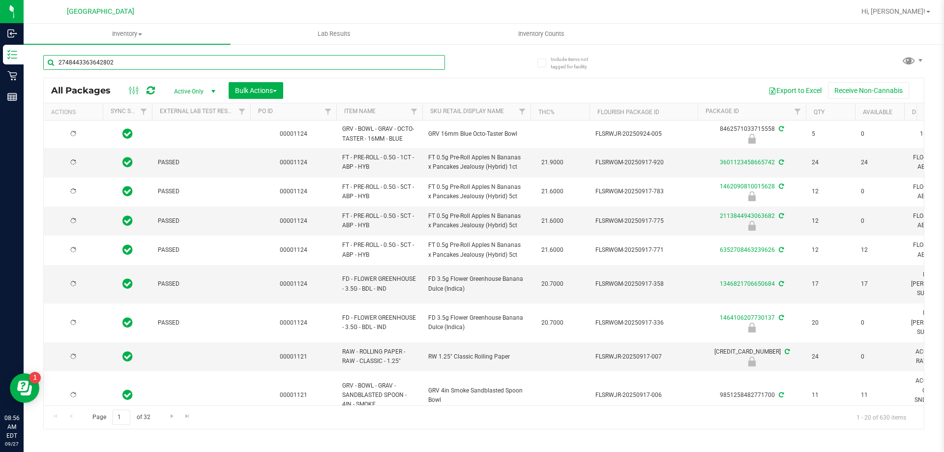
type input "[DATE]"
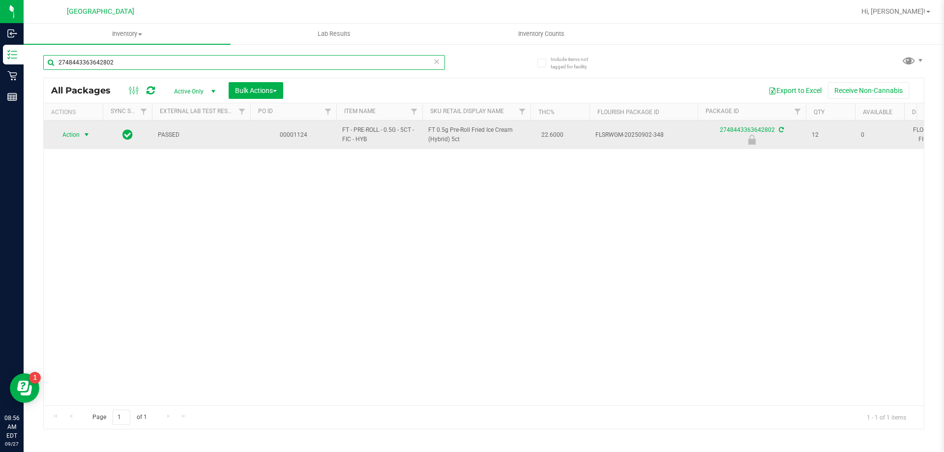
type input "2748443363642802"
click at [82, 135] on span "select" at bounding box center [87, 135] width 12 height 14
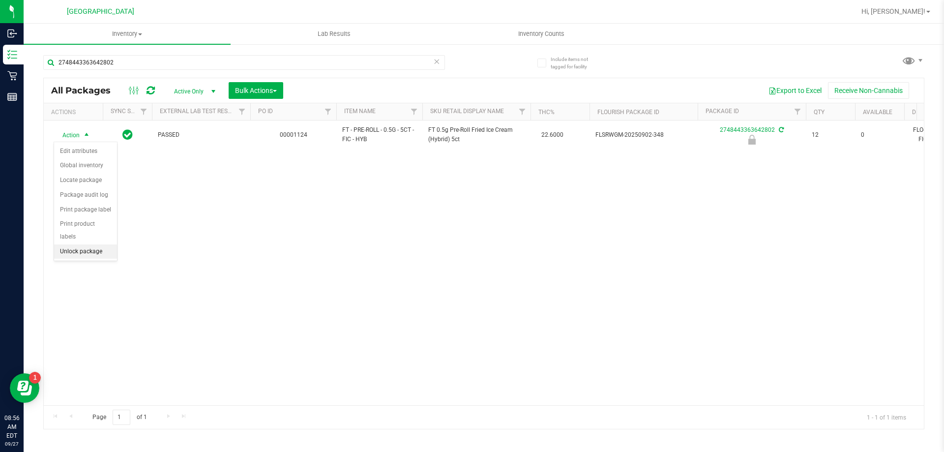
click at [81, 244] on li "Unlock package" at bounding box center [85, 251] width 63 height 15
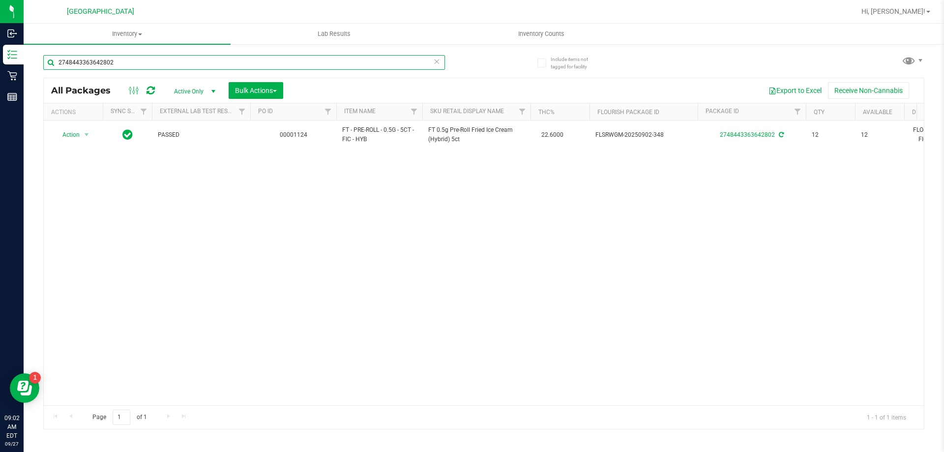
click at [124, 61] on input "2748443363642802" at bounding box center [243, 62] width 401 height 15
type input "2"
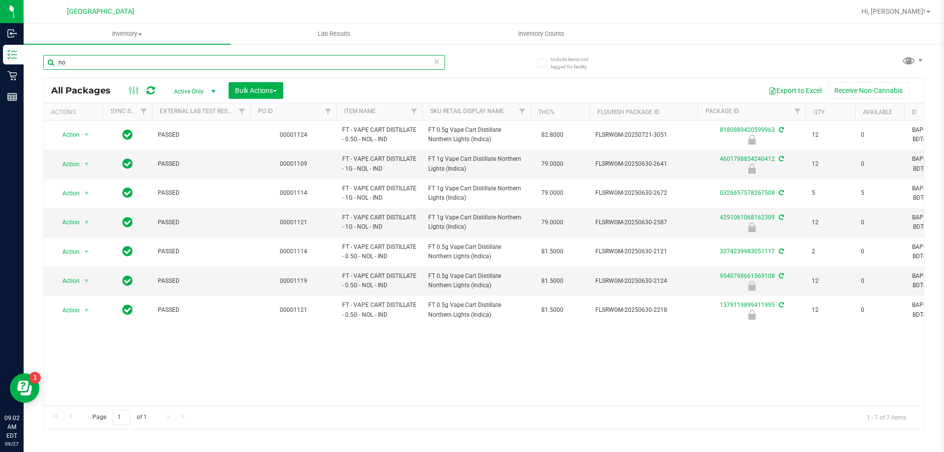
type input "n"
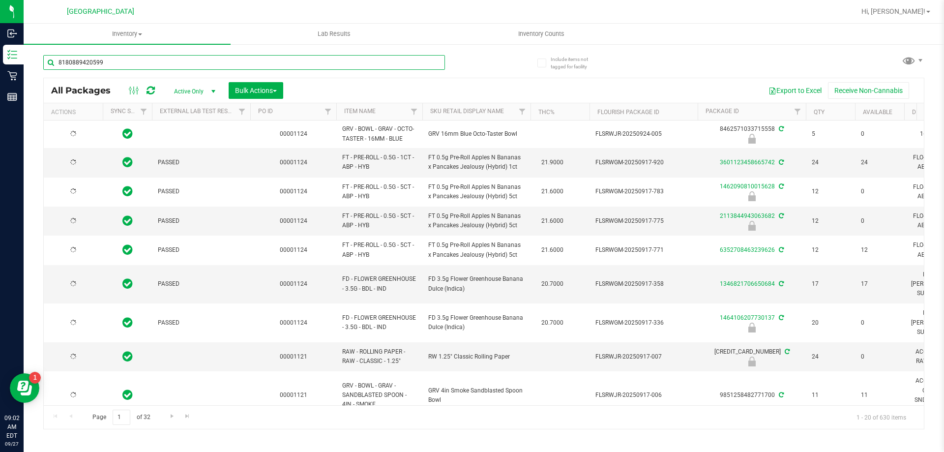
type input "81808894205999"
type input "[DATE]"
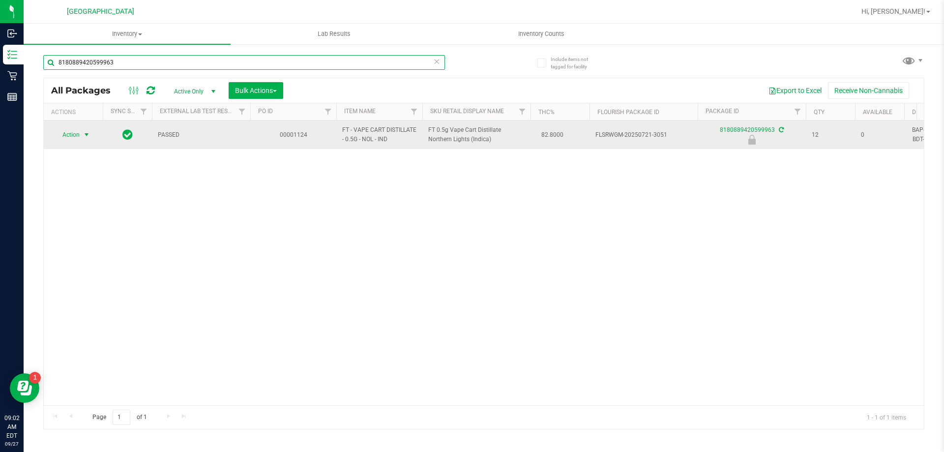
type input "8180889420599963"
click at [84, 138] on span "select" at bounding box center [87, 135] width 8 height 8
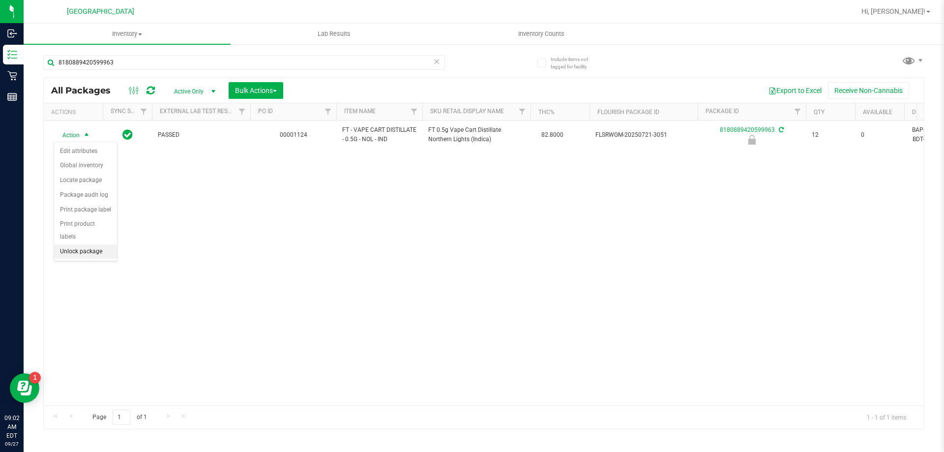
click at [93, 244] on li "Unlock package" at bounding box center [85, 251] width 63 height 15
